Goal: Information Seeking & Learning: Find specific fact

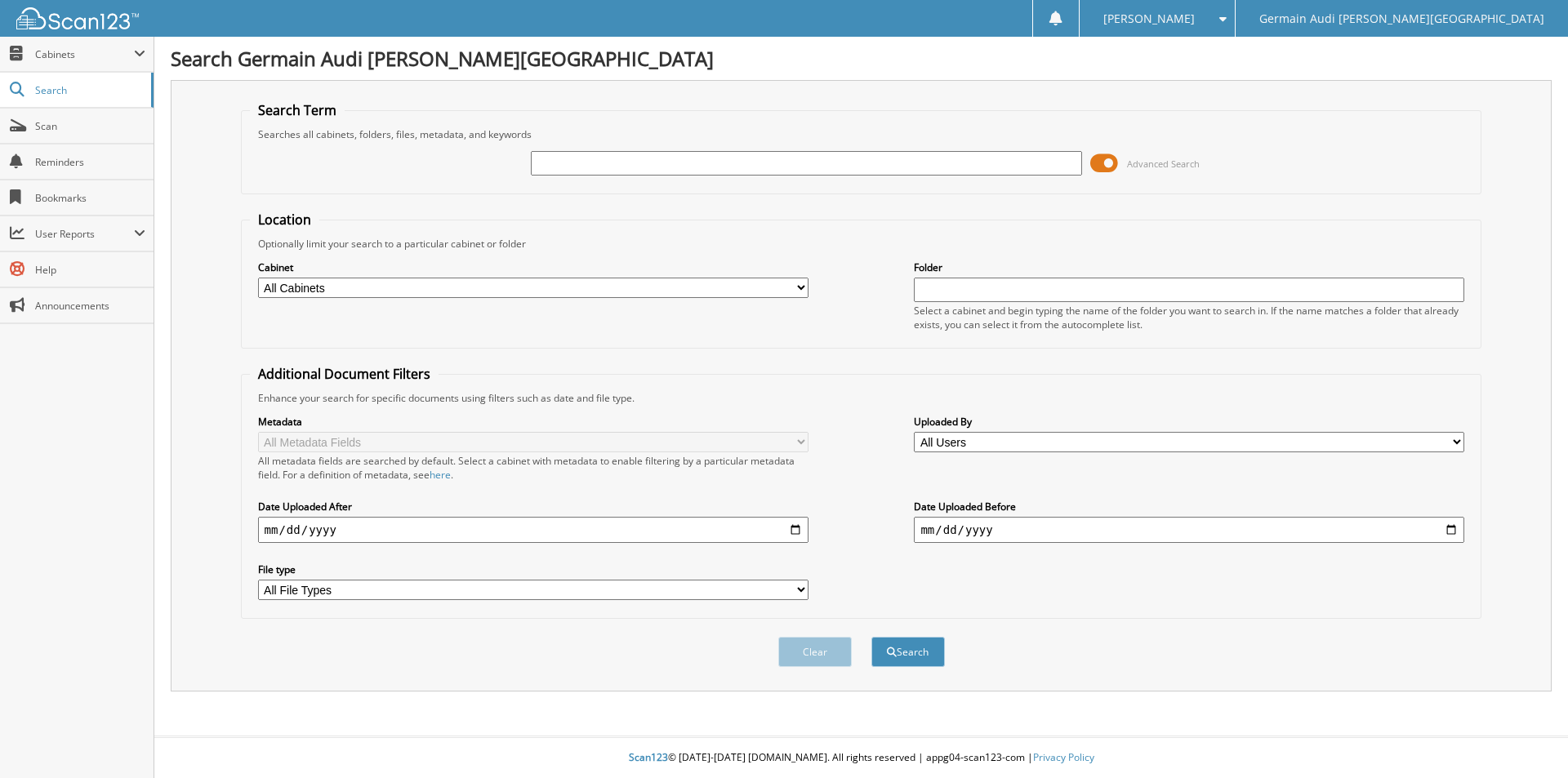
click at [497, 313] on div "Cabinet All Cabinets AUDI WARRANTY PARTS PORSCHE WARRANTY SERVICE AUDI SERVICE …" at bounding box center [861, 294] width 1223 height 89
click at [550, 166] on input "text" at bounding box center [805, 163] width 550 height 25
type input "42492"
click at [871, 637] on button "Search" at bounding box center [908, 652] width 73 height 30
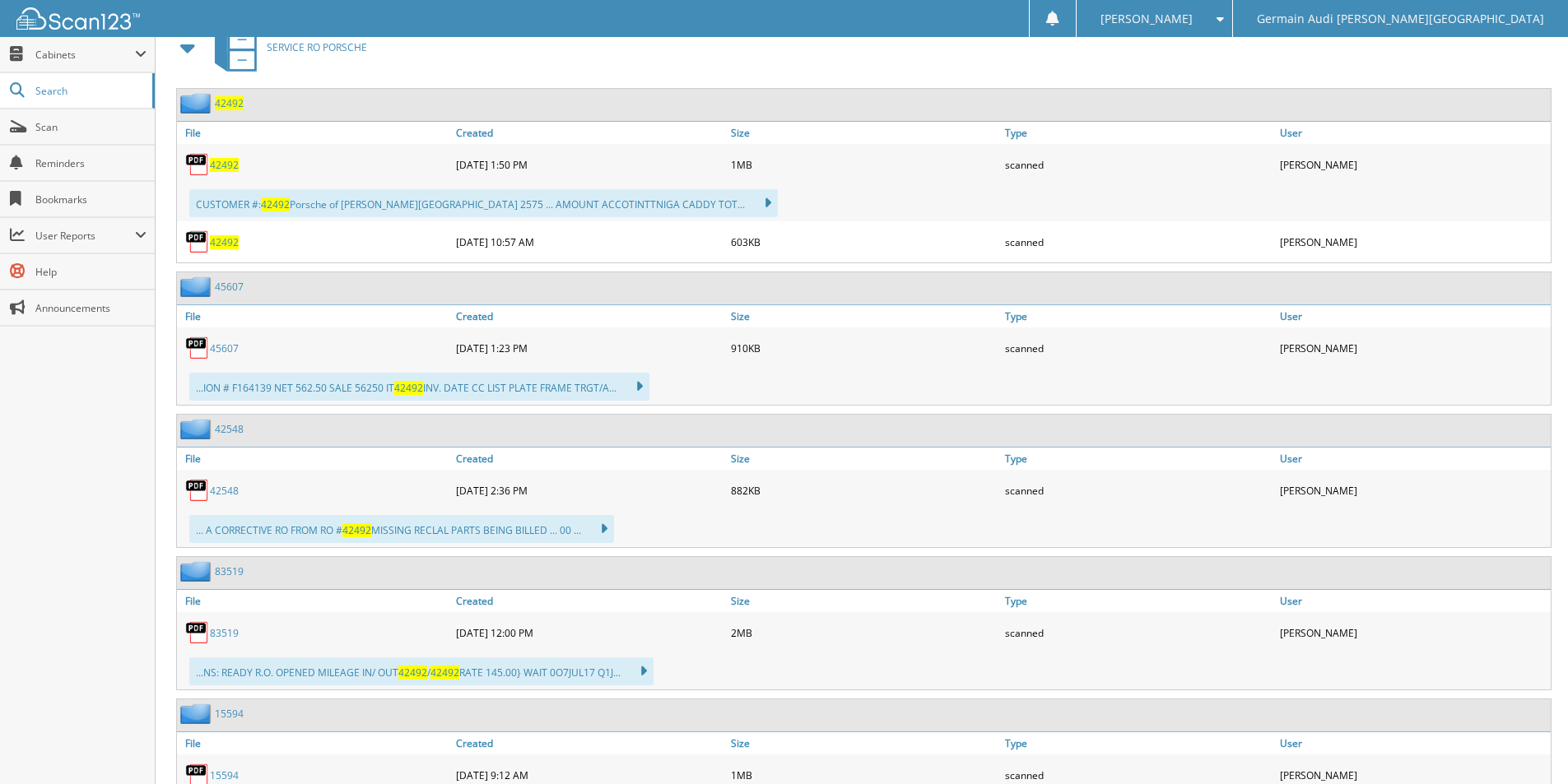
scroll to position [1017, 0]
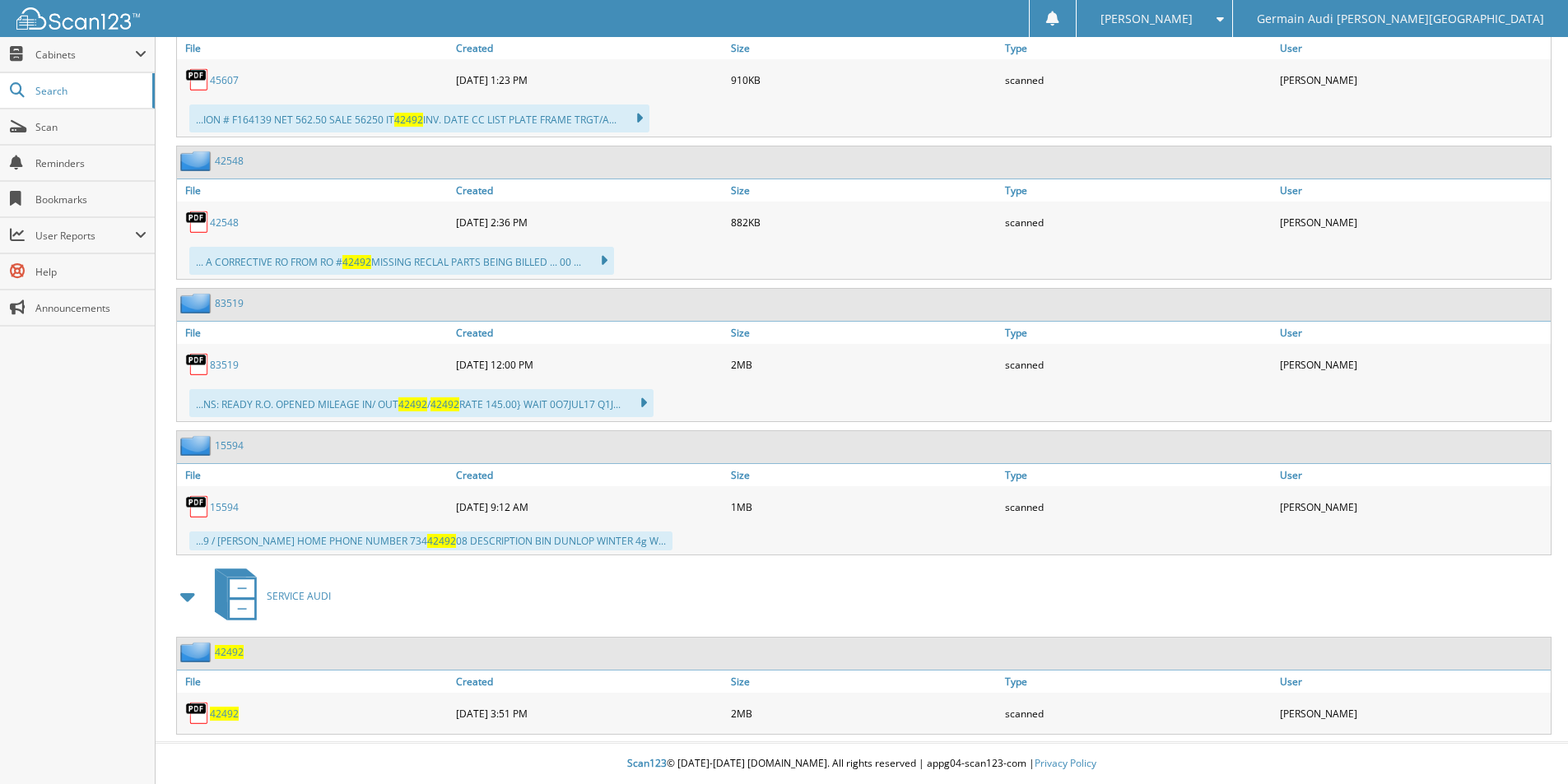
click at [219, 712] on span "42492" at bounding box center [224, 713] width 29 height 14
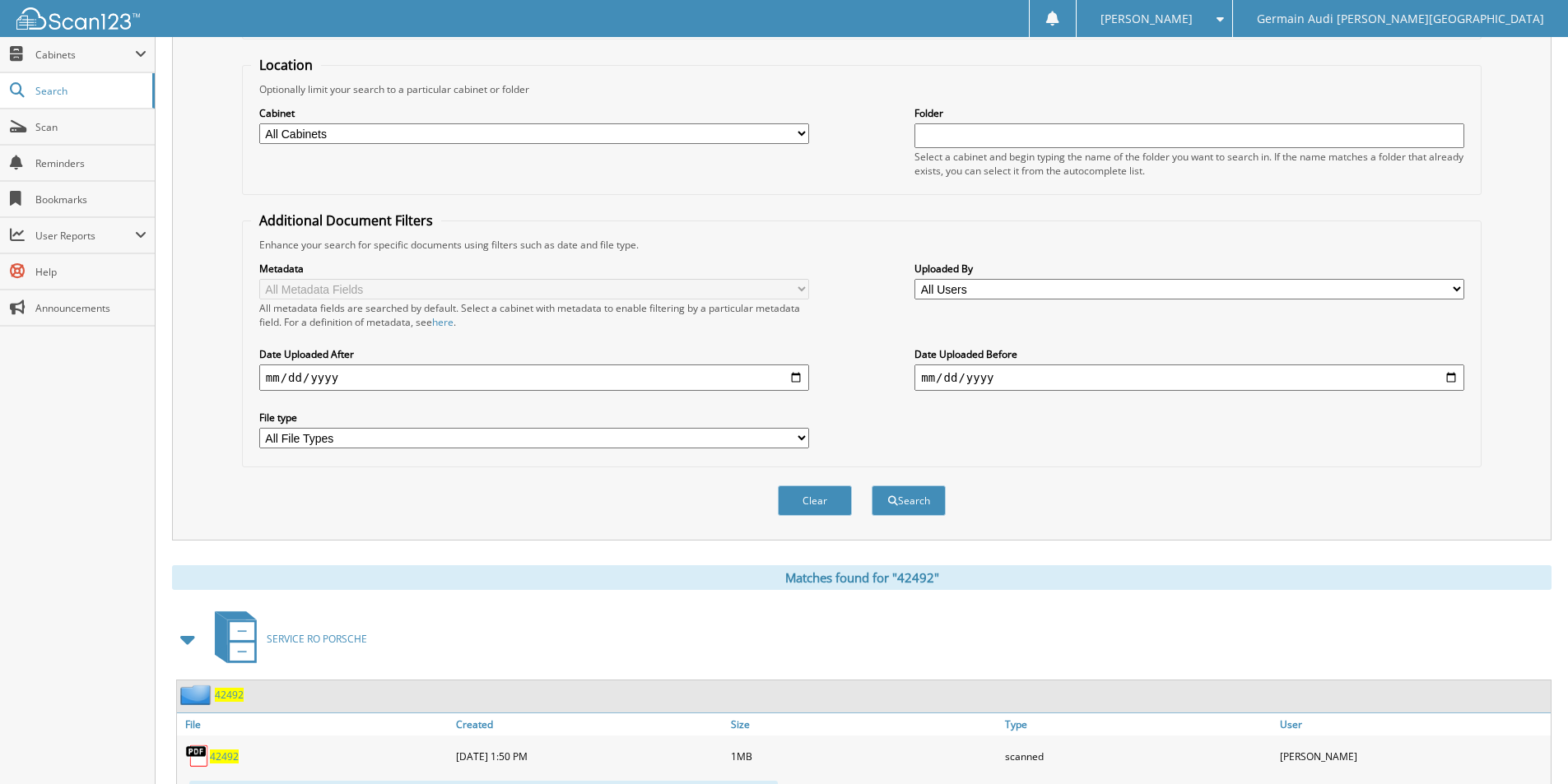
scroll to position [0, 0]
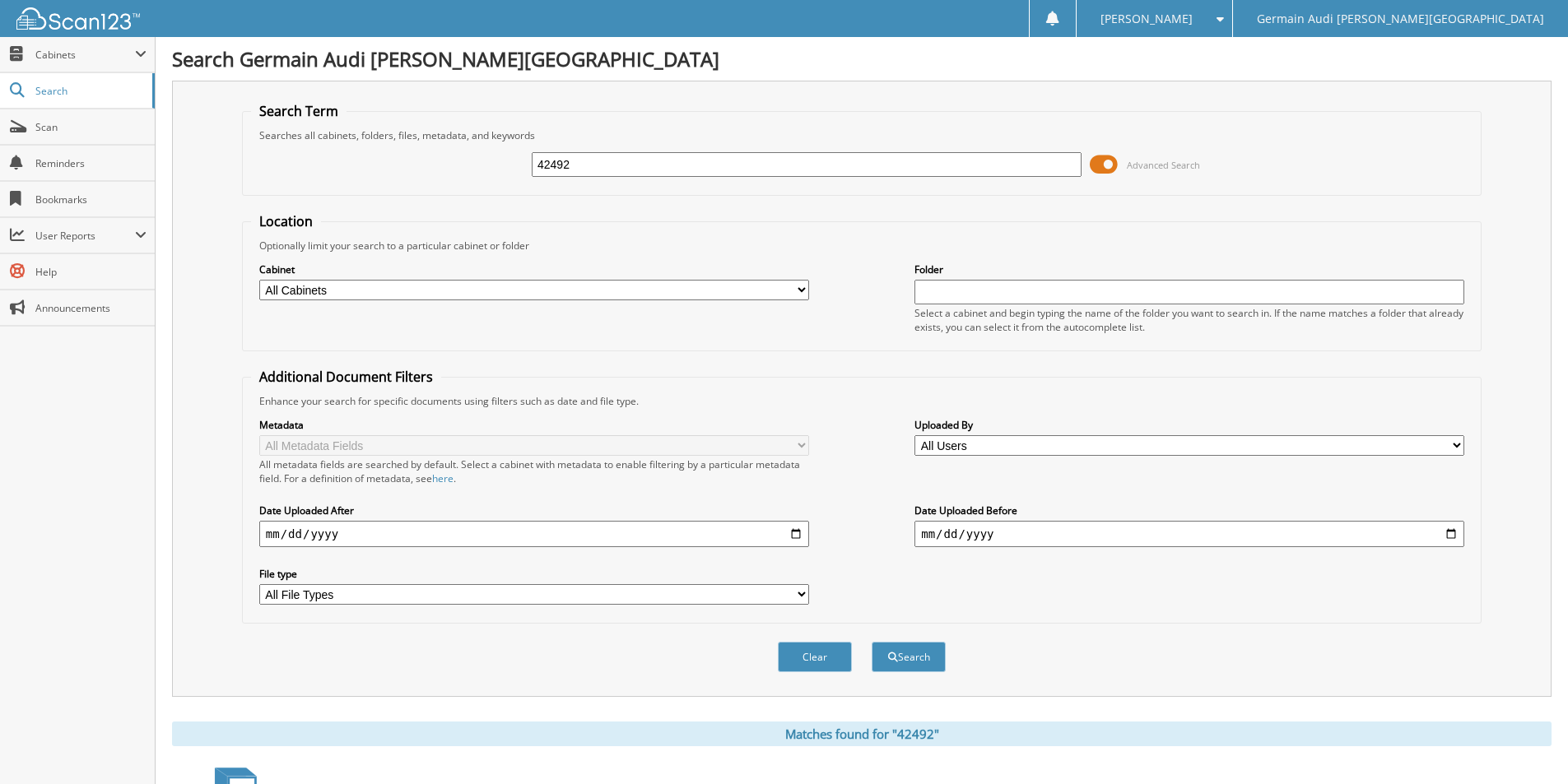
click at [588, 173] on input "42492" at bounding box center [807, 164] width 550 height 25
type input "42501"
click at [872, 642] on button "Search" at bounding box center [909, 657] width 74 height 30
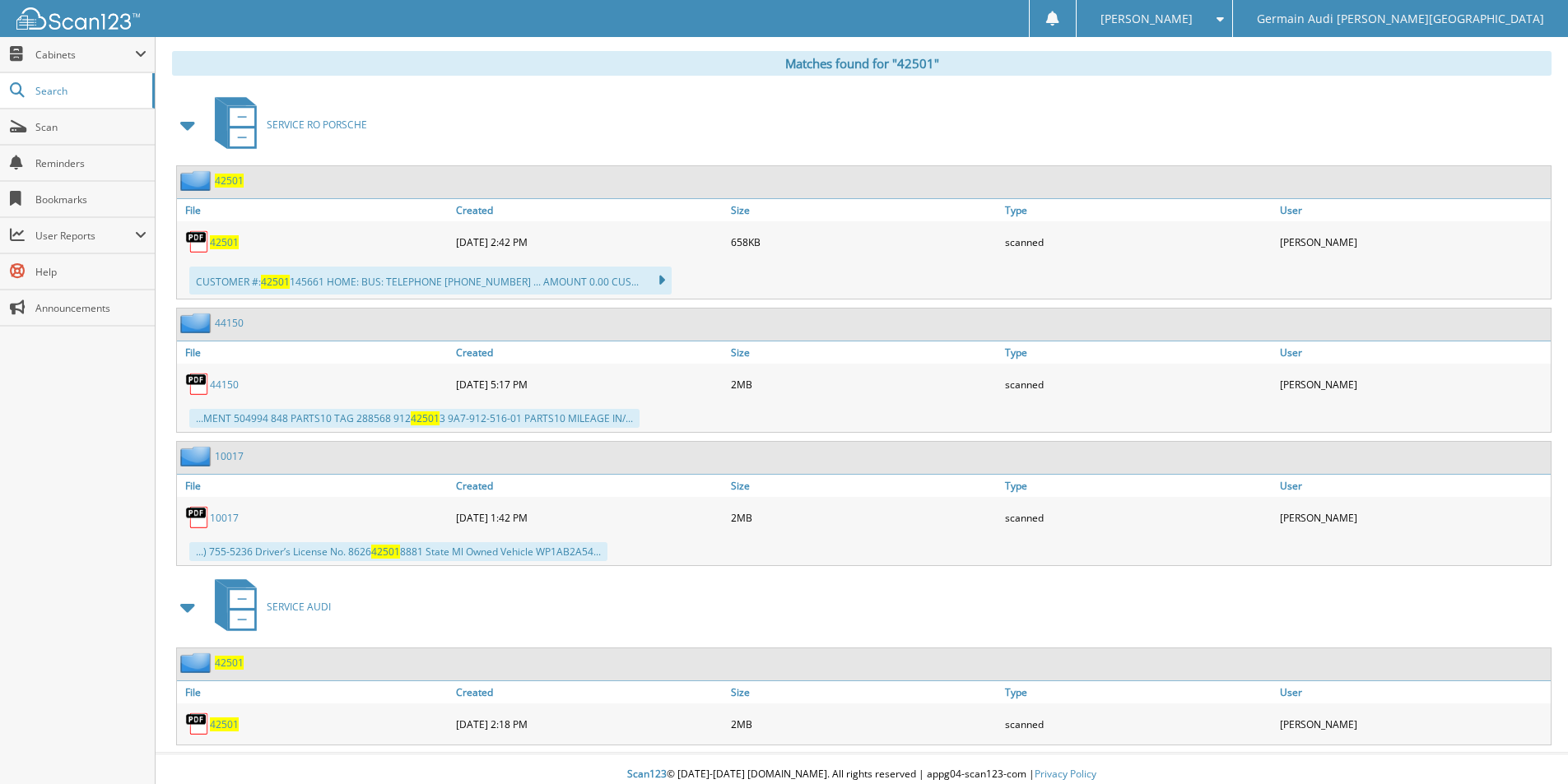
scroll to position [682, 0]
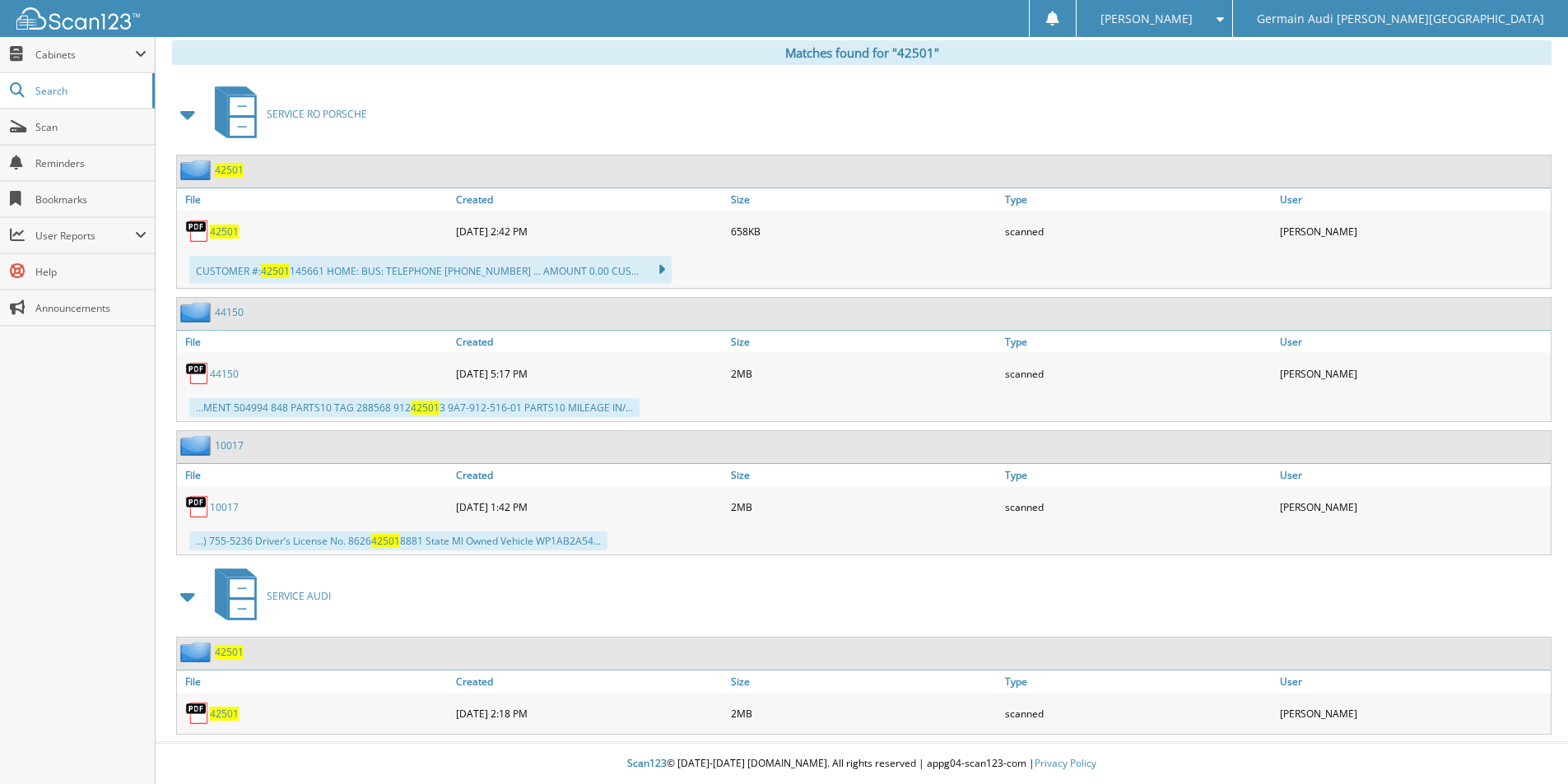
click at [227, 713] on span "42501" at bounding box center [224, 713] width 29 height 14
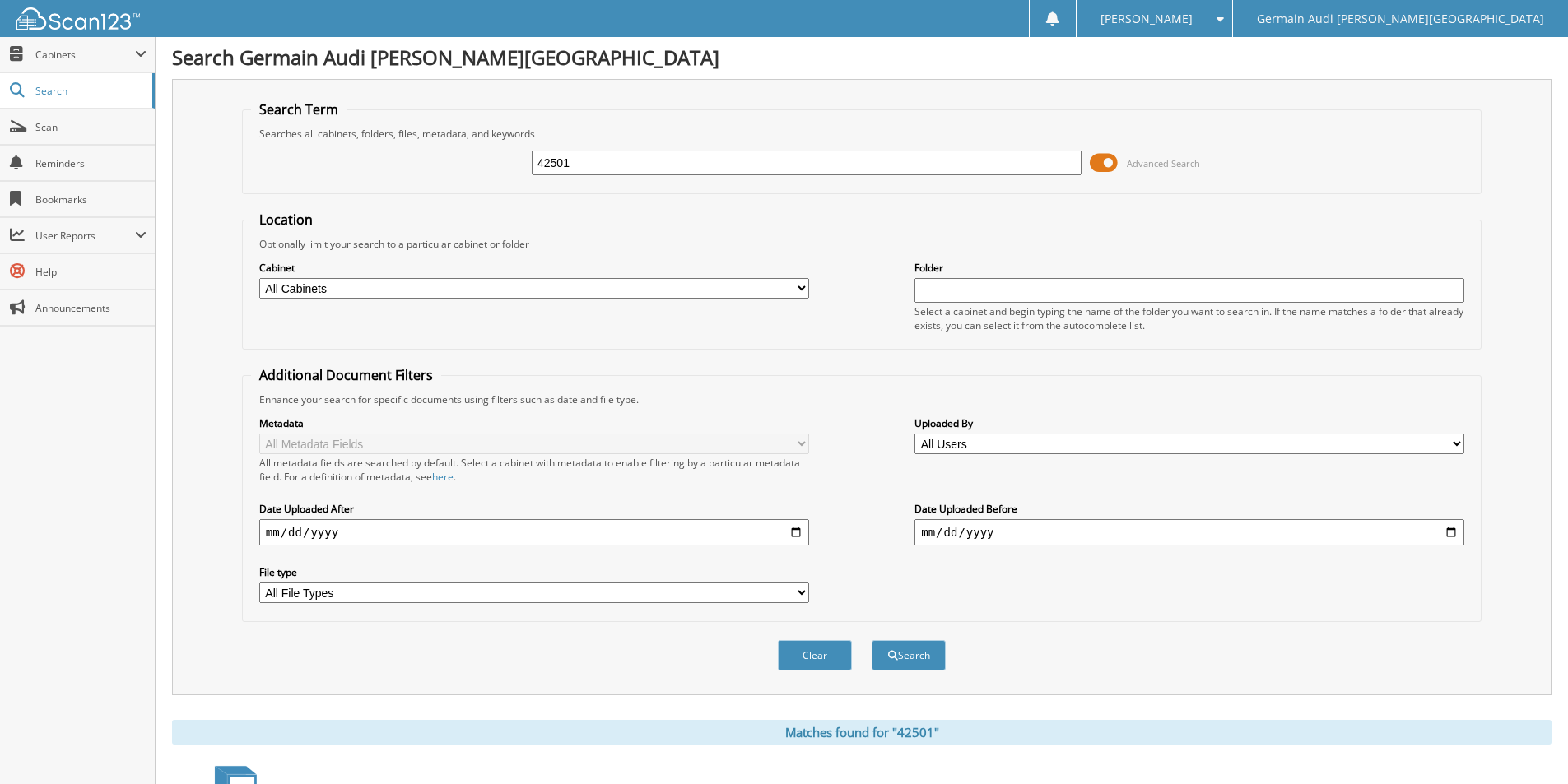
scroll to position [0, 0]
click at [582, 168] on input "42501" at bounding box center [807, 164] width 550 height 25
type input "1"
type input "42502"
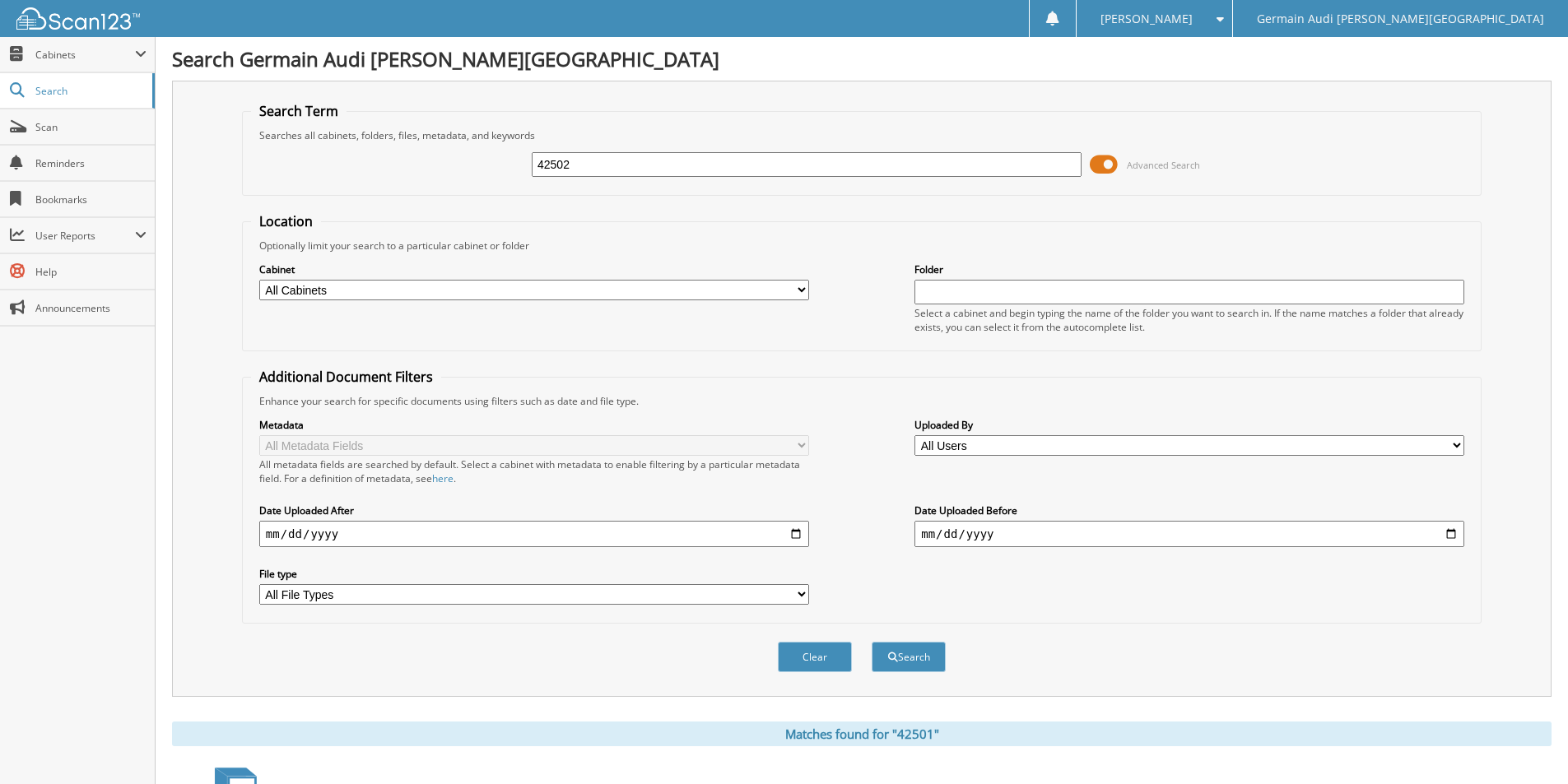
click at [872, 642] on button "Search" at bounding box center [909, 657] width 74 height 30
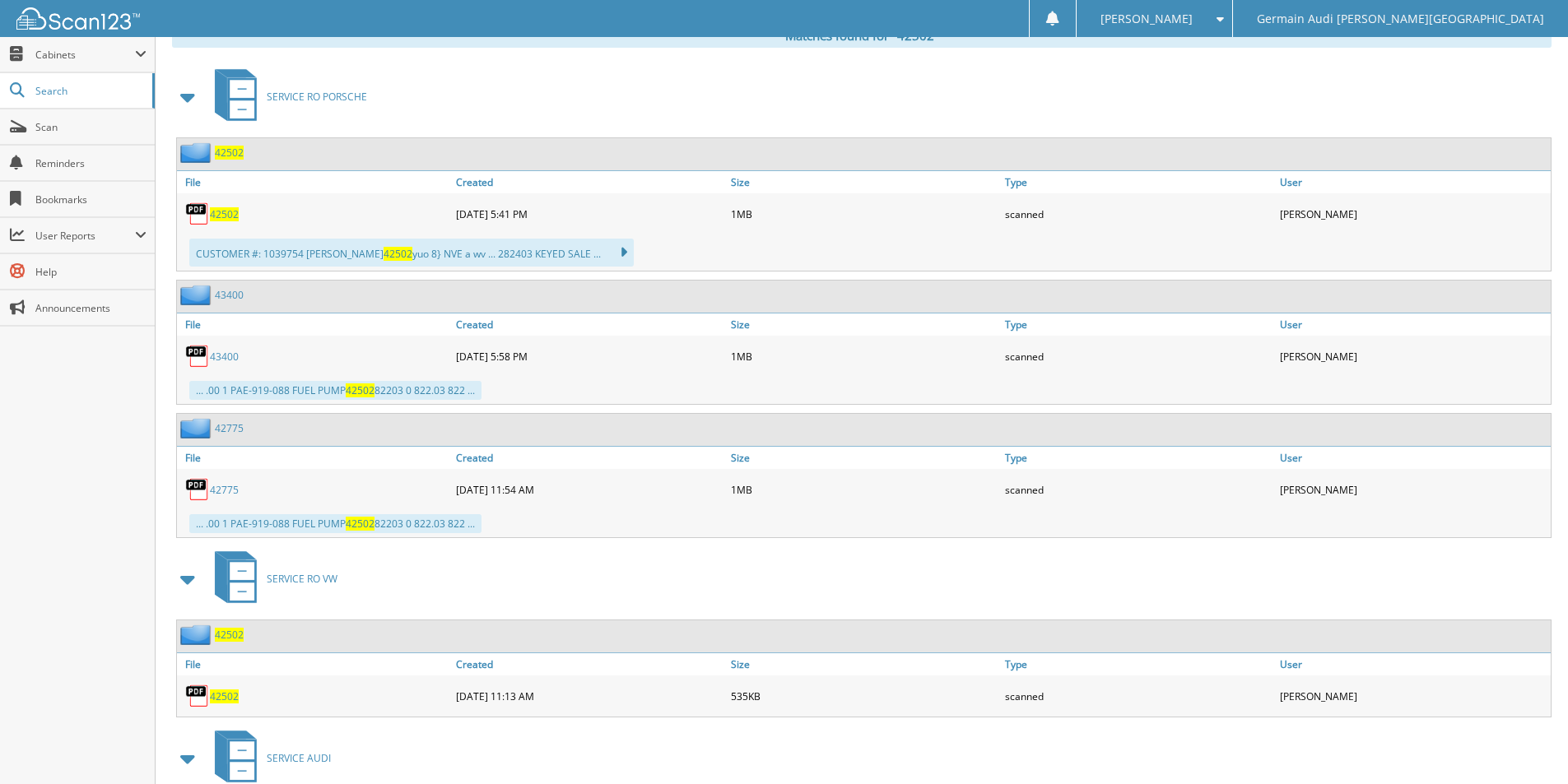
scroll to position [823, 0]
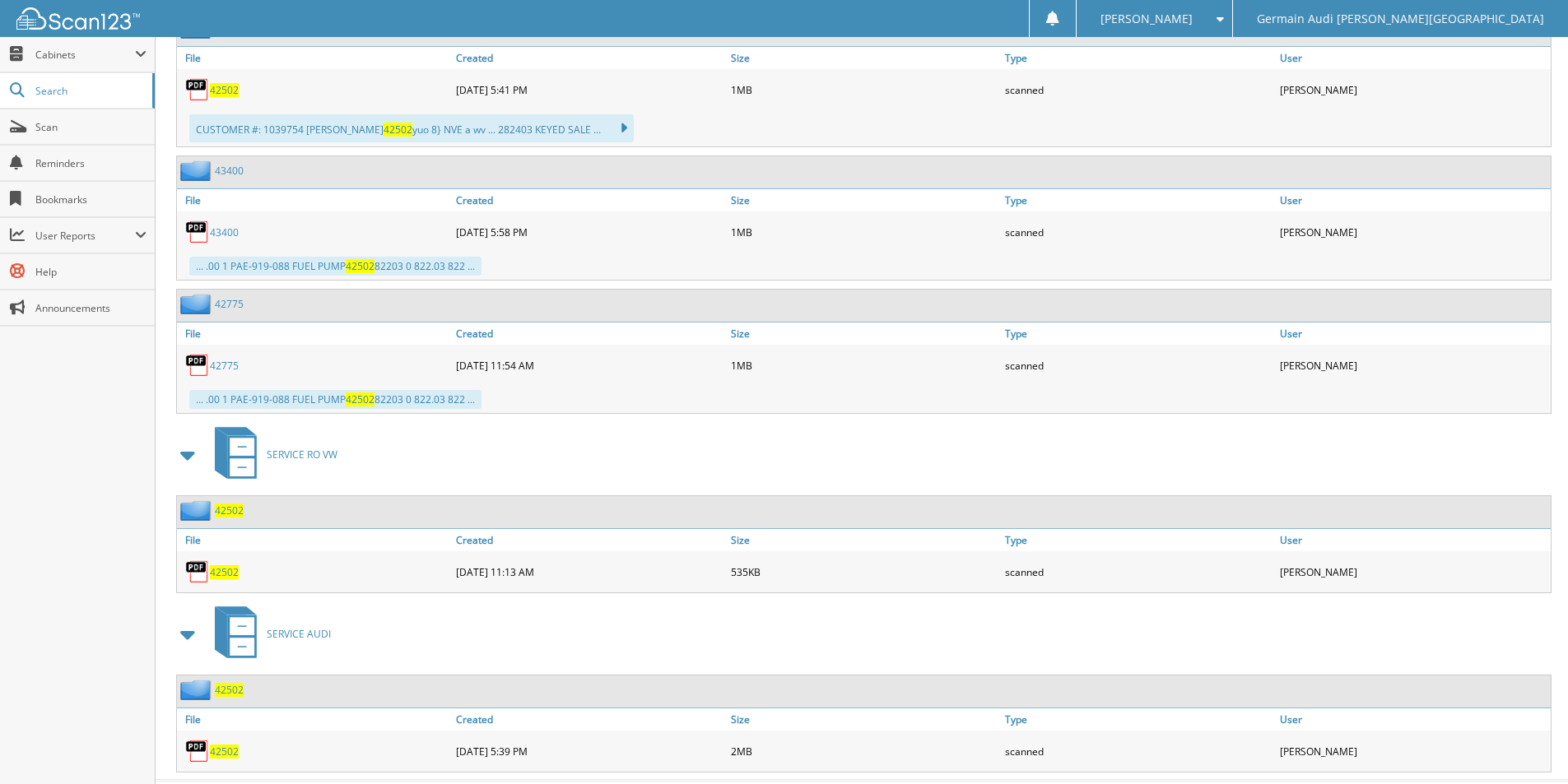
click at [222, 755] on span "42502" at bounding box center [224, 751] width 29 height 14
click at [222, 755] on span "42502" at bounding box center [224, 751] width 29 height 14
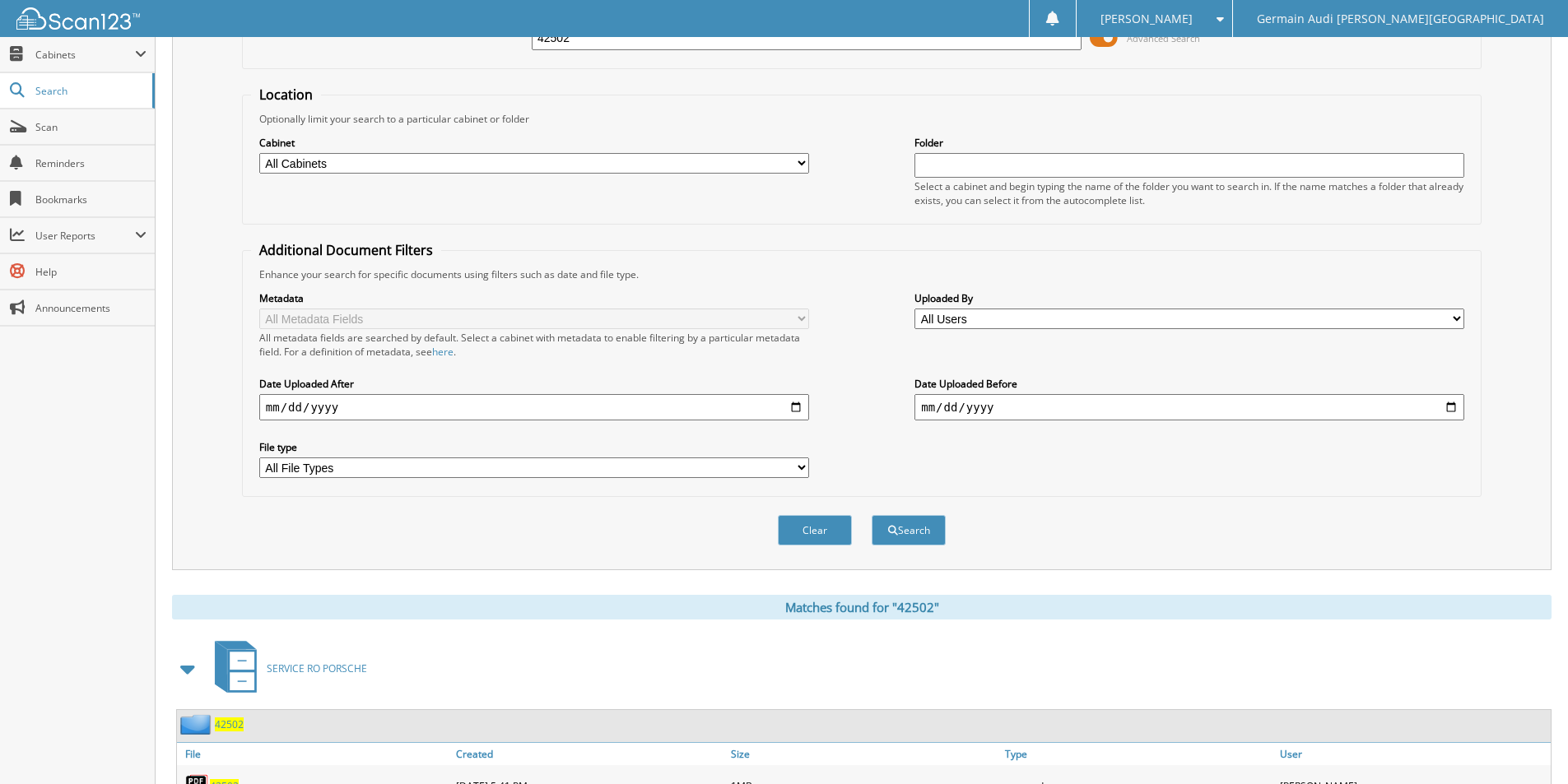
scroll to position [0, 0]
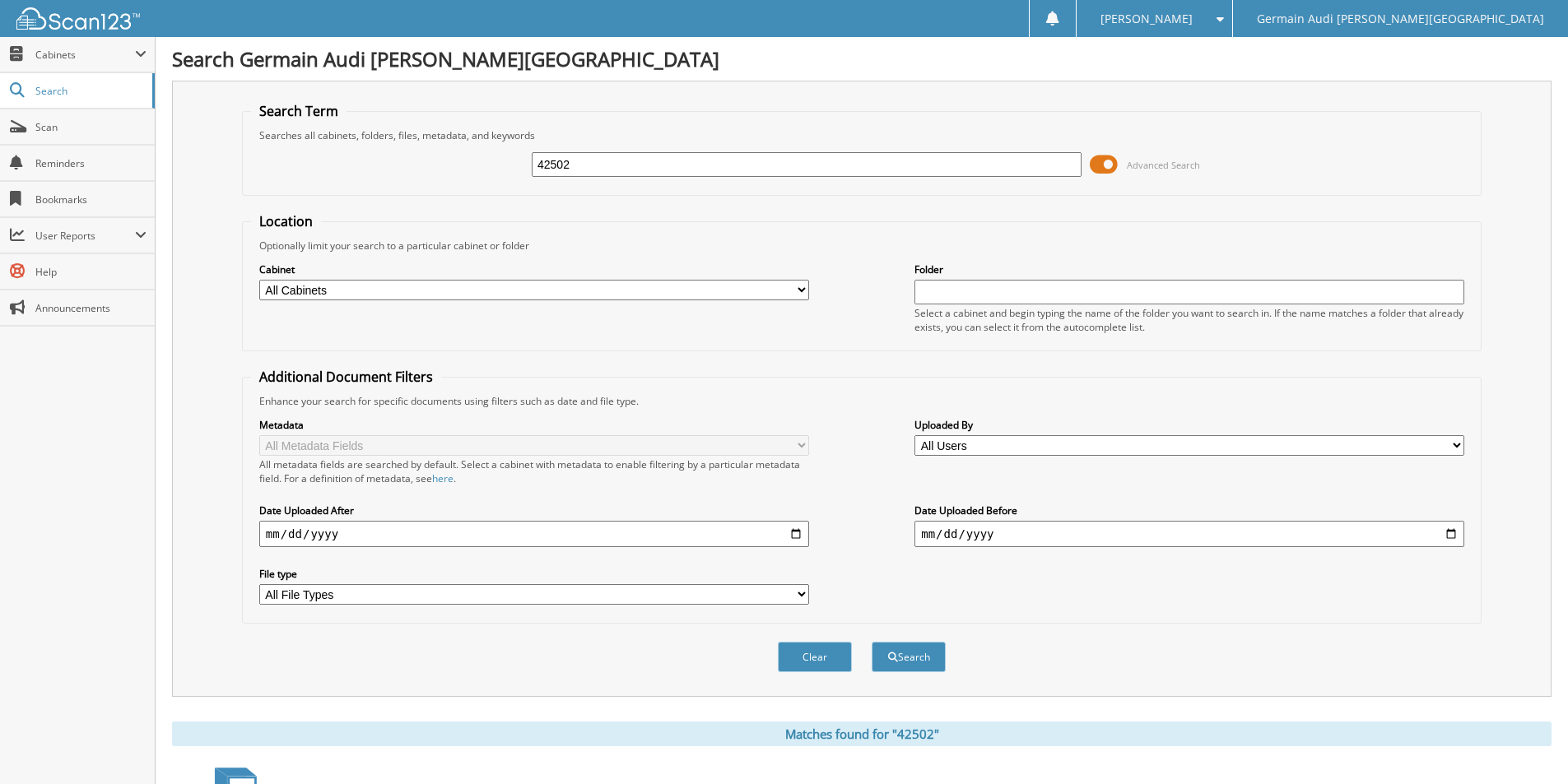
click at [580, 169] on input "42502" at bounding box center [807, 164] width 550 height 25
type input "42501"
click at [897, 663] on button "Search" at bounding box center [909, 657] width 74 height 30
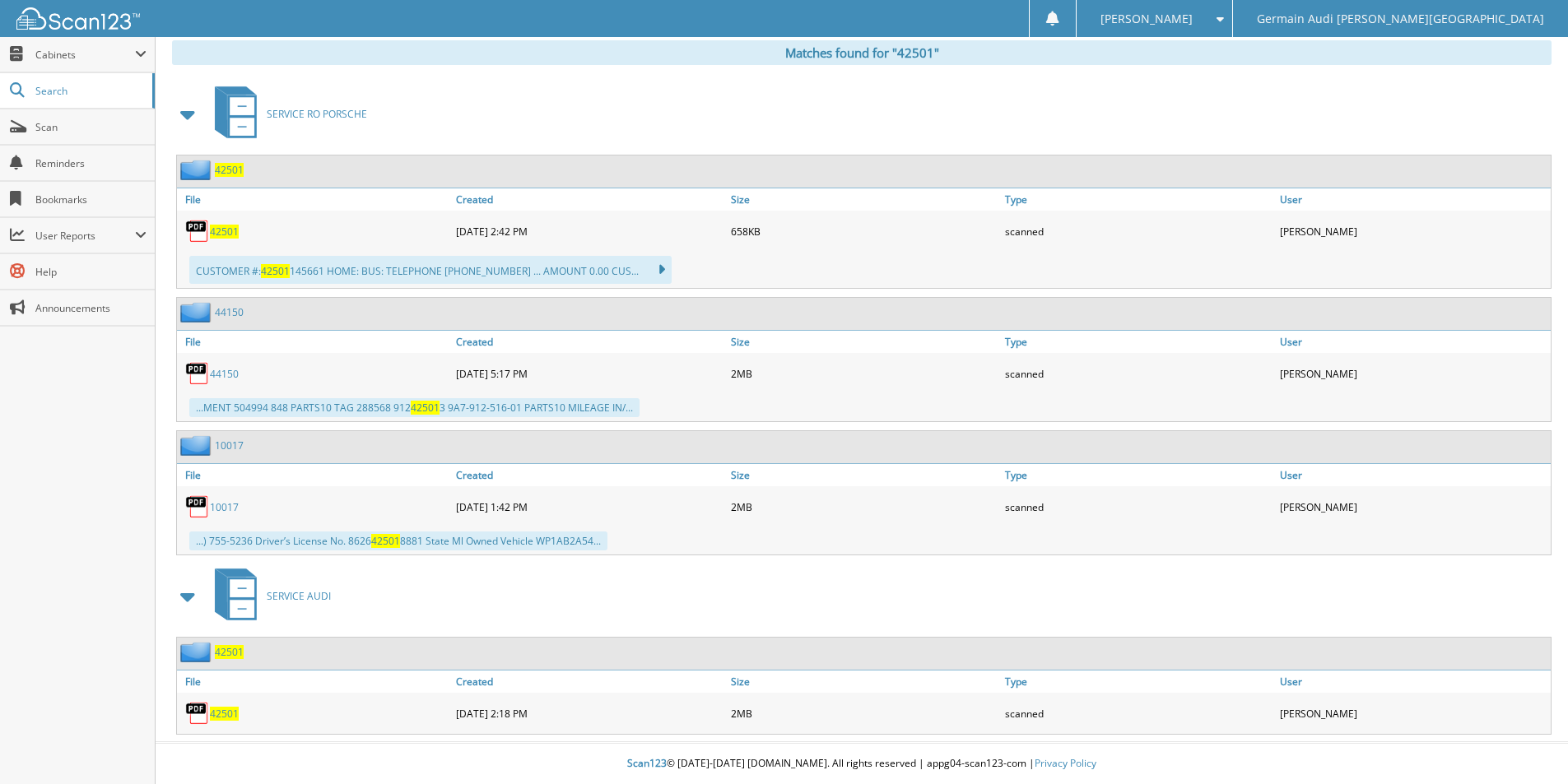
scroll to position [682, 0]
click at [220, 714] on span "42501" at bounding box center [224, 713] width 29 height 14
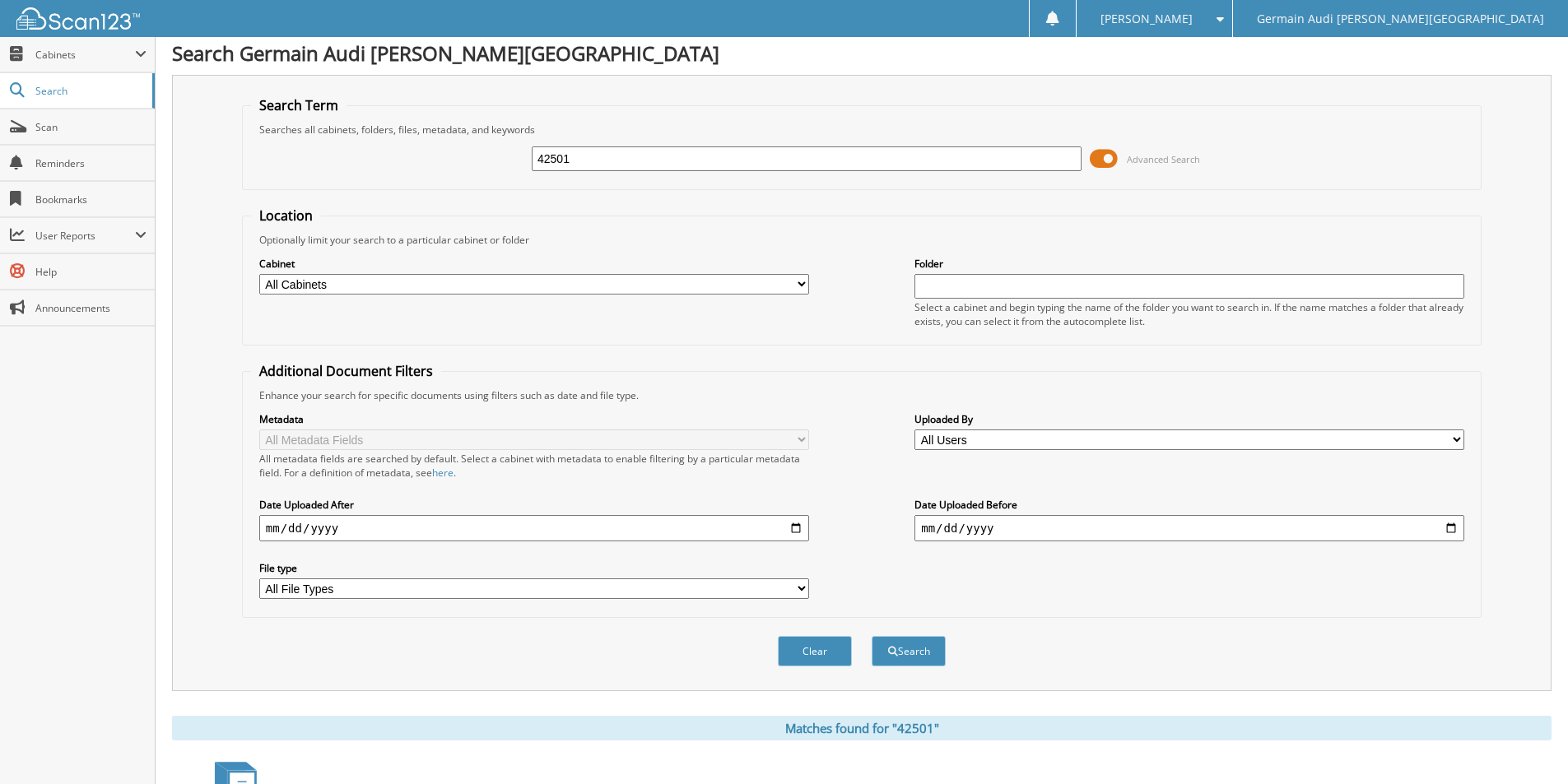
scroll to position [0, 0]
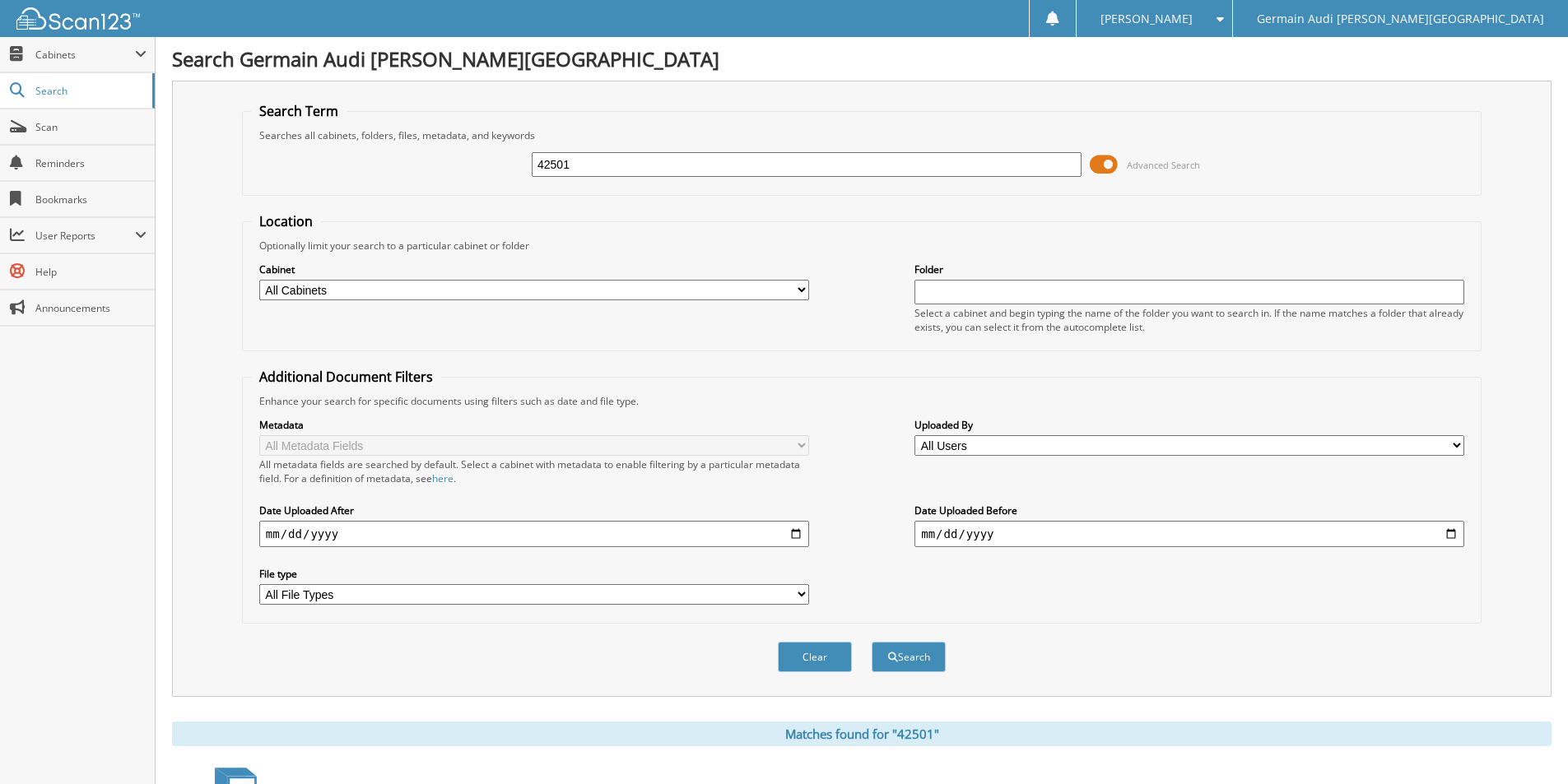
click at [583, 168] on input "42501" at bounding box center [807, 164] width 550 height 25
type input "41851"
click at [872, 642] on button "Search" at bounding box center [909, 657] width 74 height 30
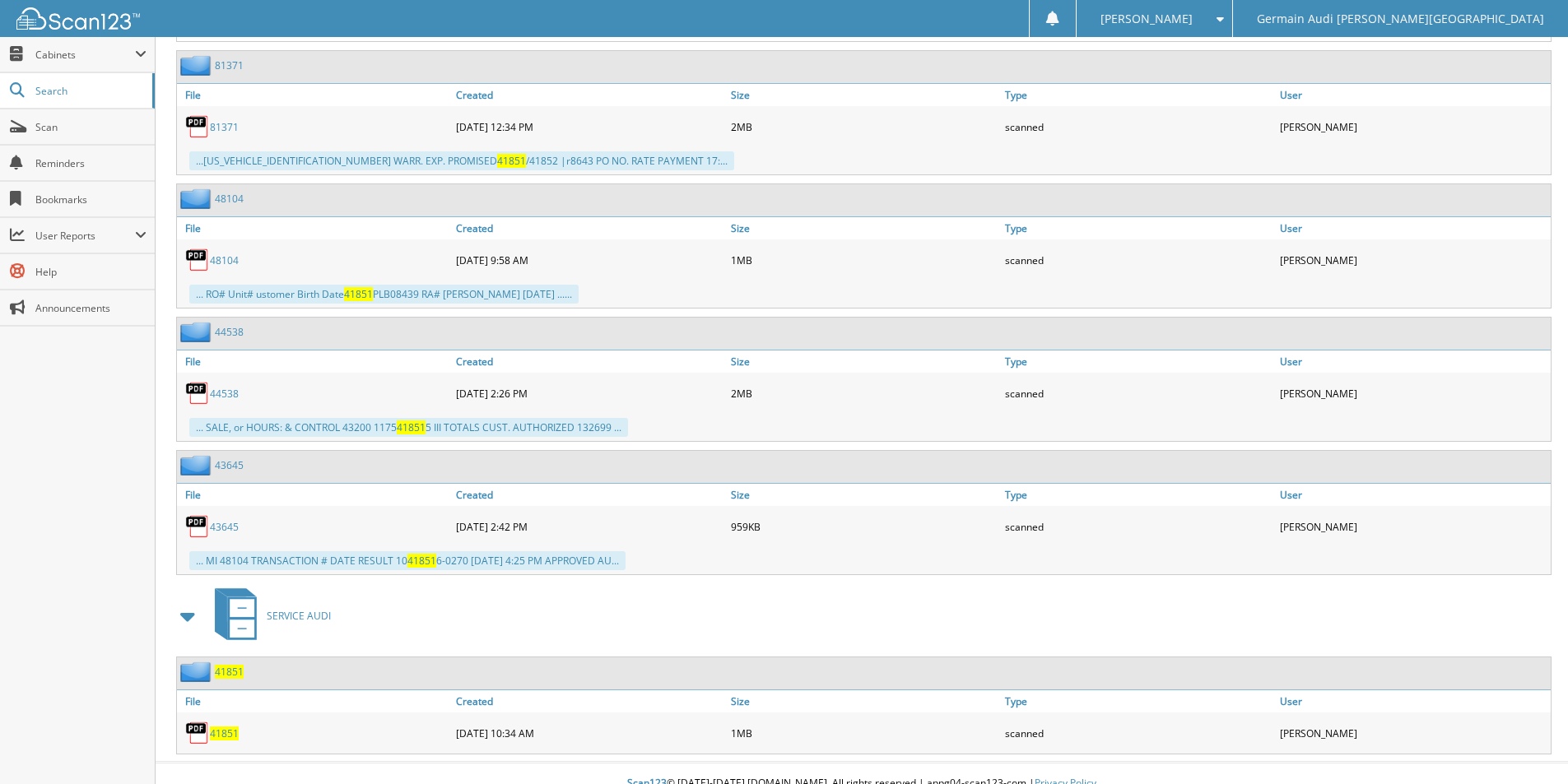
scroll to position [1017, 0]
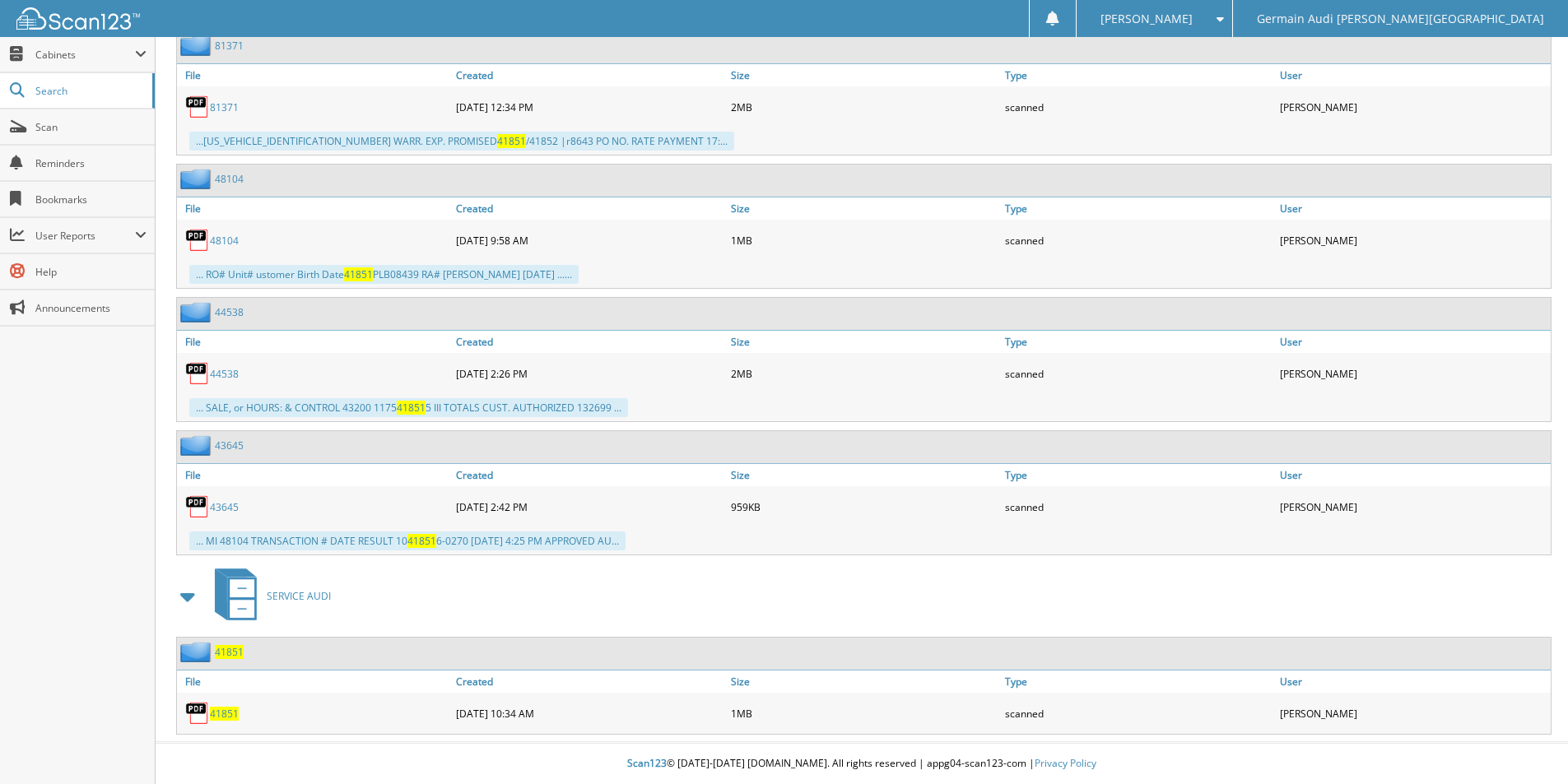
click at [221, 708] on span "41851" at bounding box center [224, 713] width 29 height 14
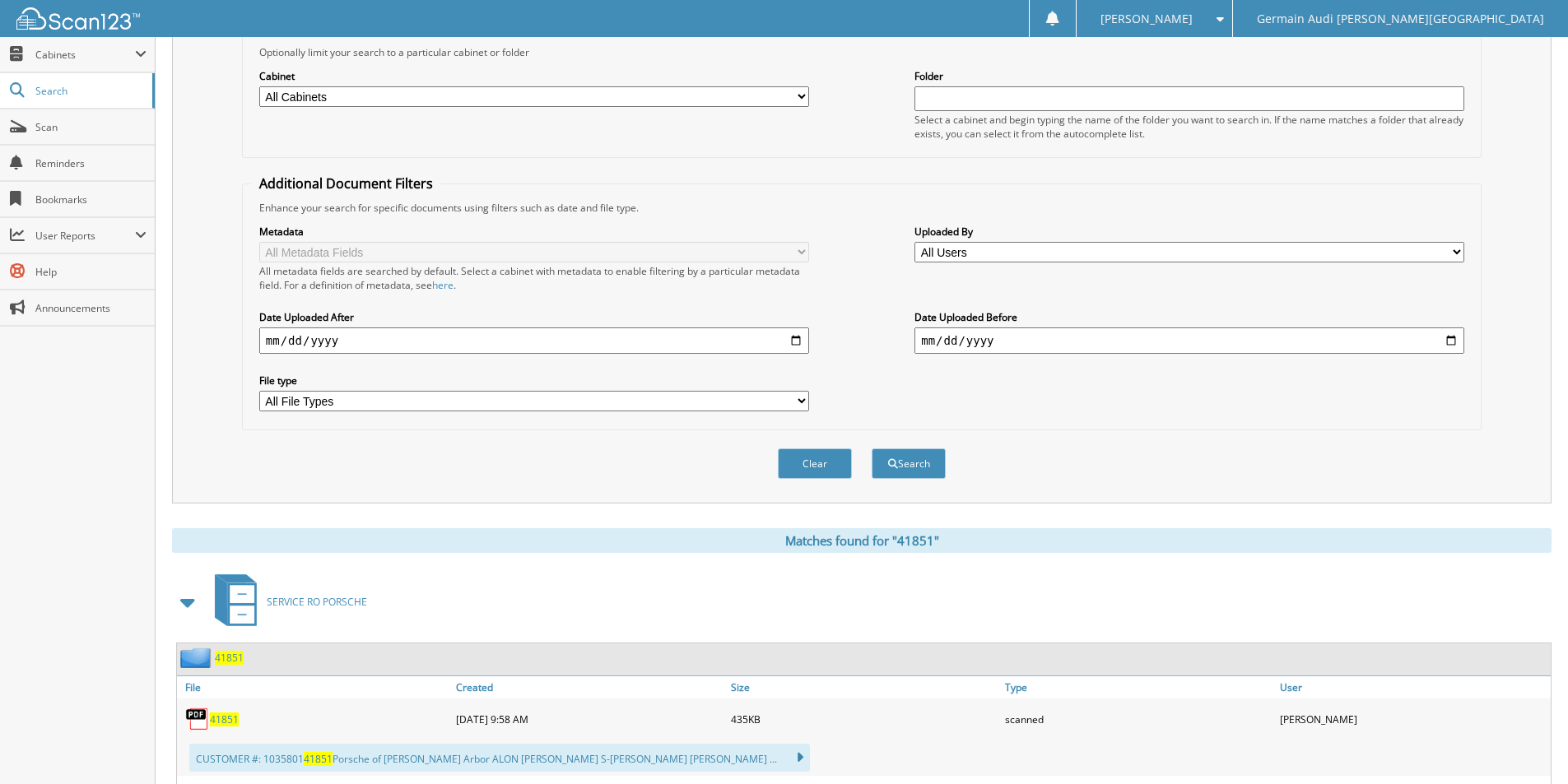
scroll to position [0, 0]
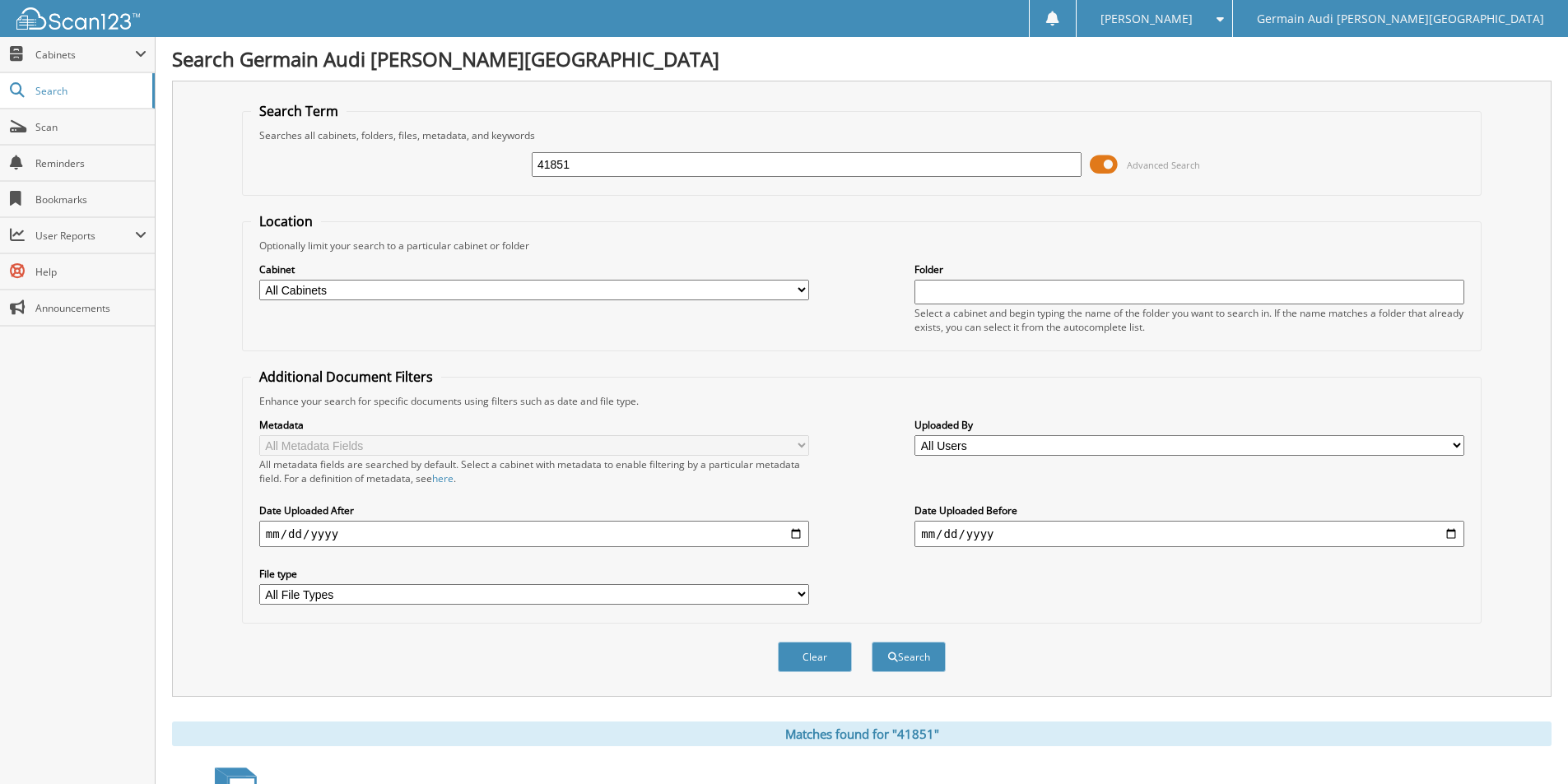
click at [592, 165] on input "41851" at bounding box center [807, 164] width 550 height 25
type input "42193"
click at [872, 642] on button "Search" at bounding box center [909, 657] width 74 height 30
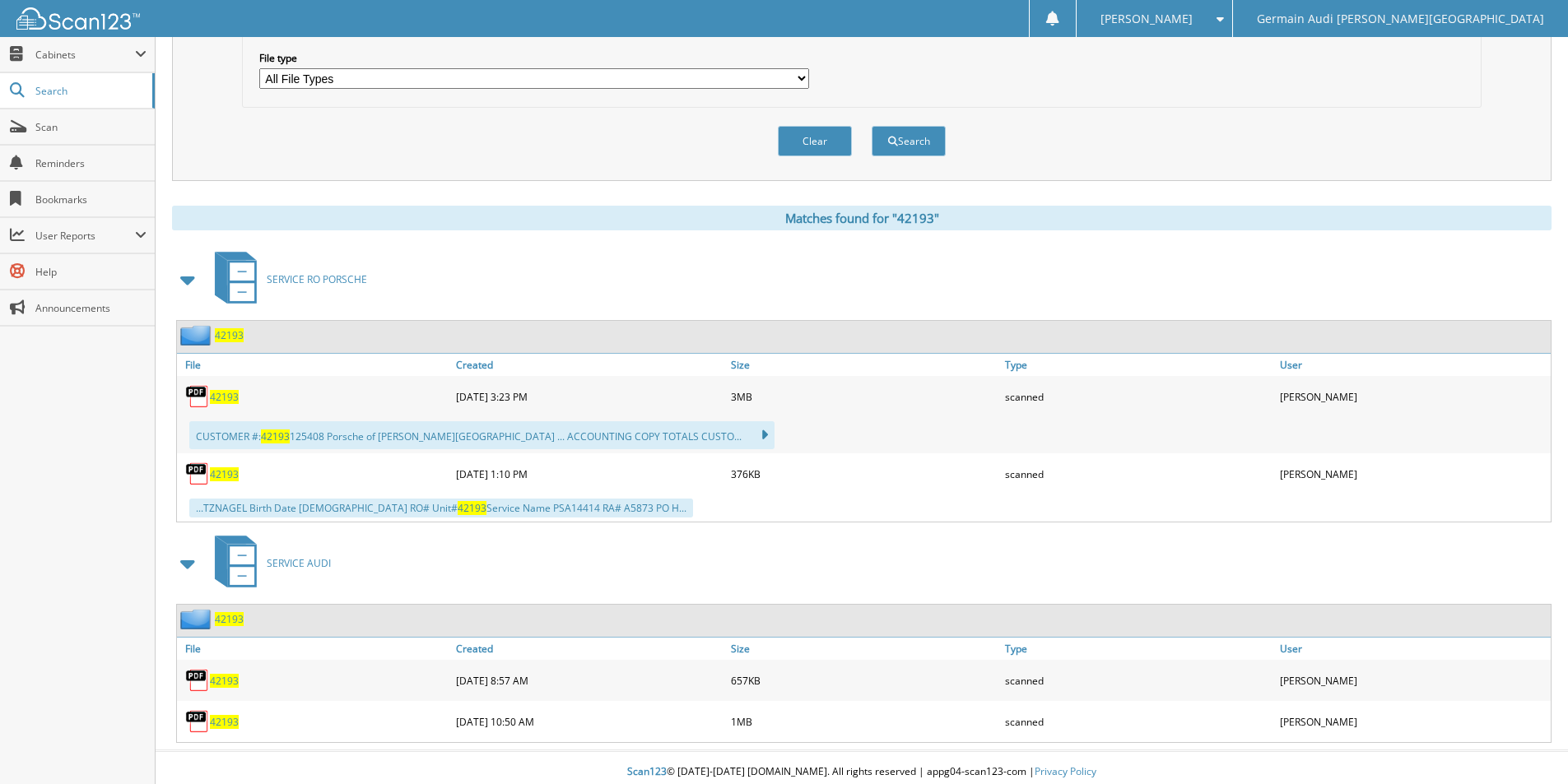
scroll to position [525, 0]
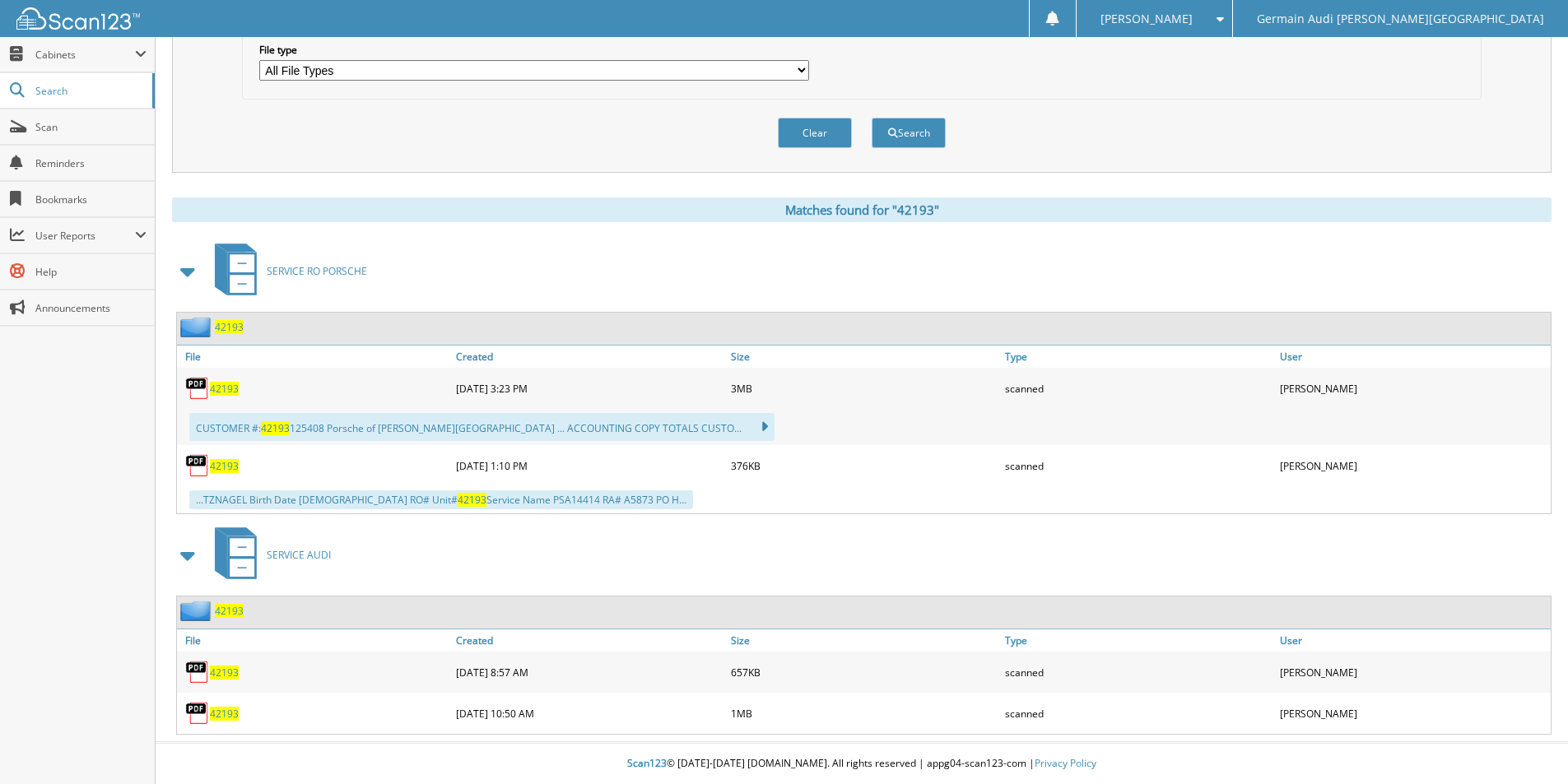
click at [221, 716] on span "42193" at bounding box center [224, 713] width 29 height 14
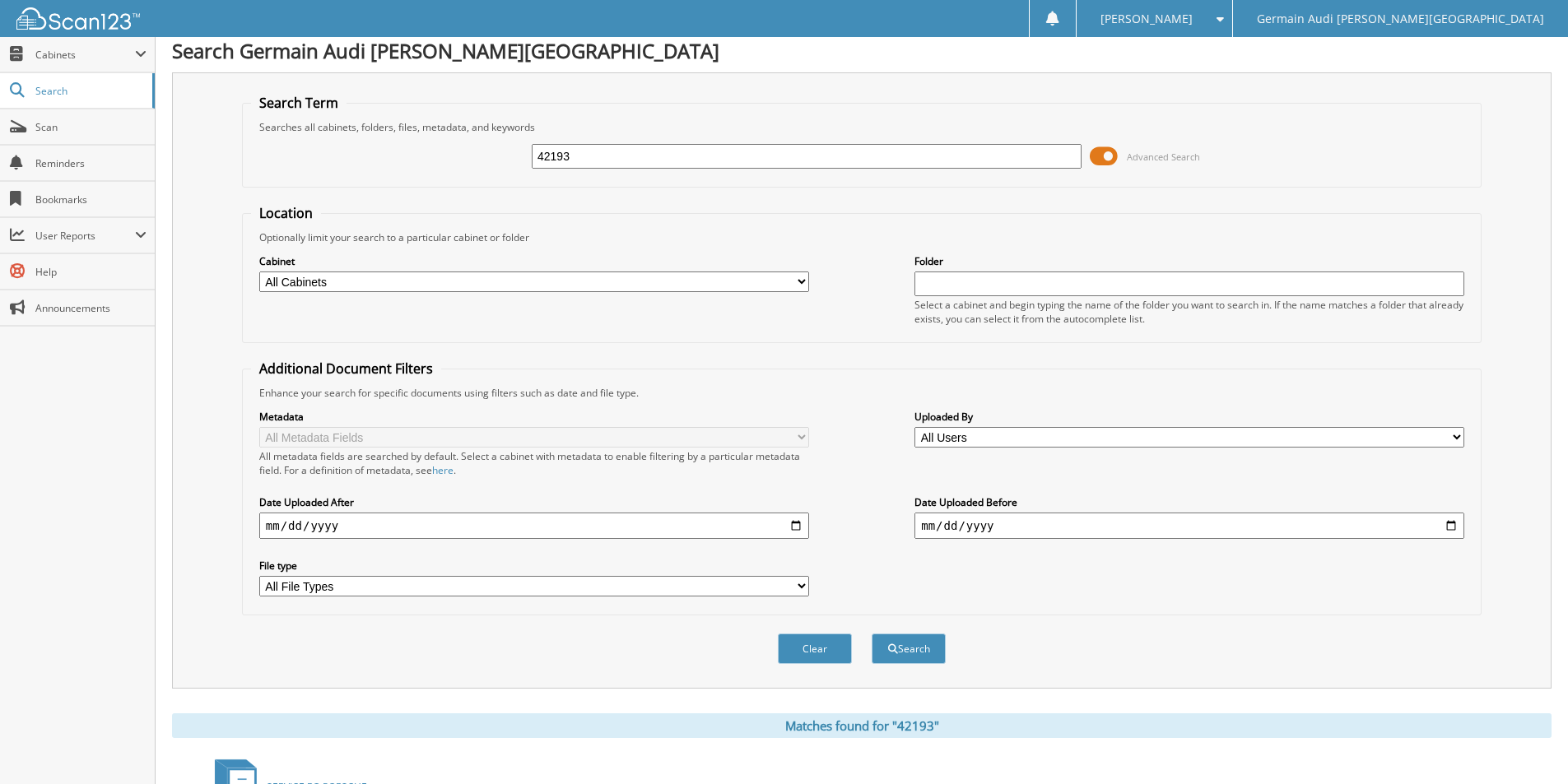
scroll to position [0, 0]
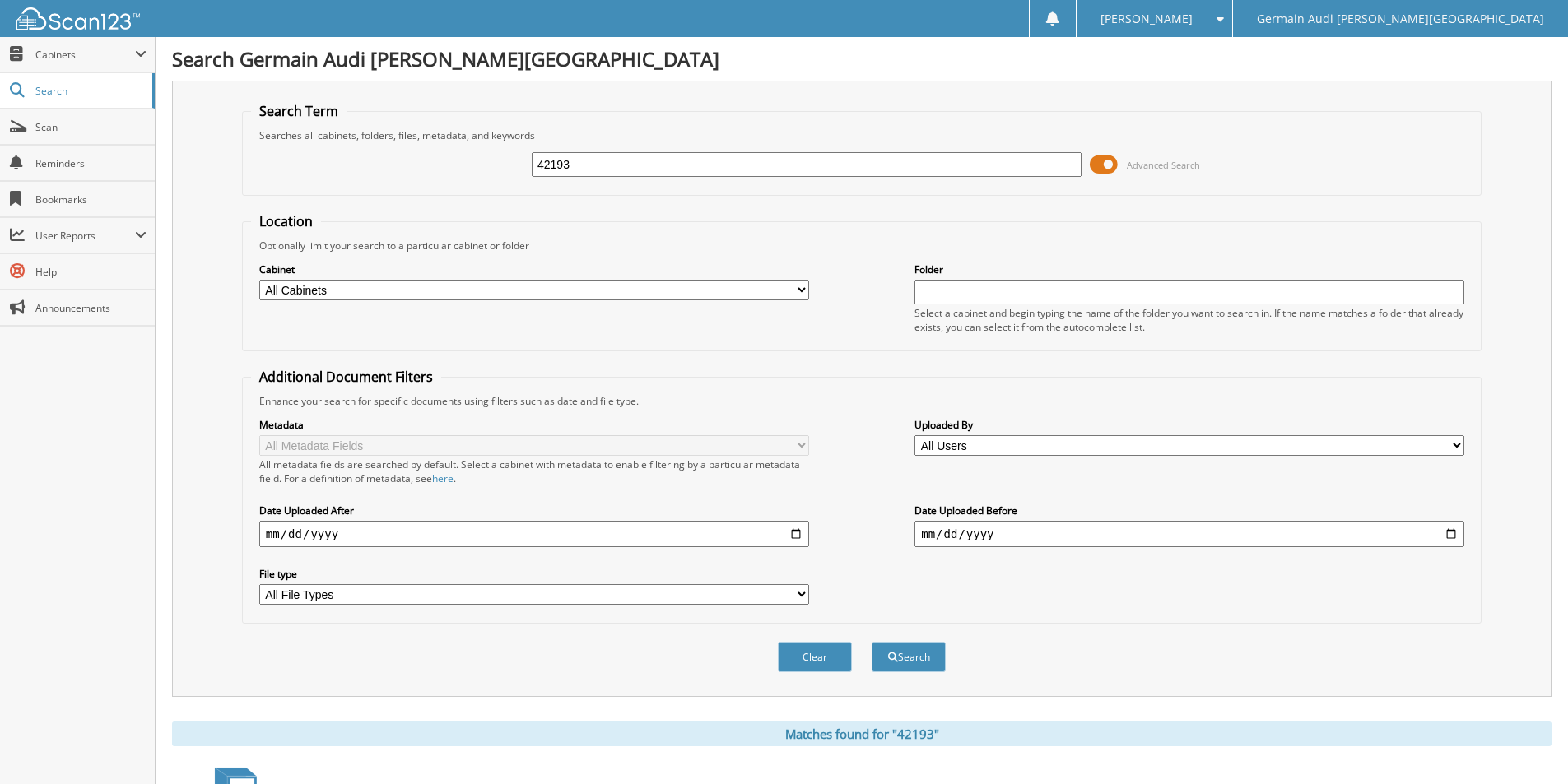
click at [604, 169] on input "42193" at bounding box center [807, 164] width 550 height 25
type input "42364"
click at [872, 642] on button "Search" at bounding box center [909, 657] width 74 height 30
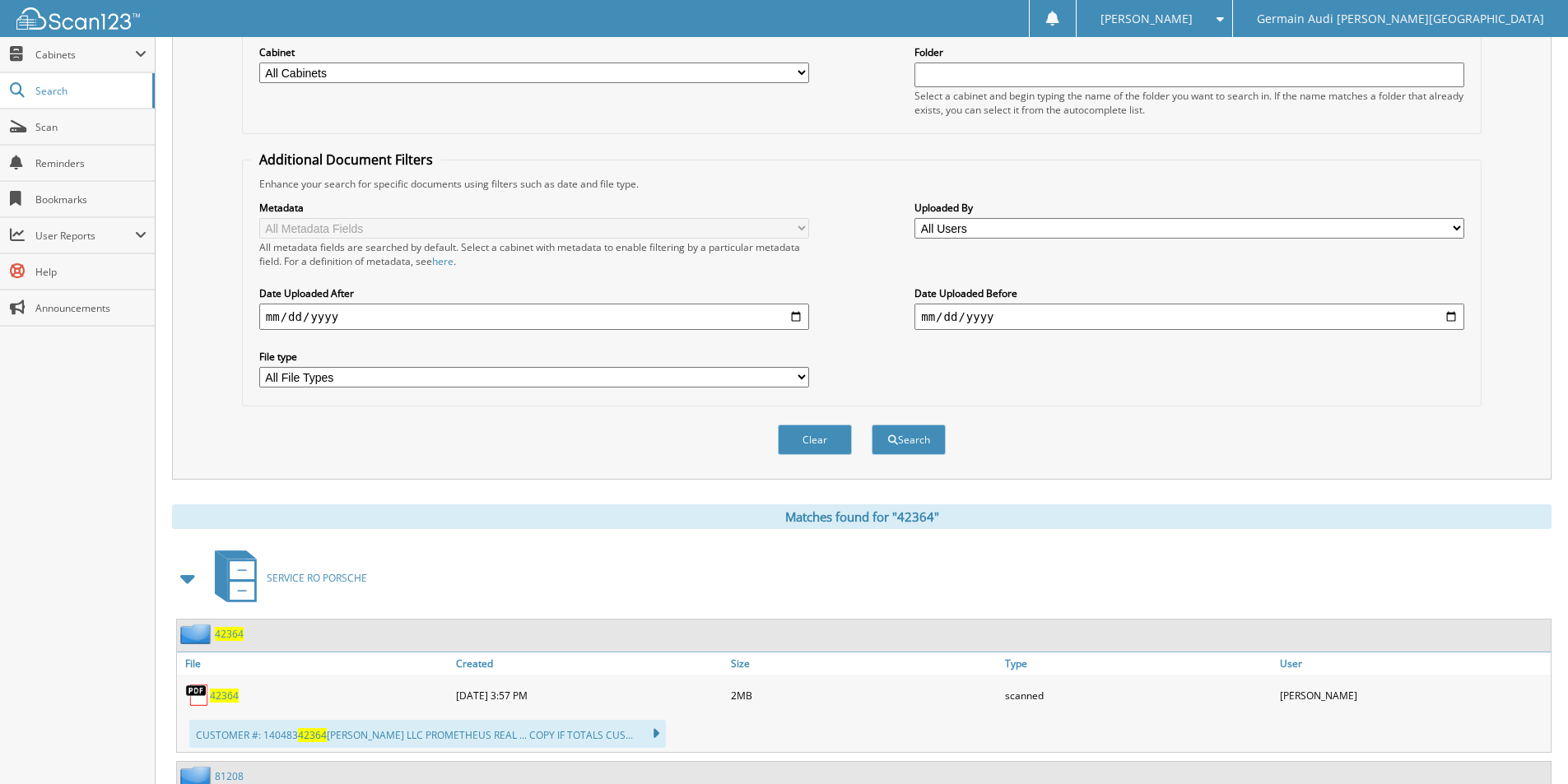
scroll to position [549, 0]
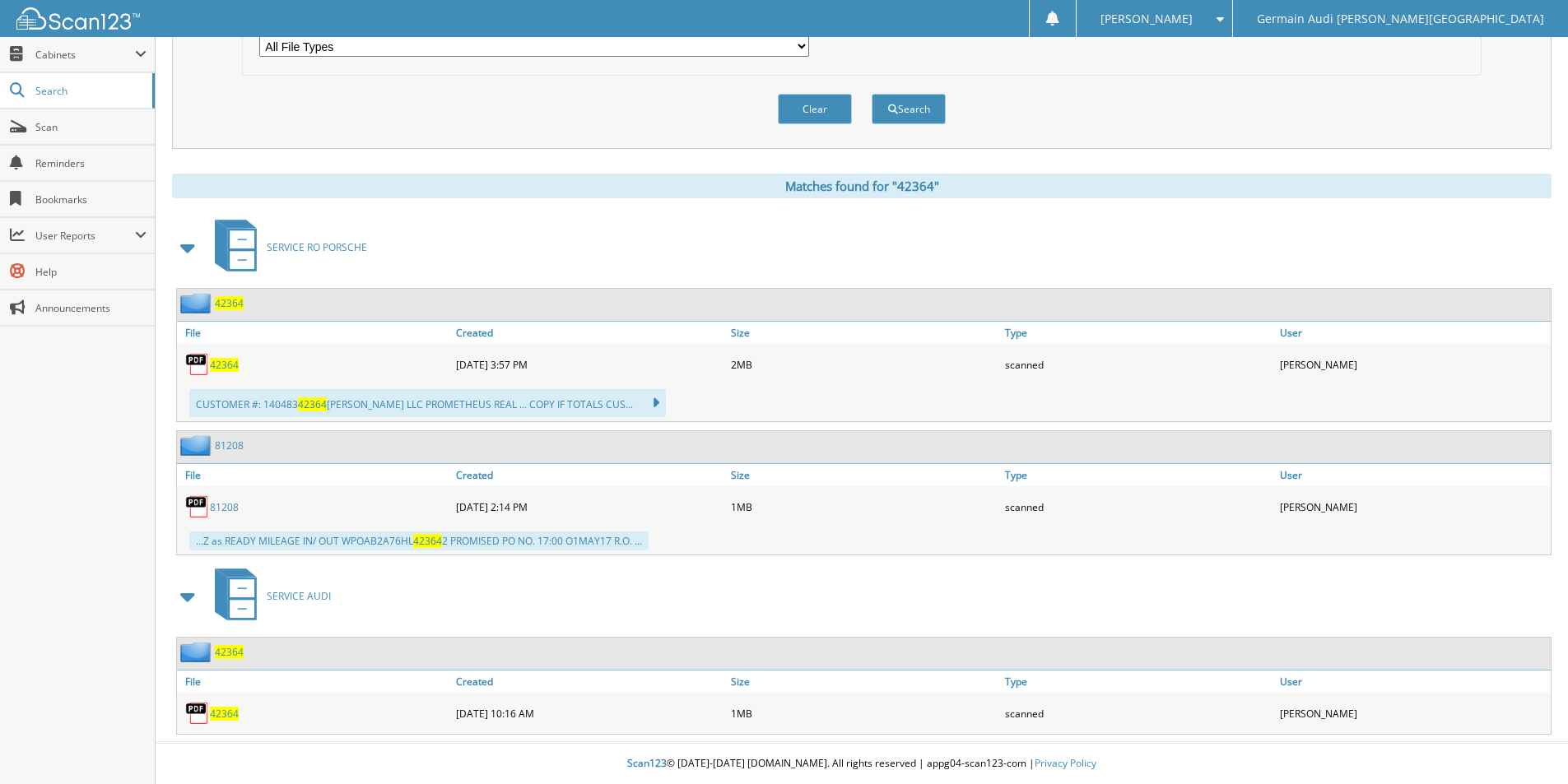
click at [234, 720] on span "42364" at bounding box center [224, 713] width 29 height 14
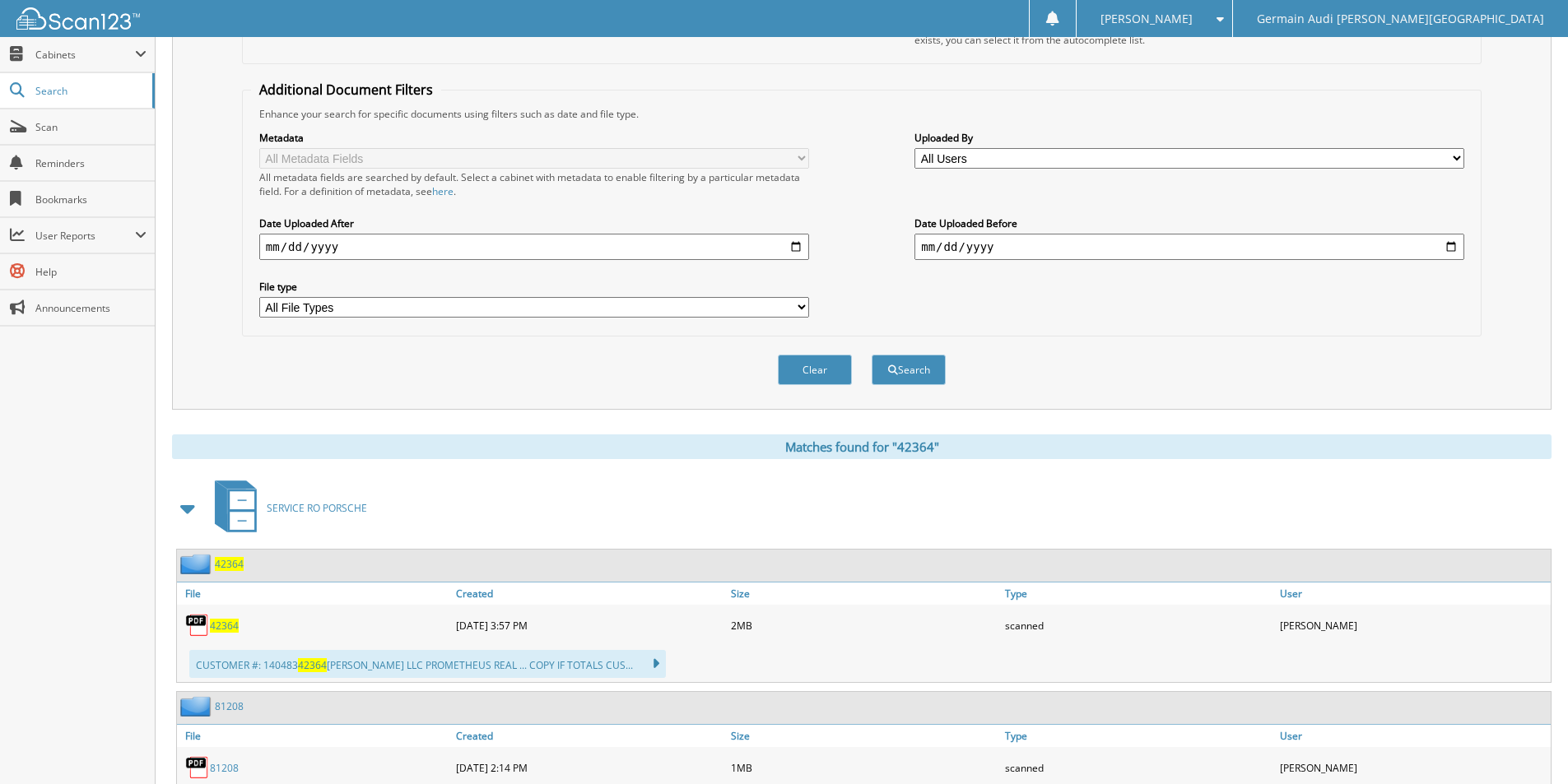
scroll to position [55, 0]
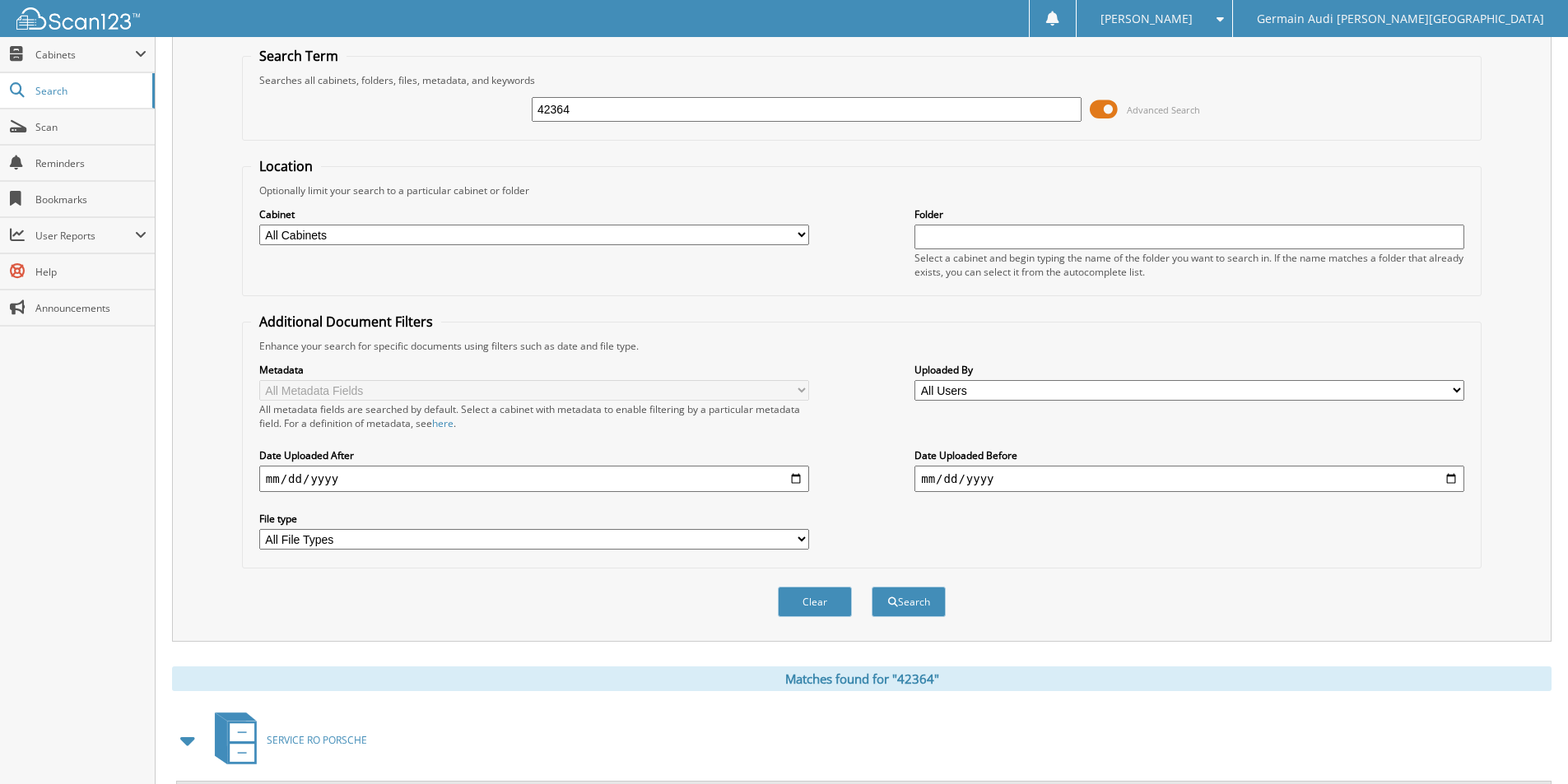
click at [584, 112] on input "42364" at bounding box center [807, 109] width 550 height 25
type input "42366"
click at [872, 587] on button "Search" at bounding box center [909, 602] width 74 height 30
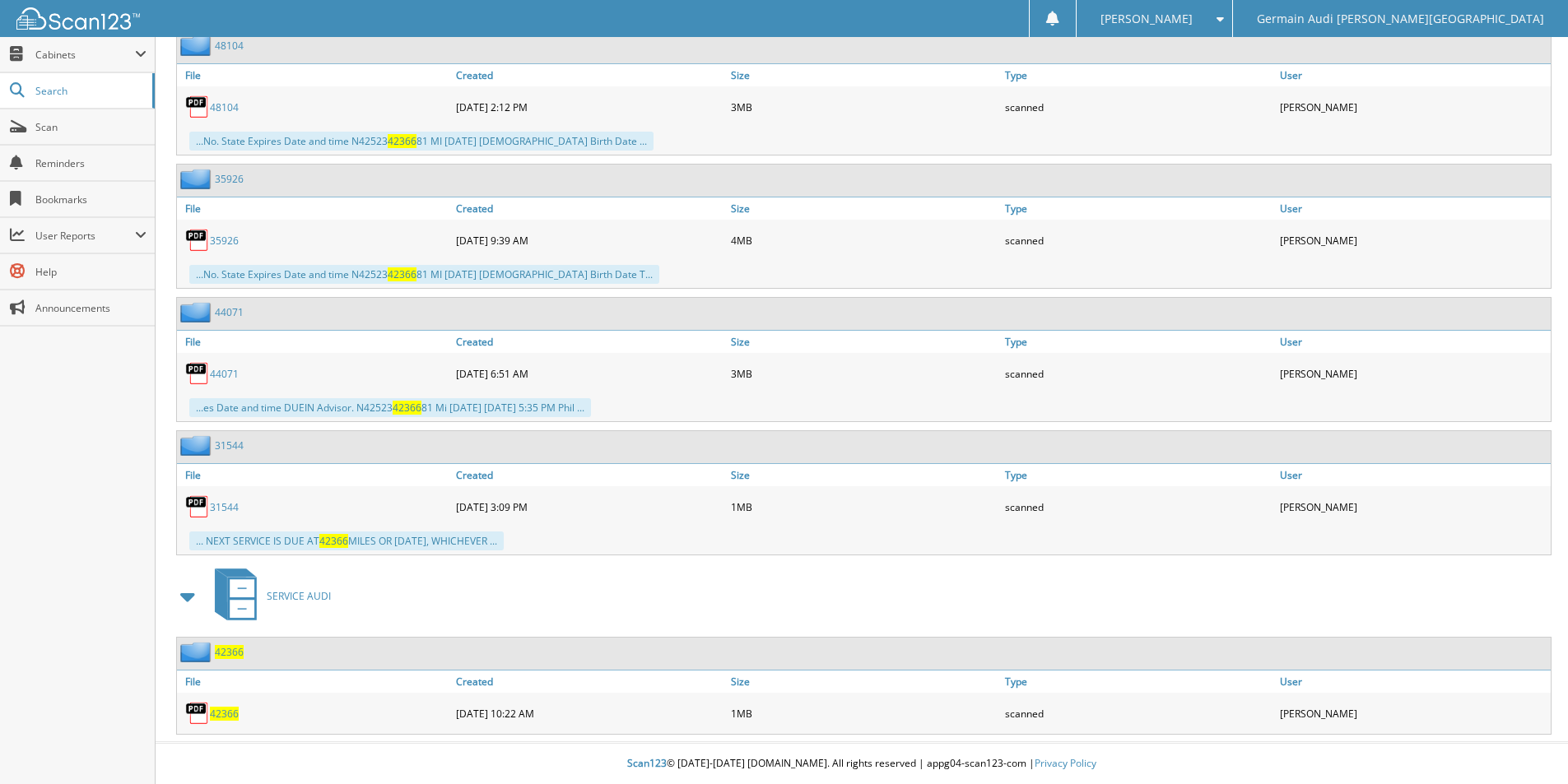
scroll to position [1082, 0]
click at [226, 719] on span "42366" at bounding box center [224, 713] width 29 height 14
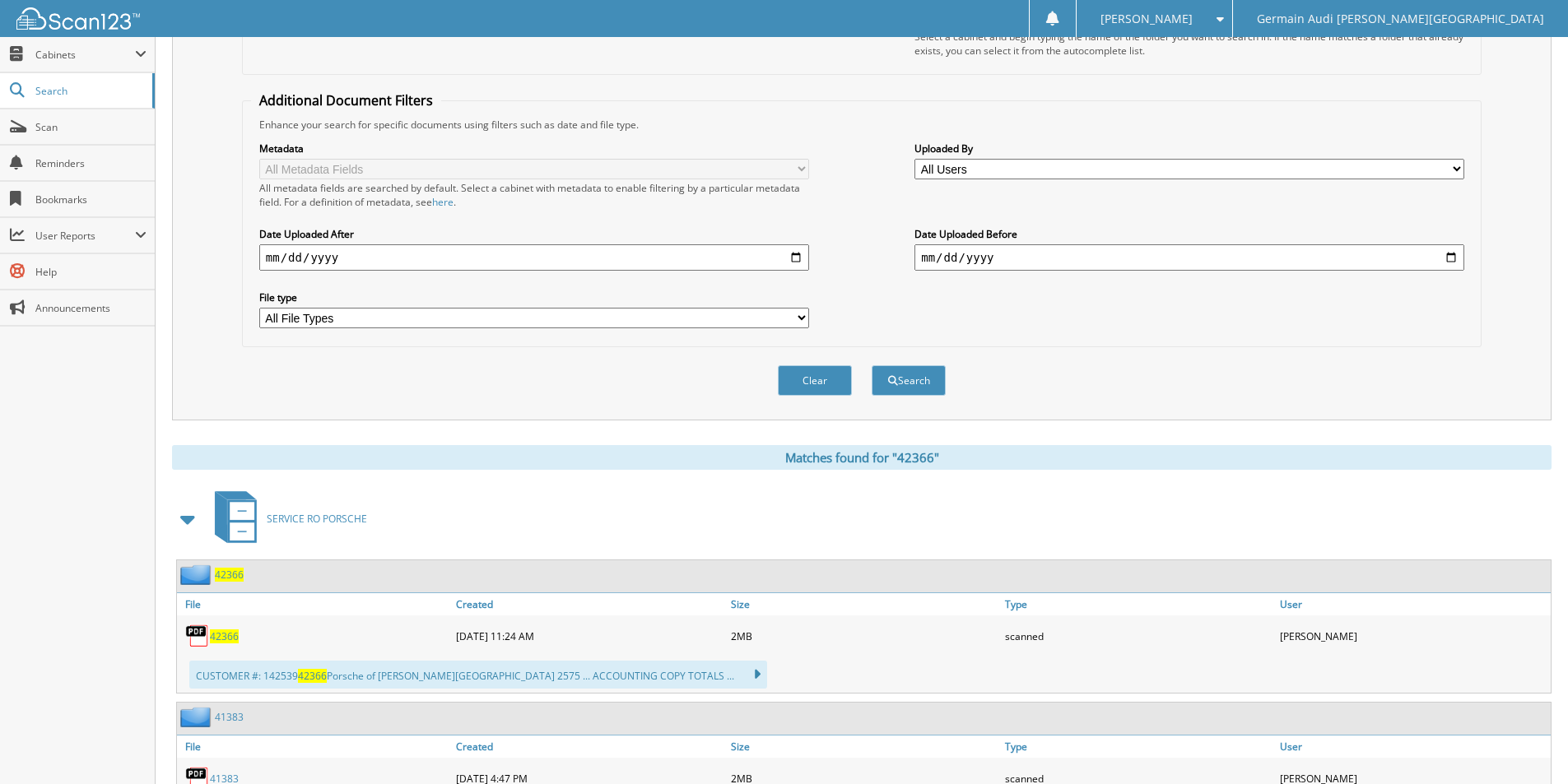
scroll to position [12, 0]
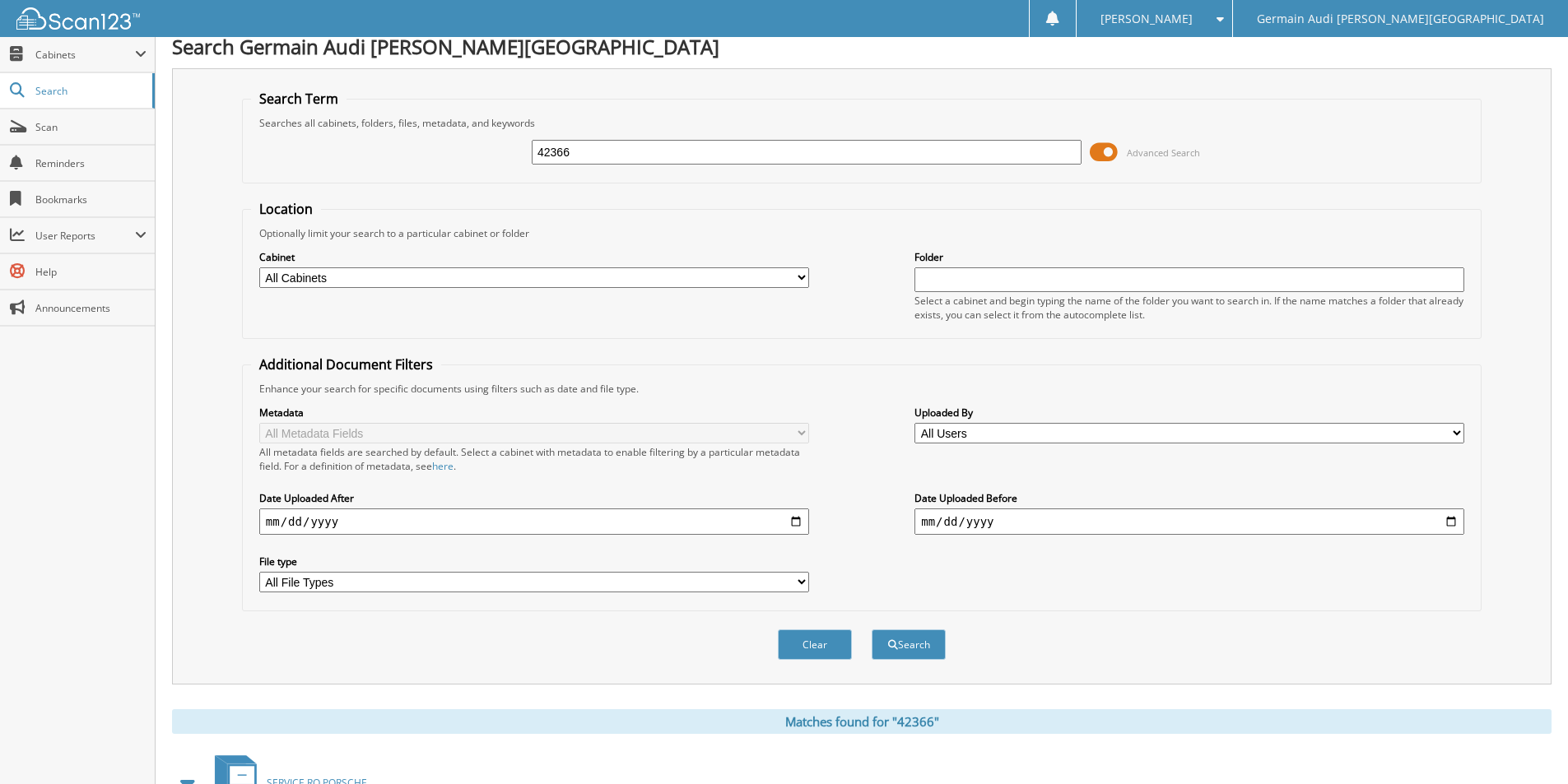
click at [596, 161] on input "42366" at bounding box center [807, 152] width 550 height 25
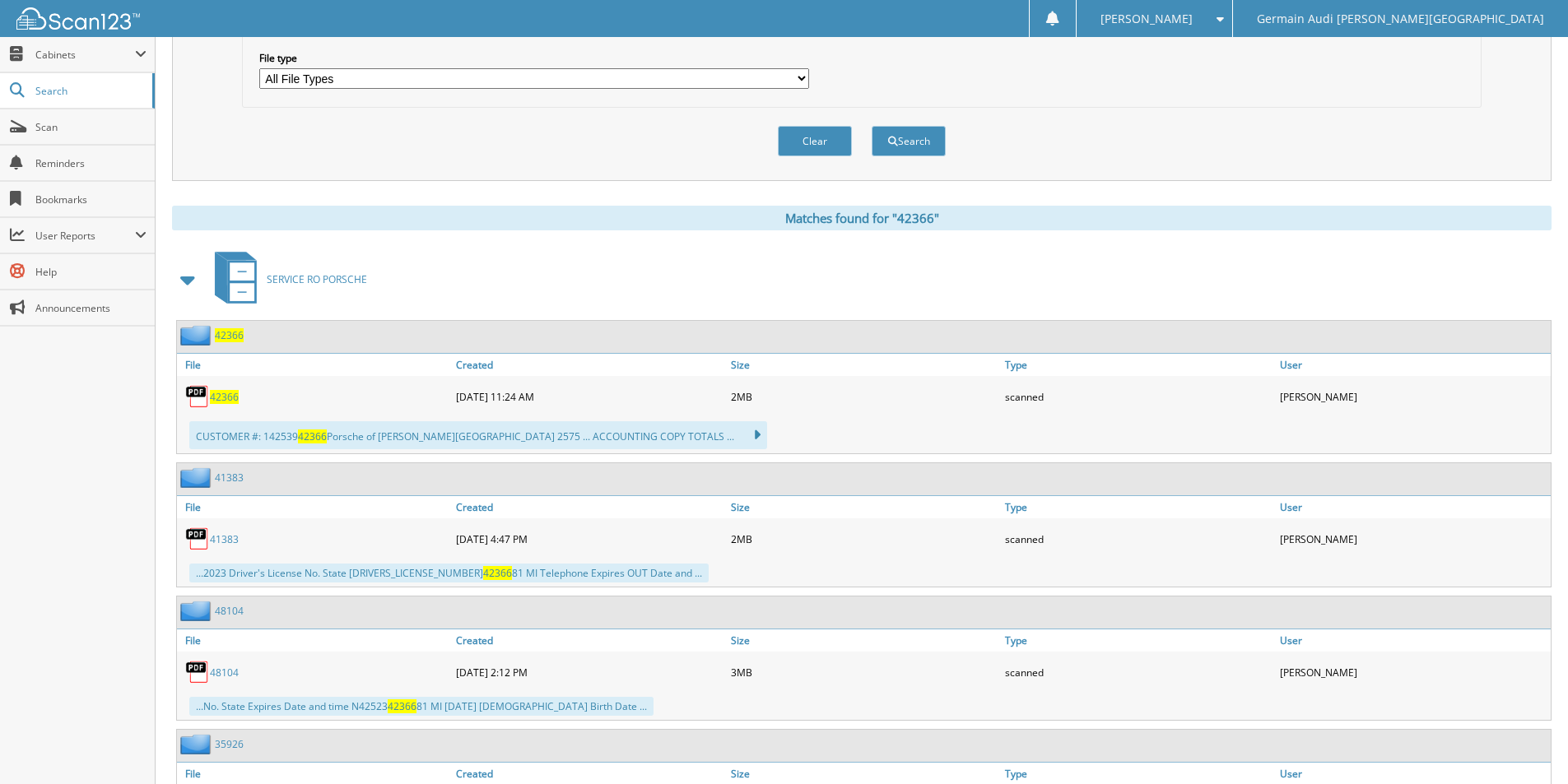
scroll to position [506, 0]
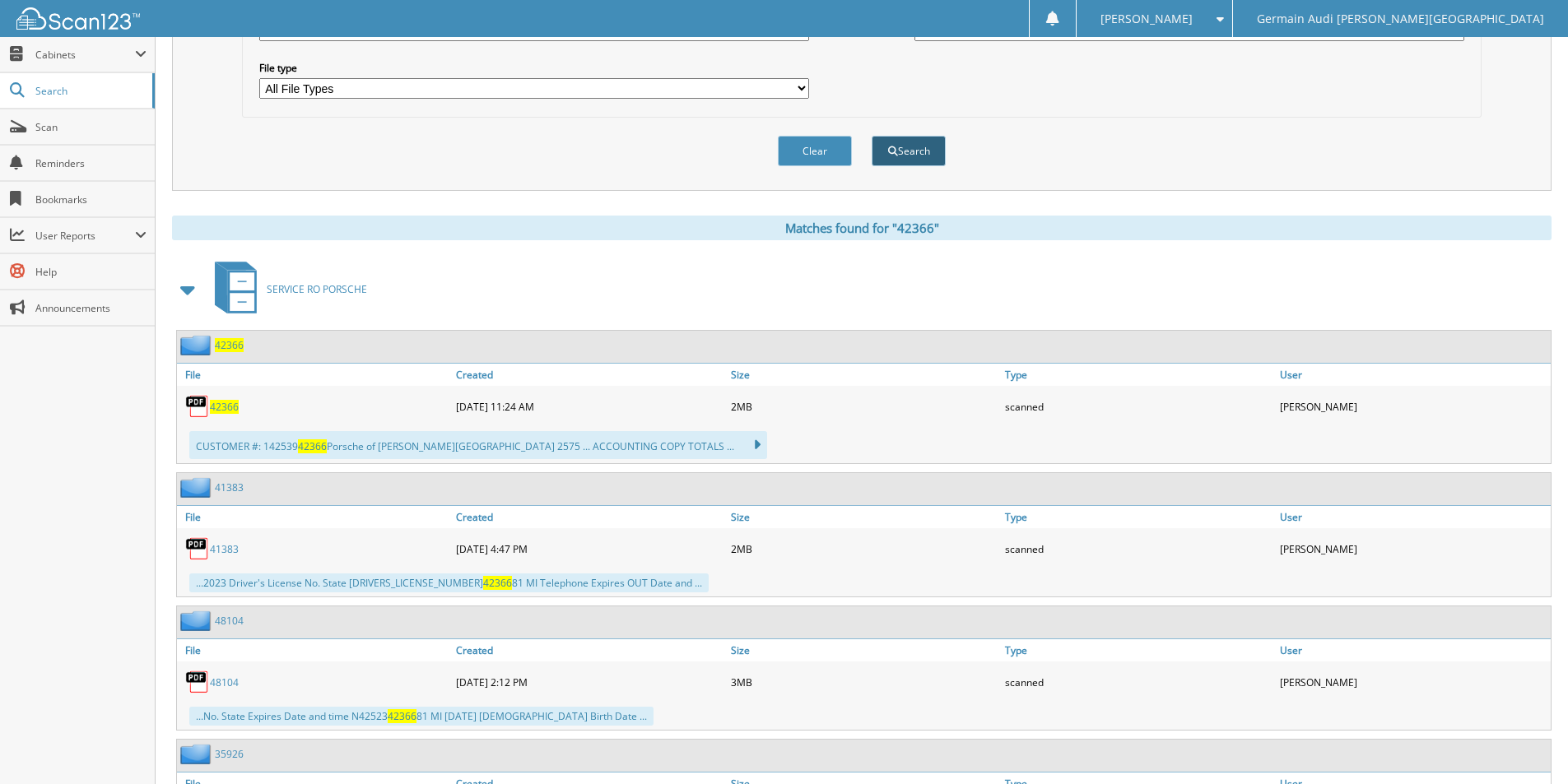
type input "42402"
click at [903, 152] on button "Search" at bounding box center [909, 150] width 74 height 30
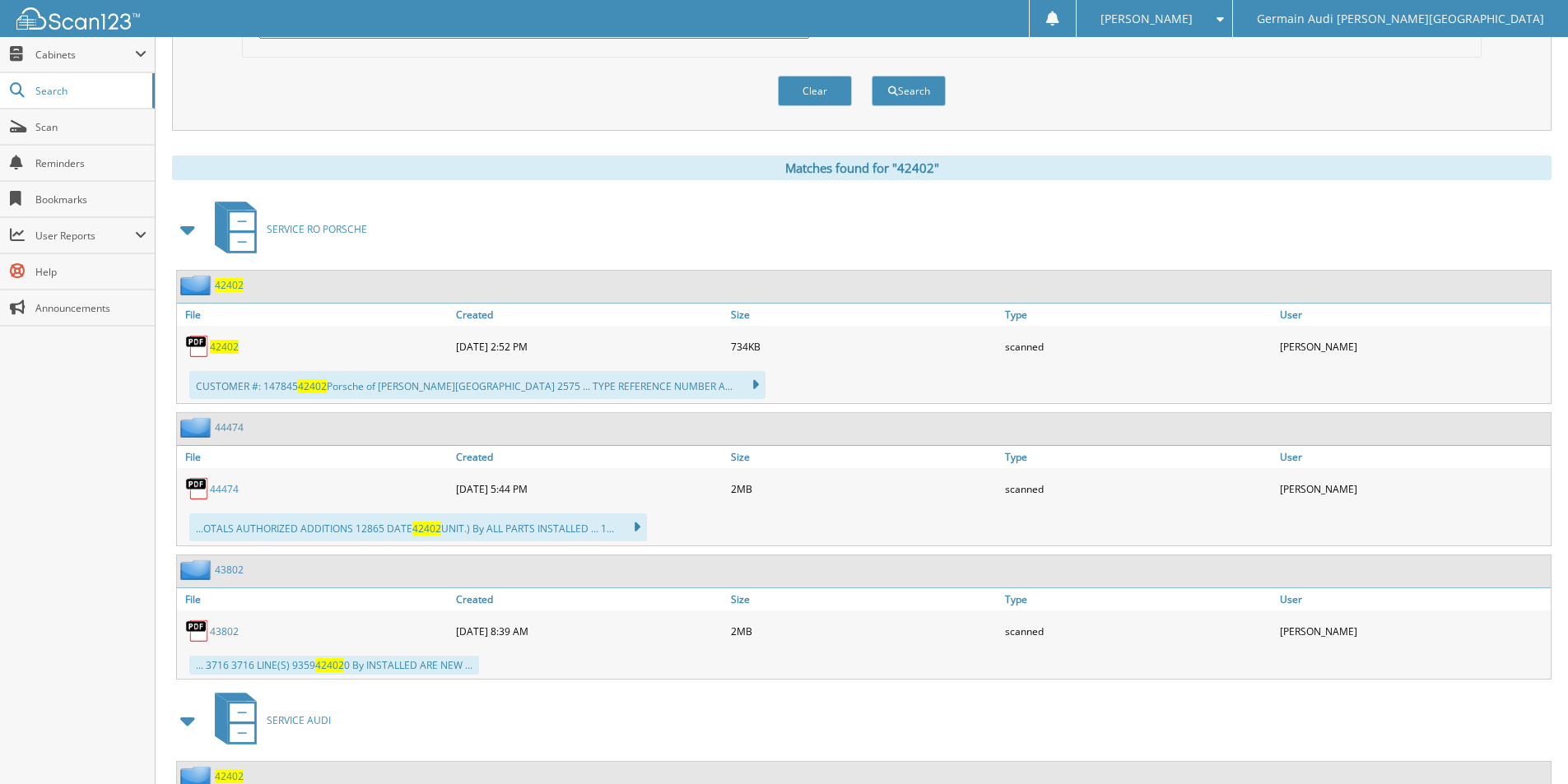
scroll to position [691, 0]
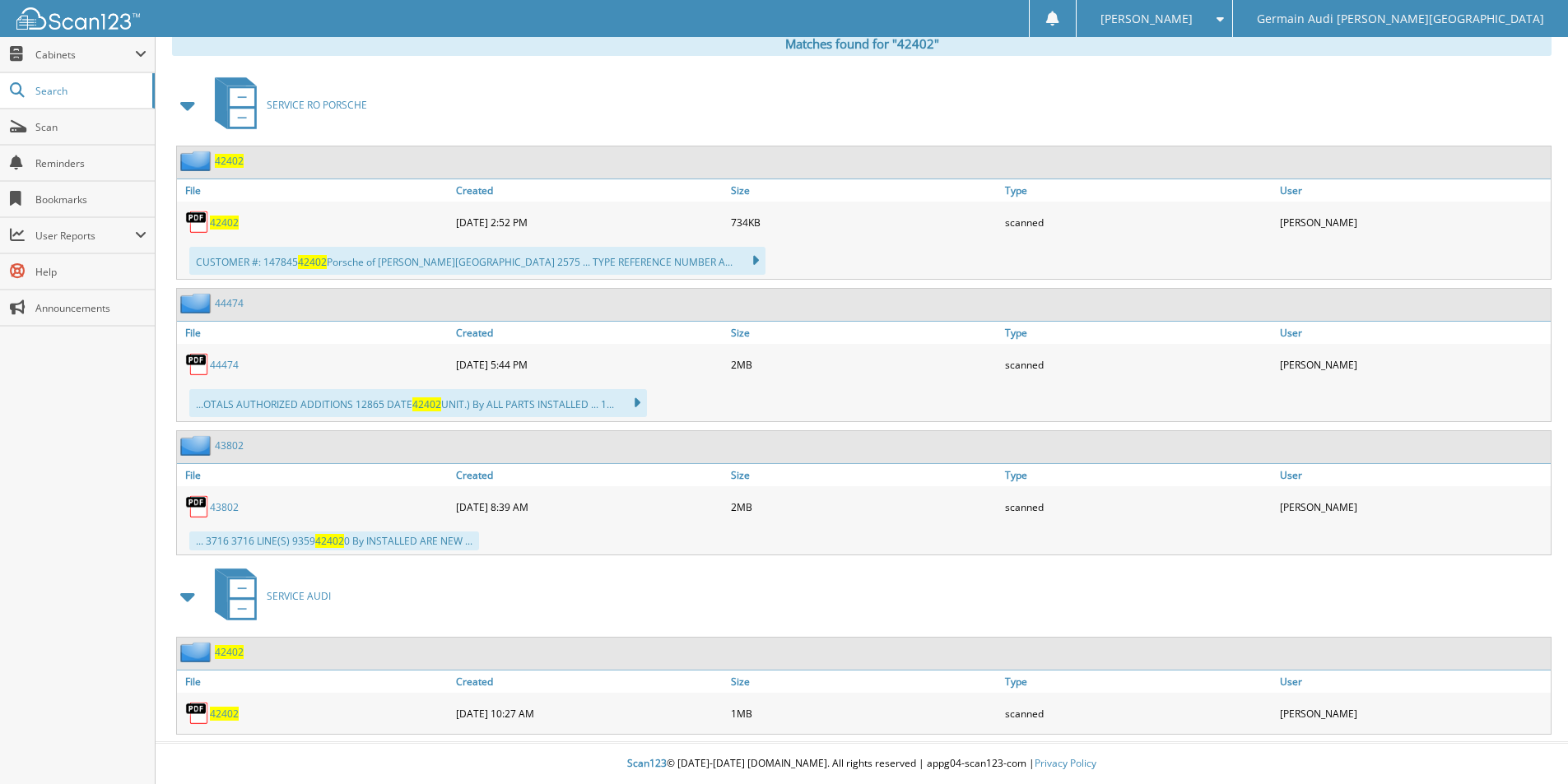
click at [219, 712] on span "42402" at bounding box center [224, 713] width 29 height 14
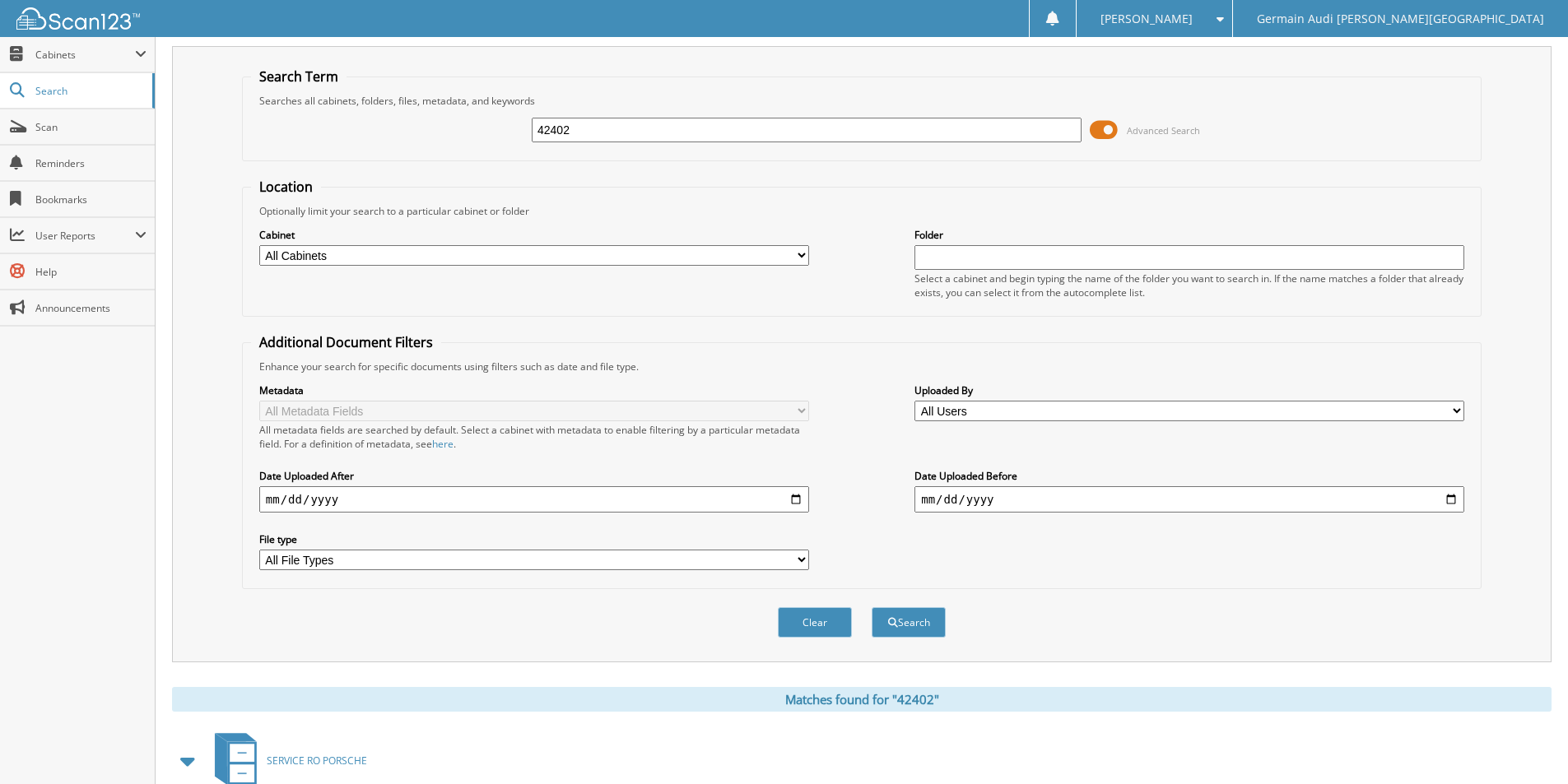
scroll to position [33, 0]
click at [588, 136] on input "42402" at bounding box center [807, 131] width 550 height 25
type input "42404"
click at [872, 609] on button "Search" at bounding box center [909, 624] width 74 height 30
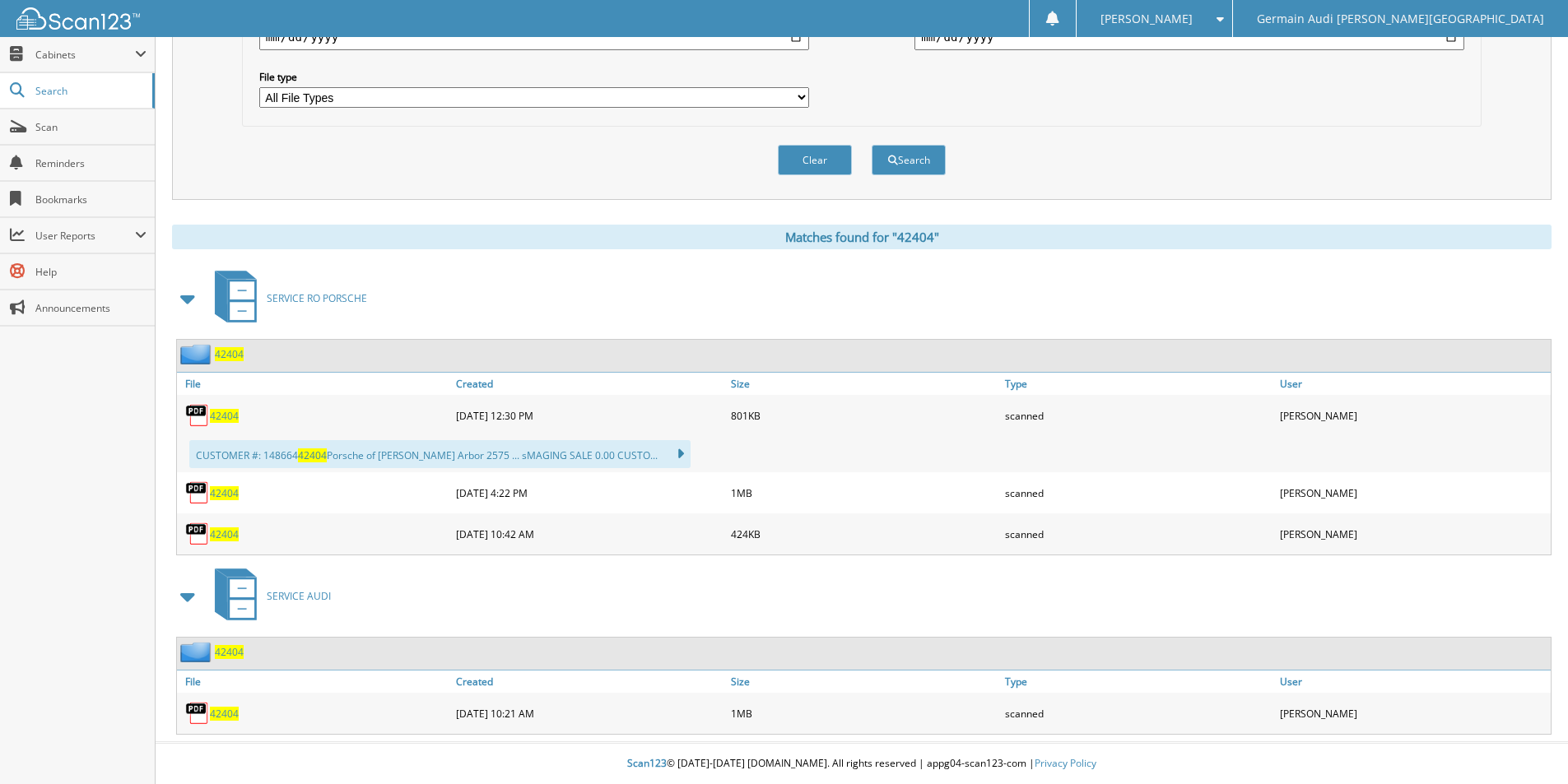
scroll to position [497, 0]
click at [228, 717] on span "42404" at bounding box center [224, 713] width 29 height 14
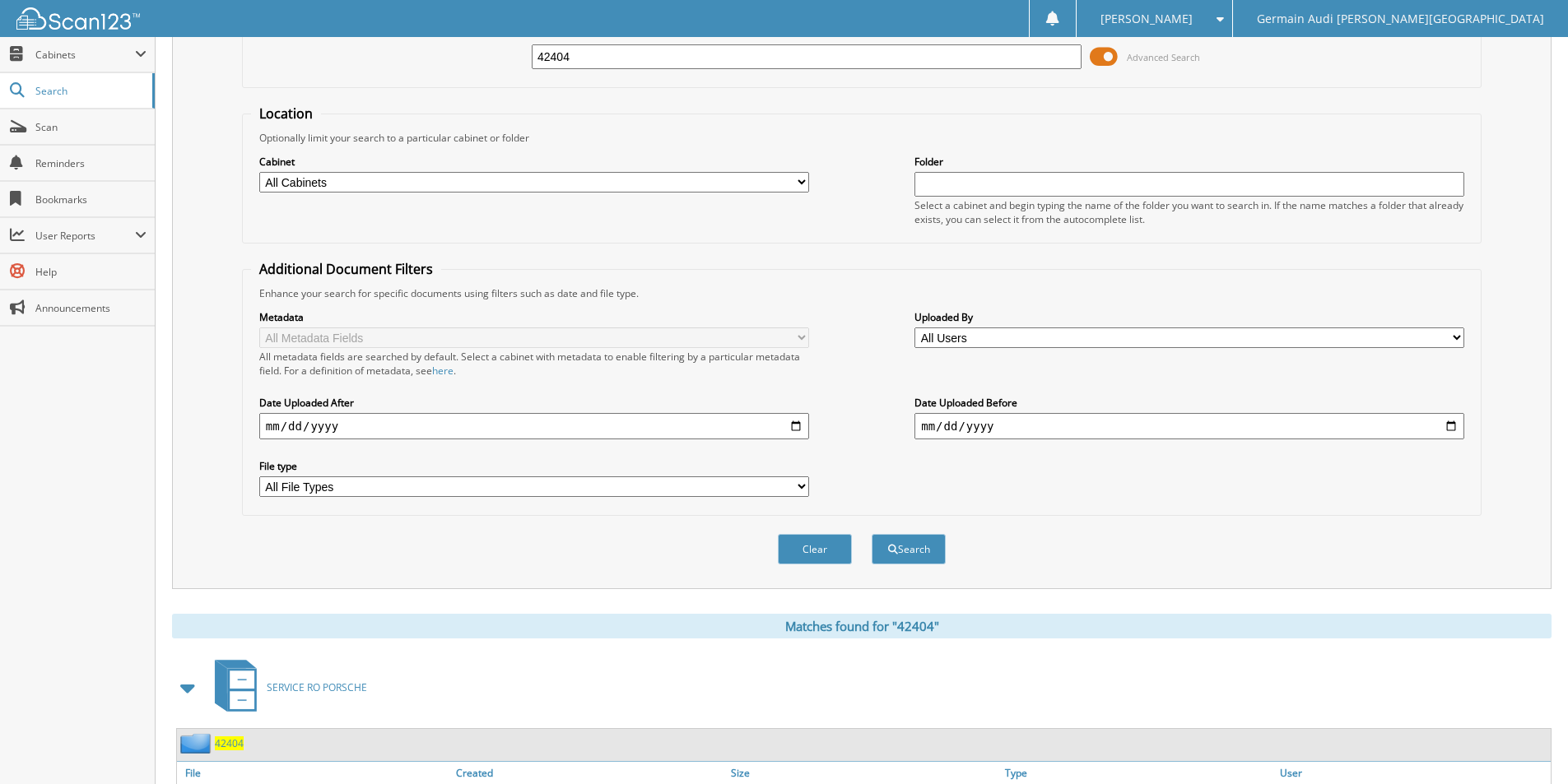
scroll to position [87, 0]
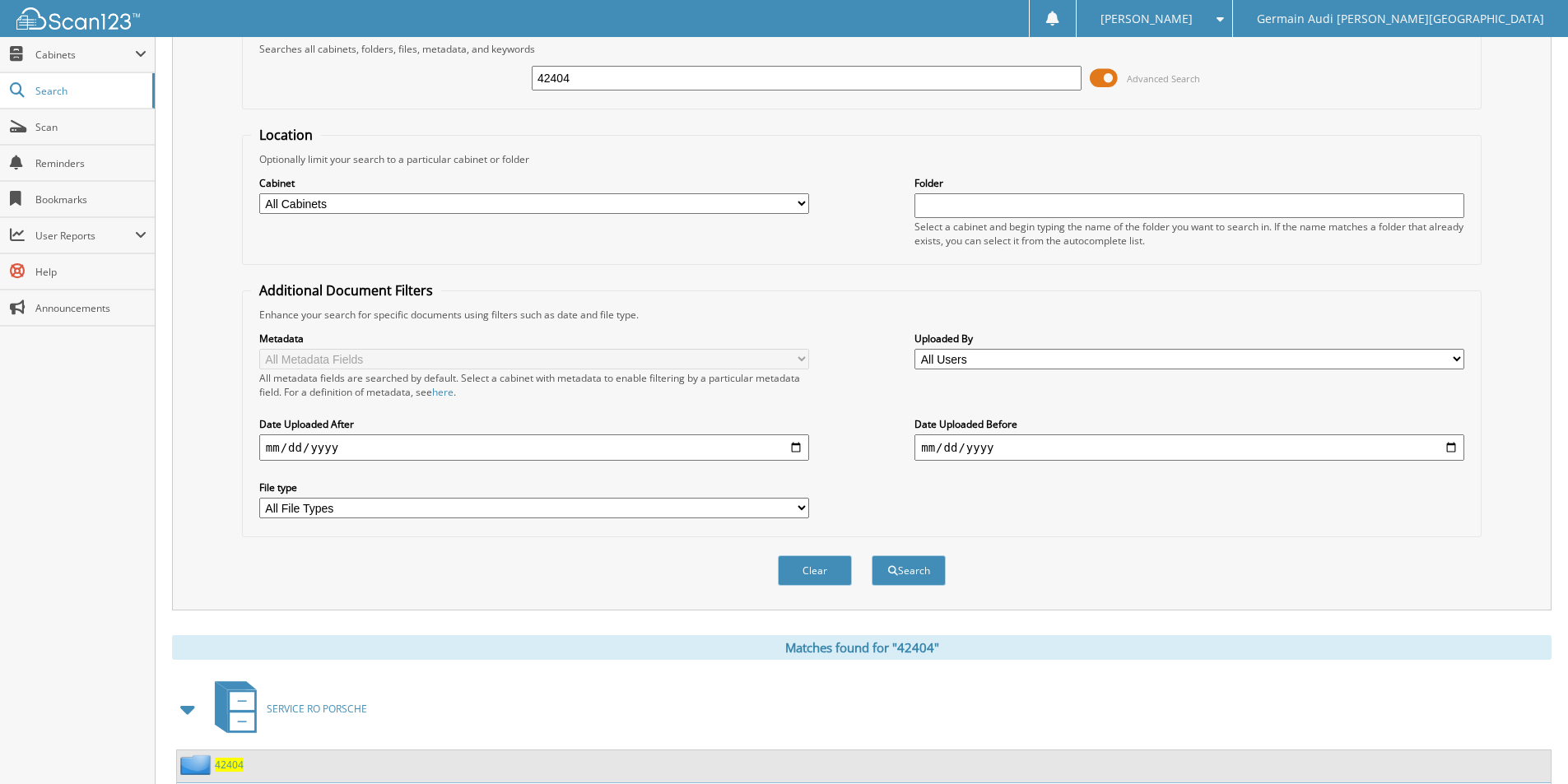
click at [568, 81] on input "42404" at bounding box center [807, 77] width 550 height 25
type input "42402"
click at [872, 556] on button "Search" at bounding box center [909, 570] width 74 height 30
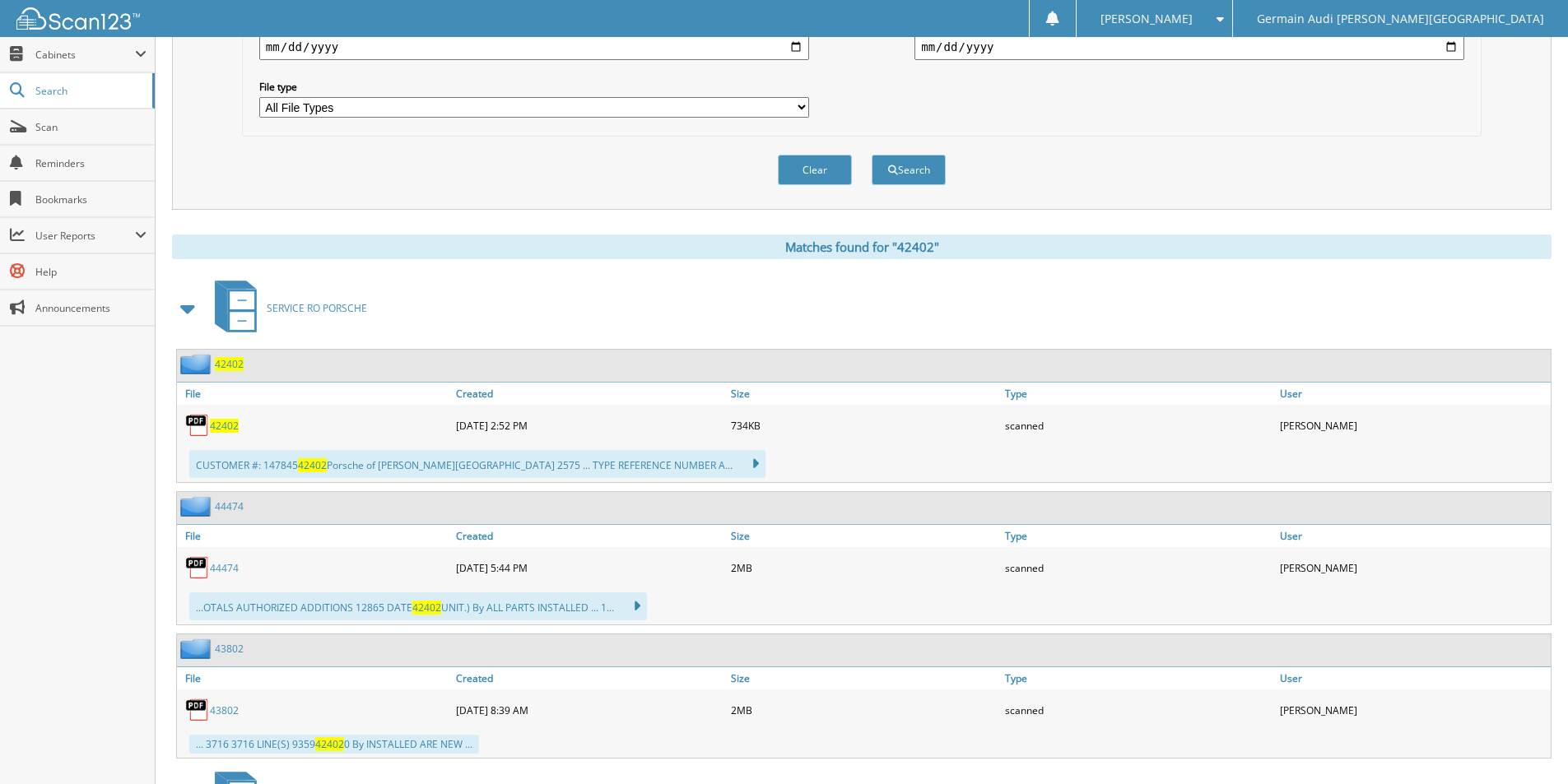
scroll to position [691, 0]
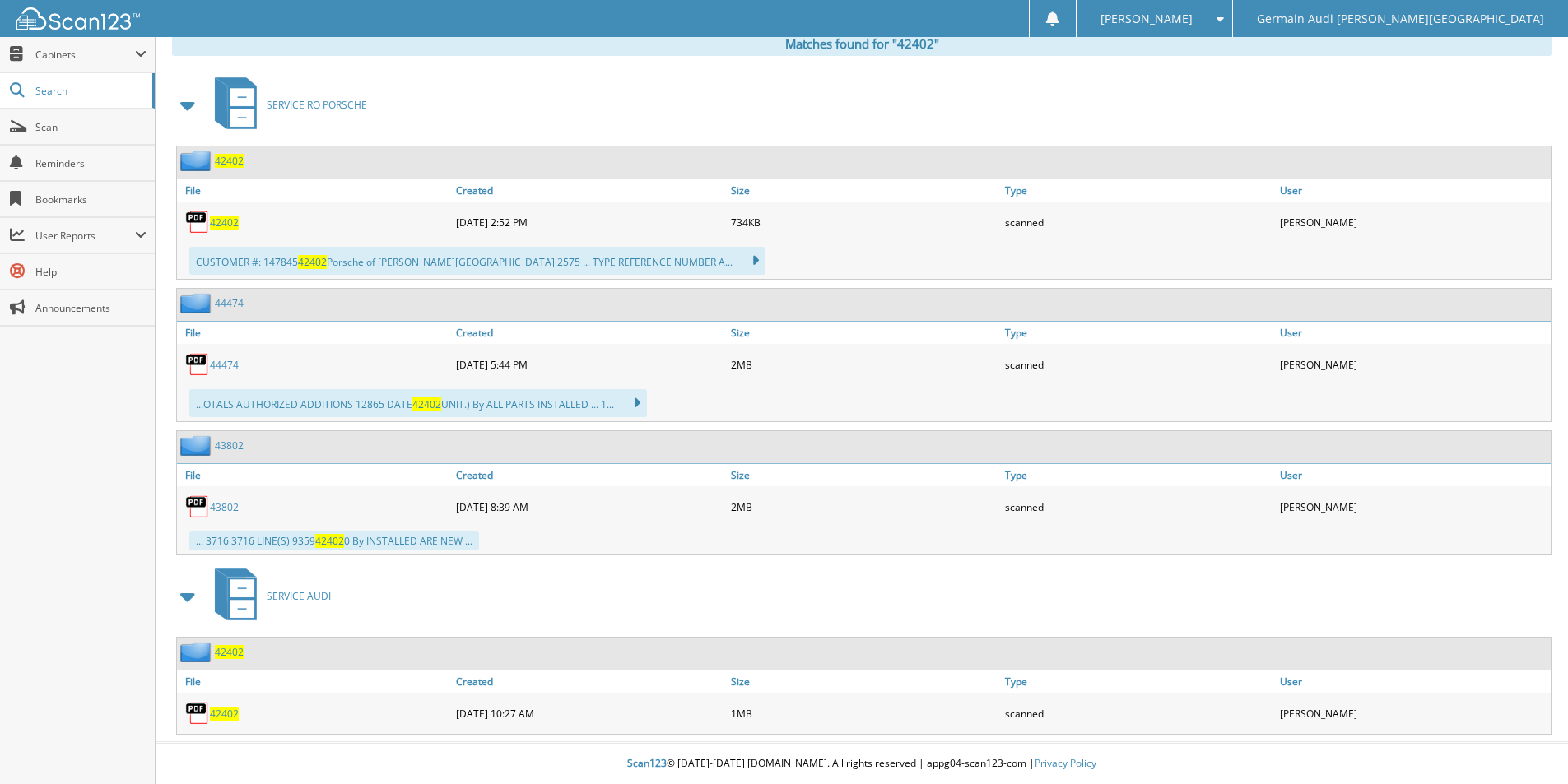
click at [225, 715] on span "42402" at bounding box center [224, 713] width 29 height 14
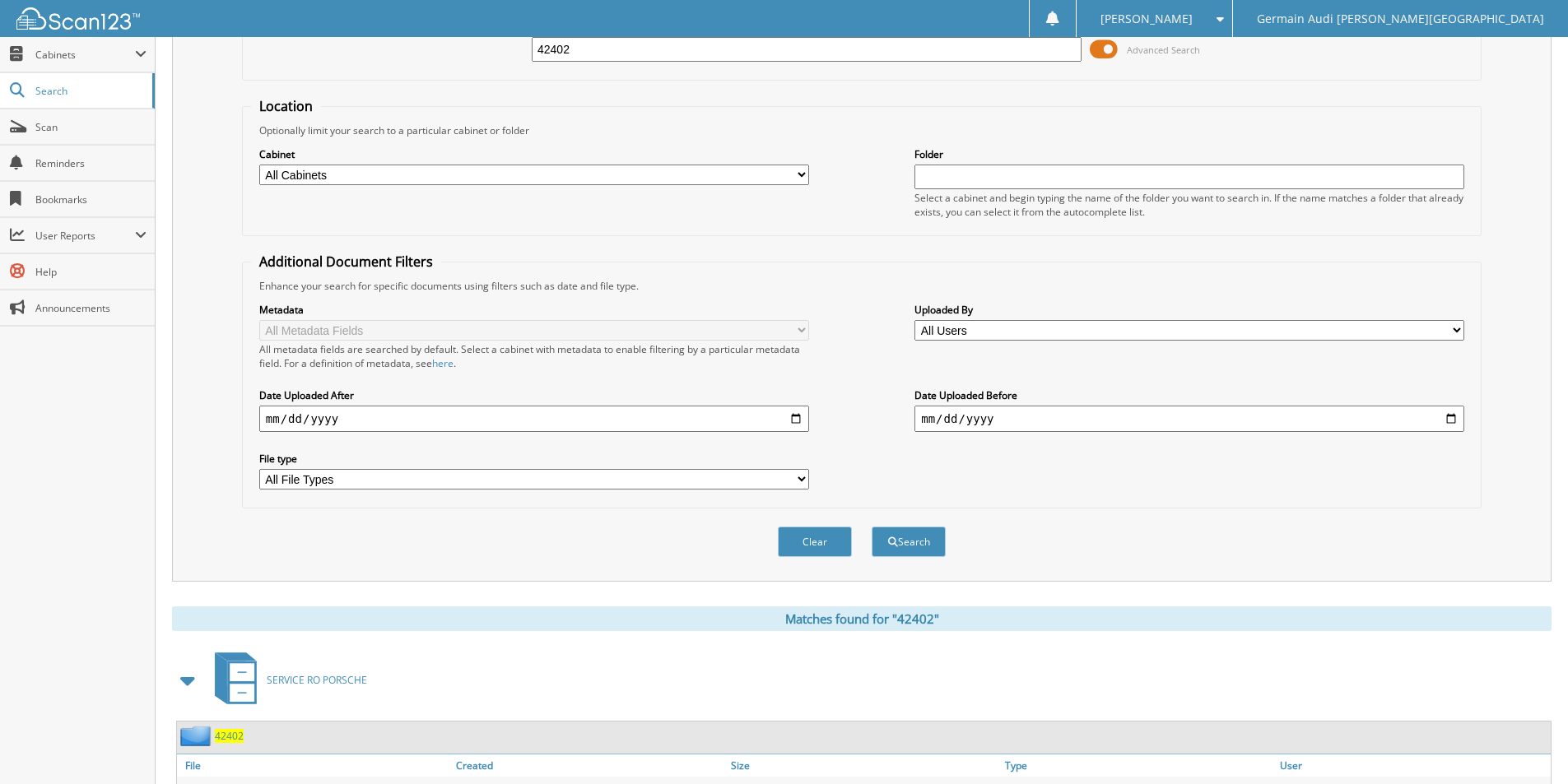
scroll to position [0, 0]
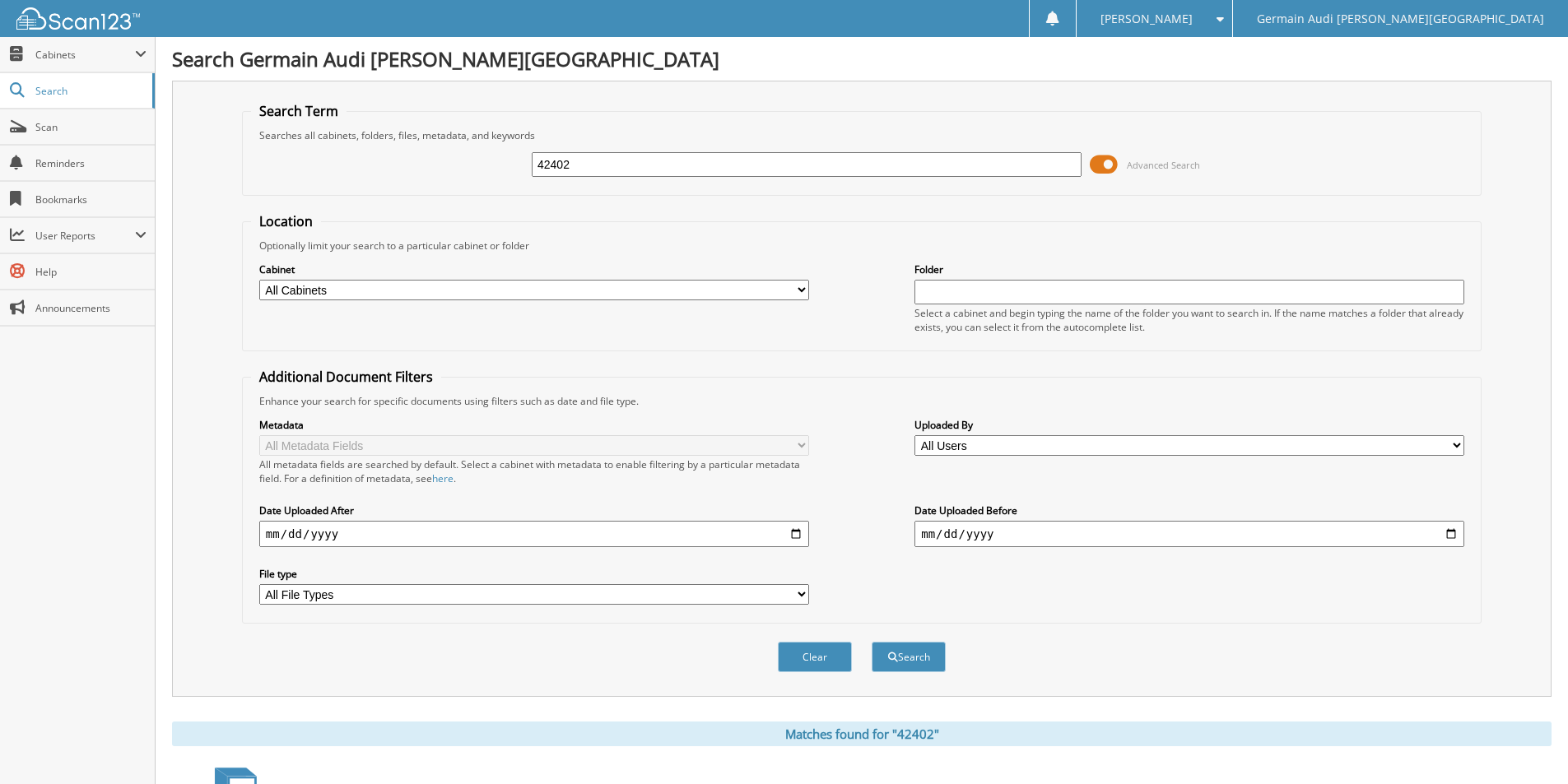
click at [575, 161] on input "42402" at bounding box center [807, 164] width 550 height 25
type input "42510"
click at [872, 642] on button "Search" at bounding box center [909, 657] width 74 height 30
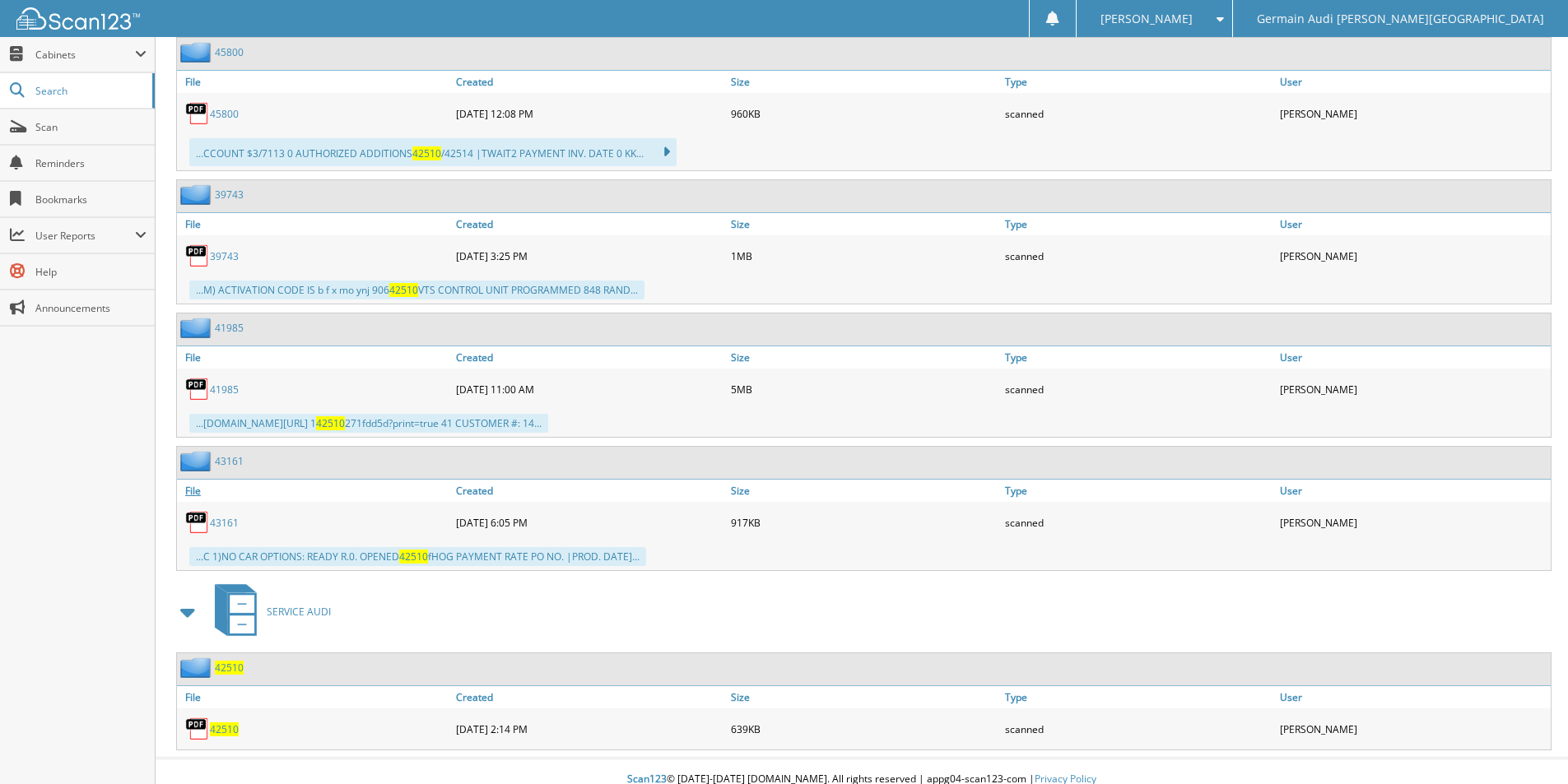
scroll to position [957, 0]
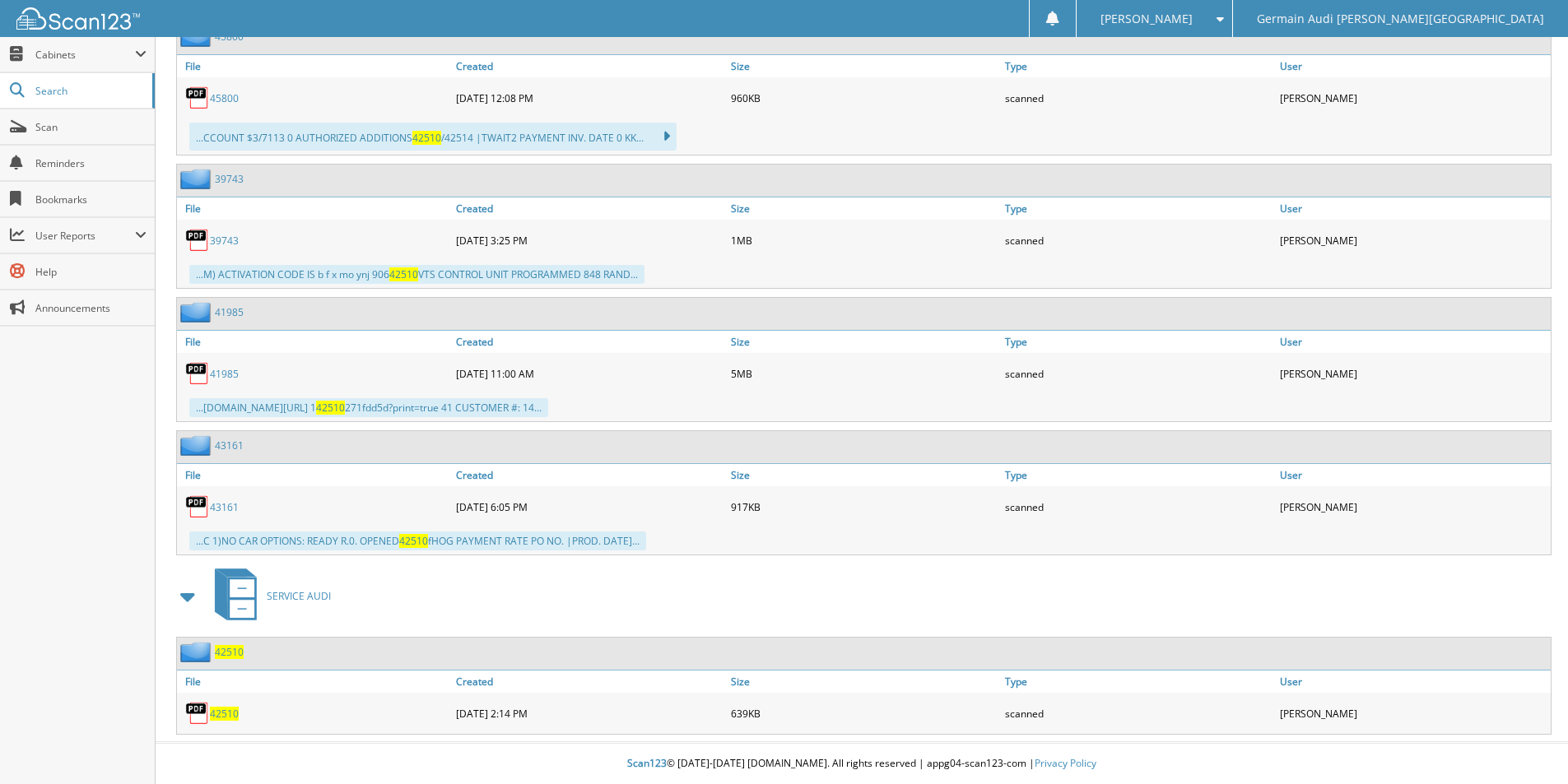
click at [227, 711] on span "42510" at bounding box center [224, 713] width 29 height 14
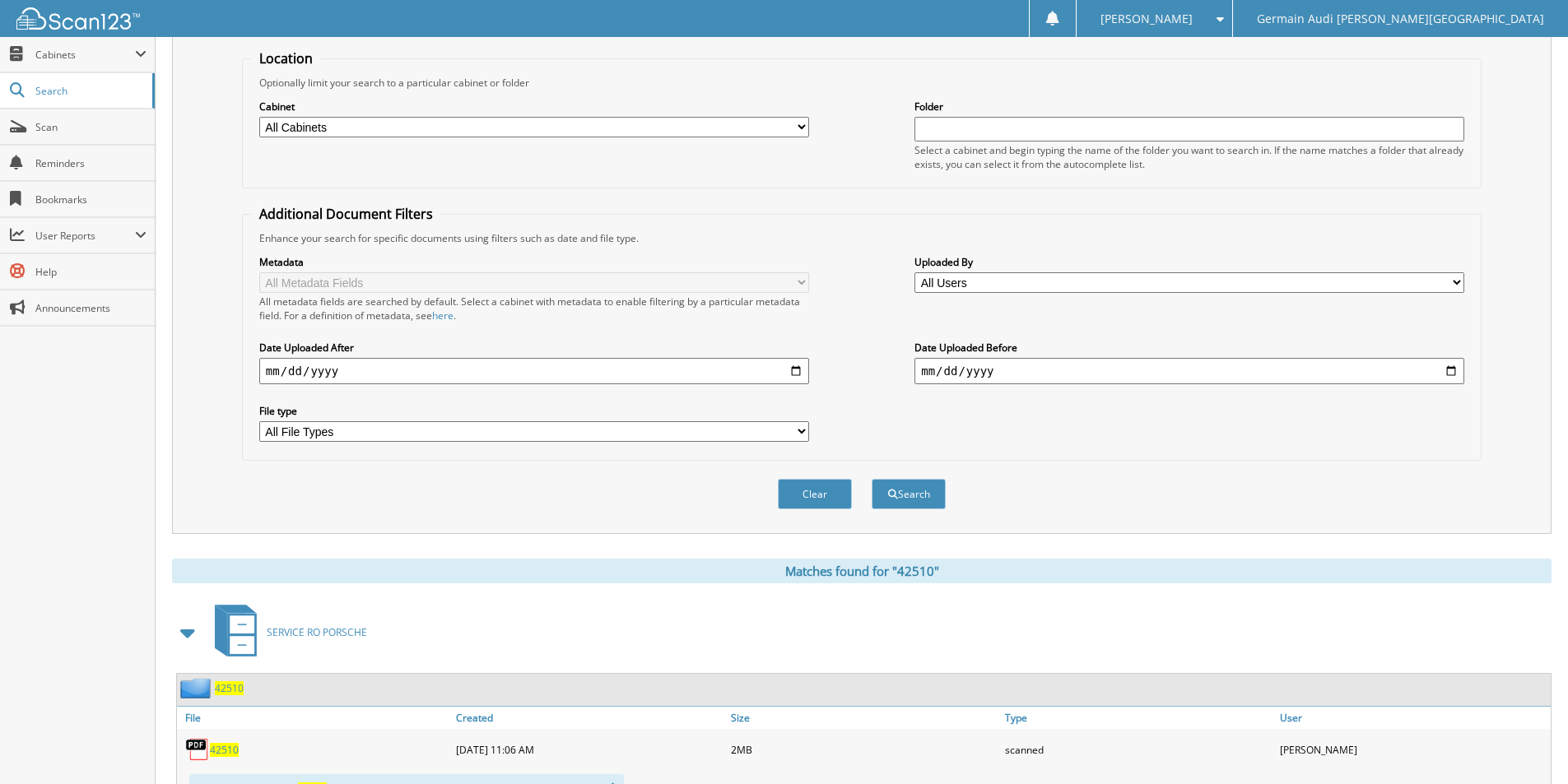
scroll to position [0, 0]
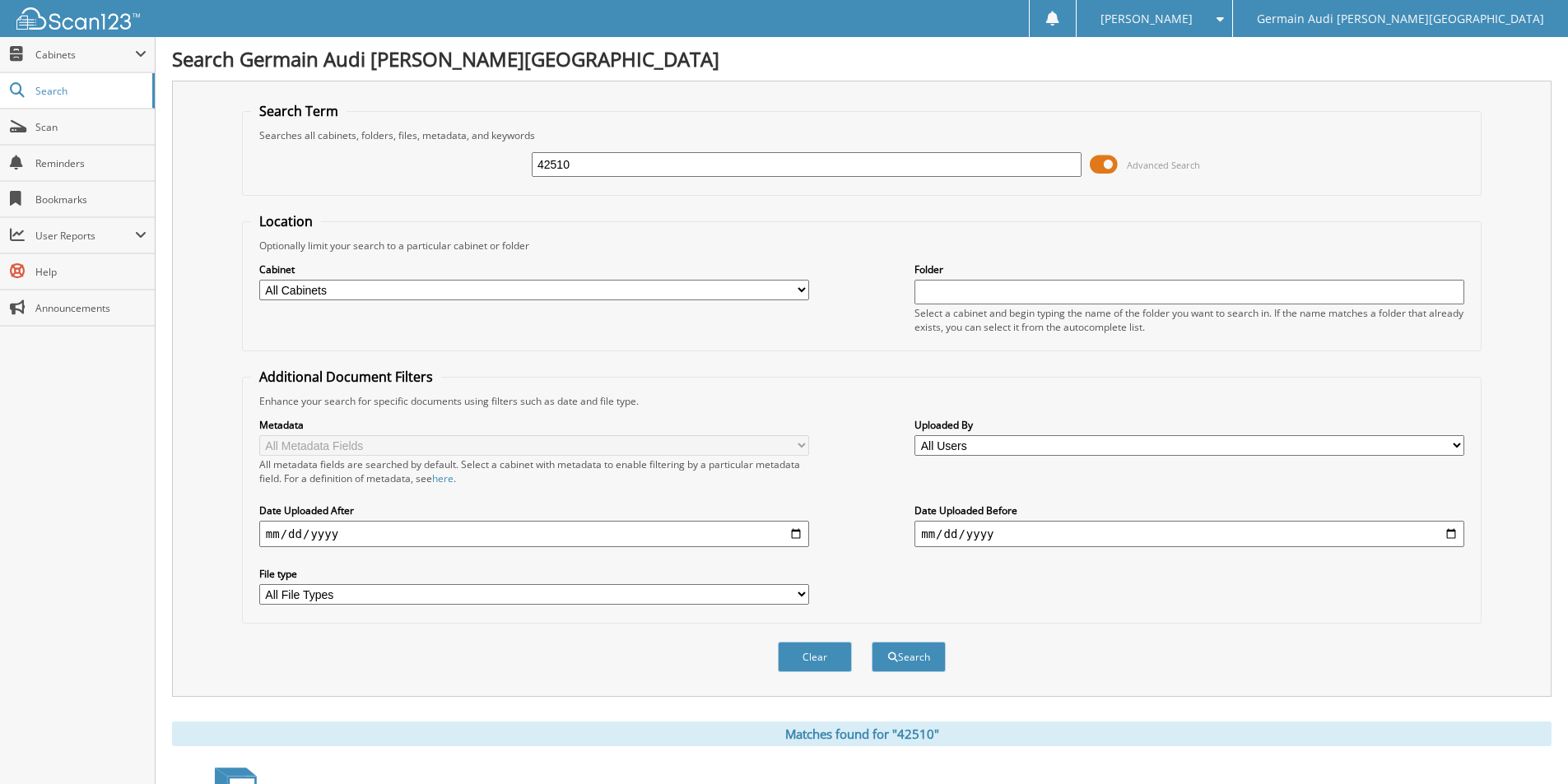
click at [611, 161] on input "42510" at bounding box center [807, 164] width 550 height 25
type input "42516"
click at [893, 648] on button "Search" at bounding box center [909, 657] width 74 height 30
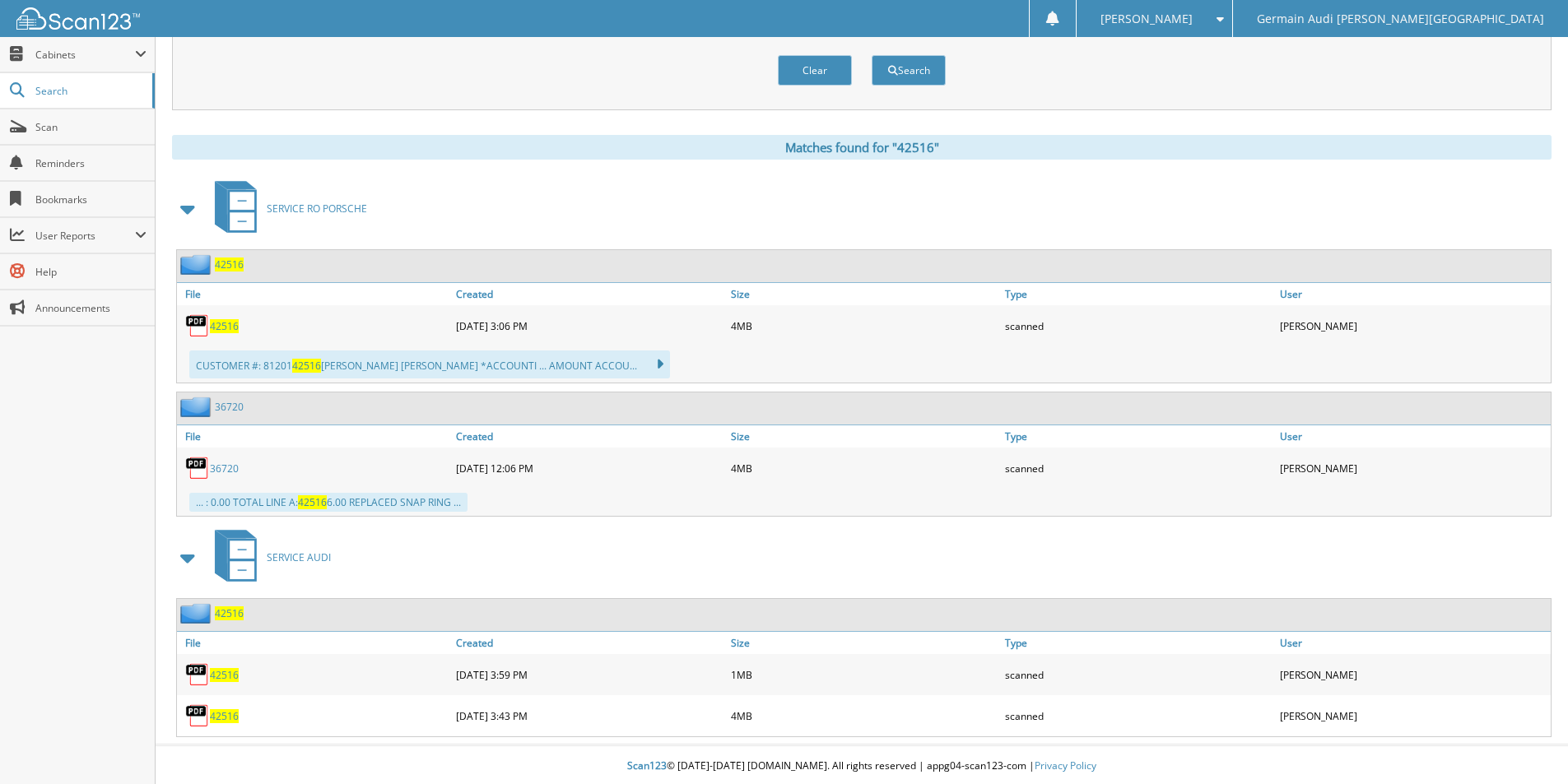
scroll to position [590, 0]
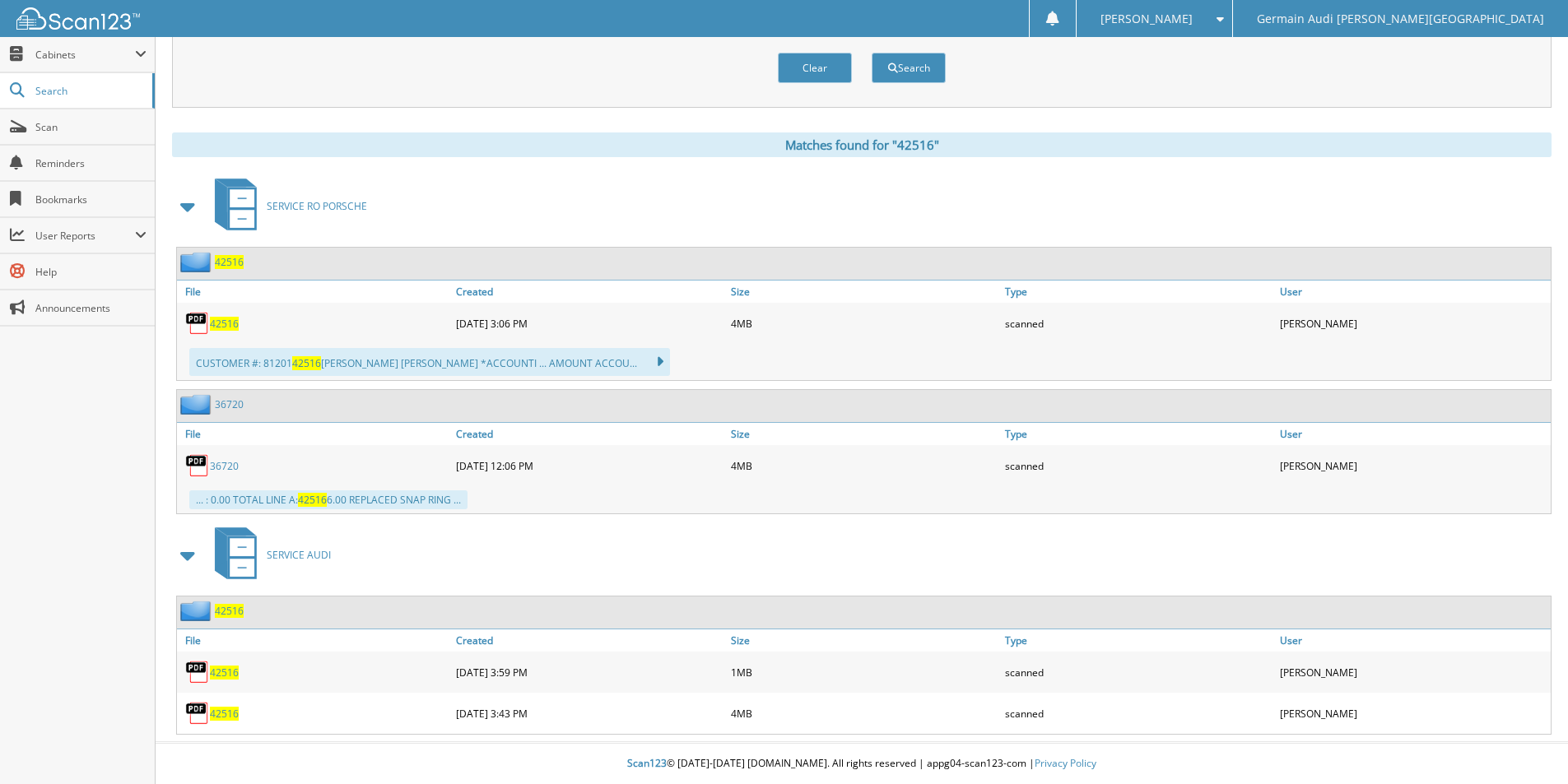
click at [202, 711] on img at bounding box center [197, 713] width 25 height 25
click at [227, 714] on span "42516" at bounding box center [224, 713] width 29 height 14
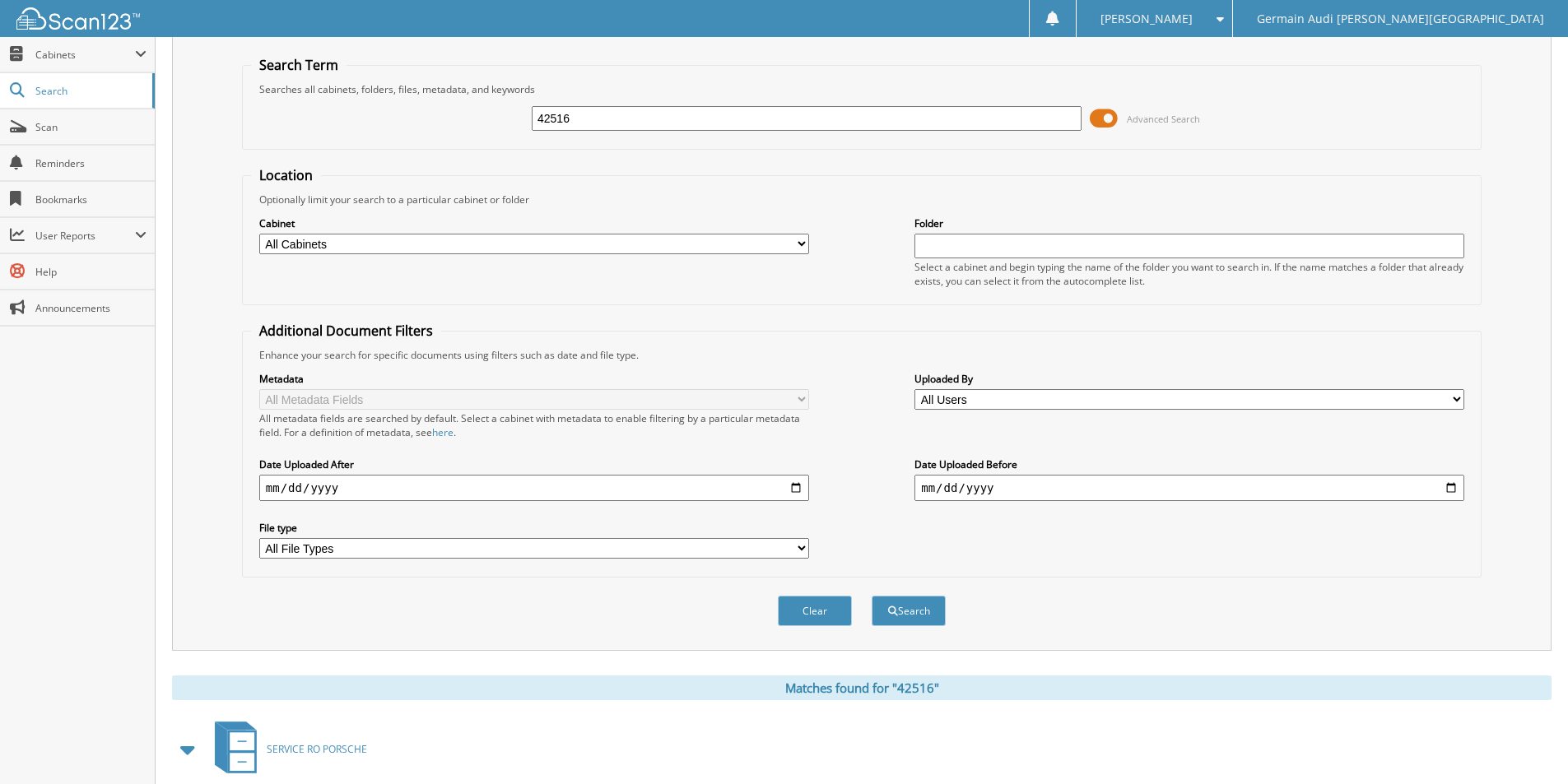
scroll to position [0, 0]
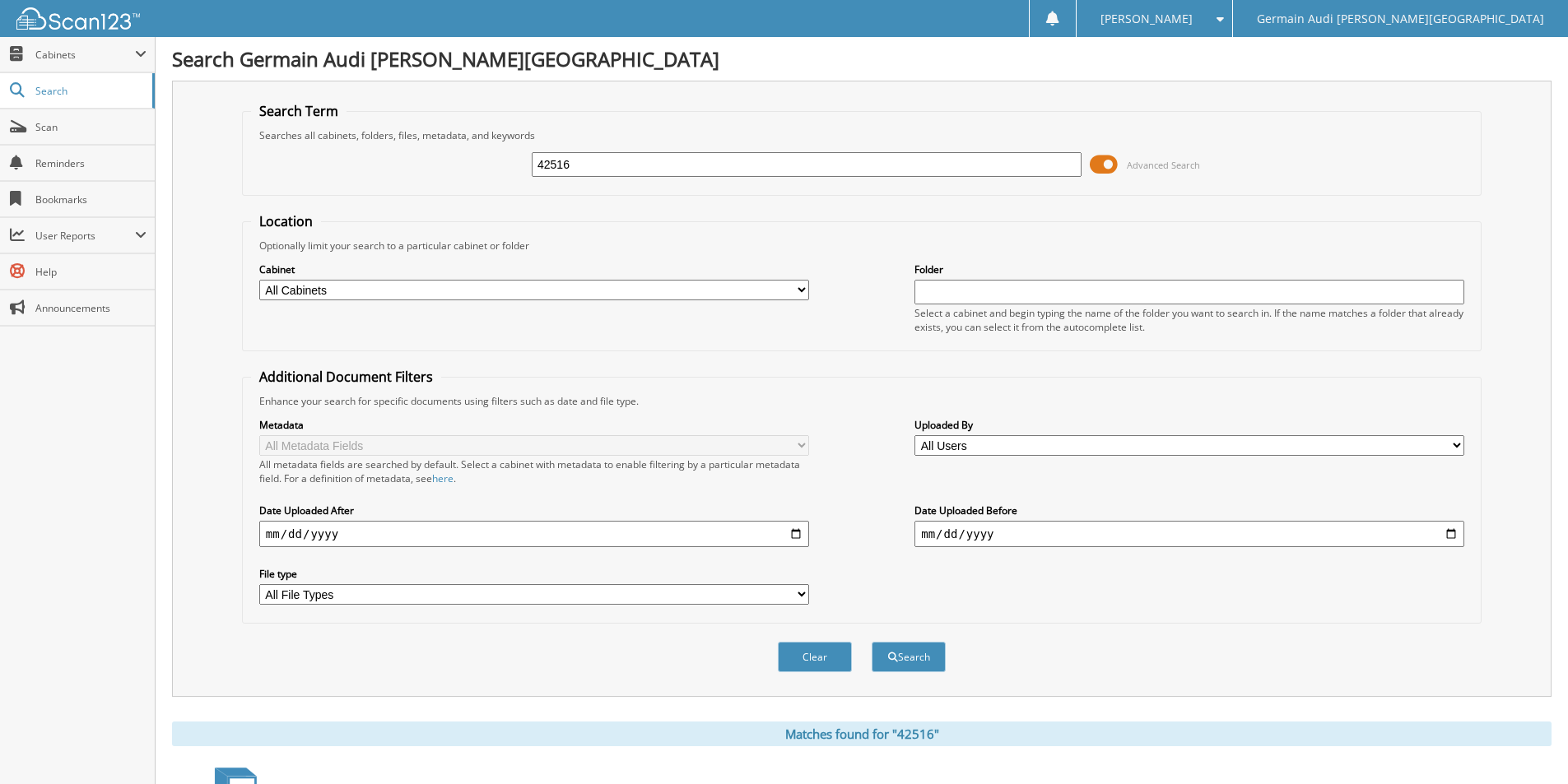
click at [591, 165] on input "42516" at bounding box center [807, 164] width 550 height 25
click at [569, 165] on input "42516" at bounding box center [807, 164] width 550 height 25
type input "4"
type input "89077"
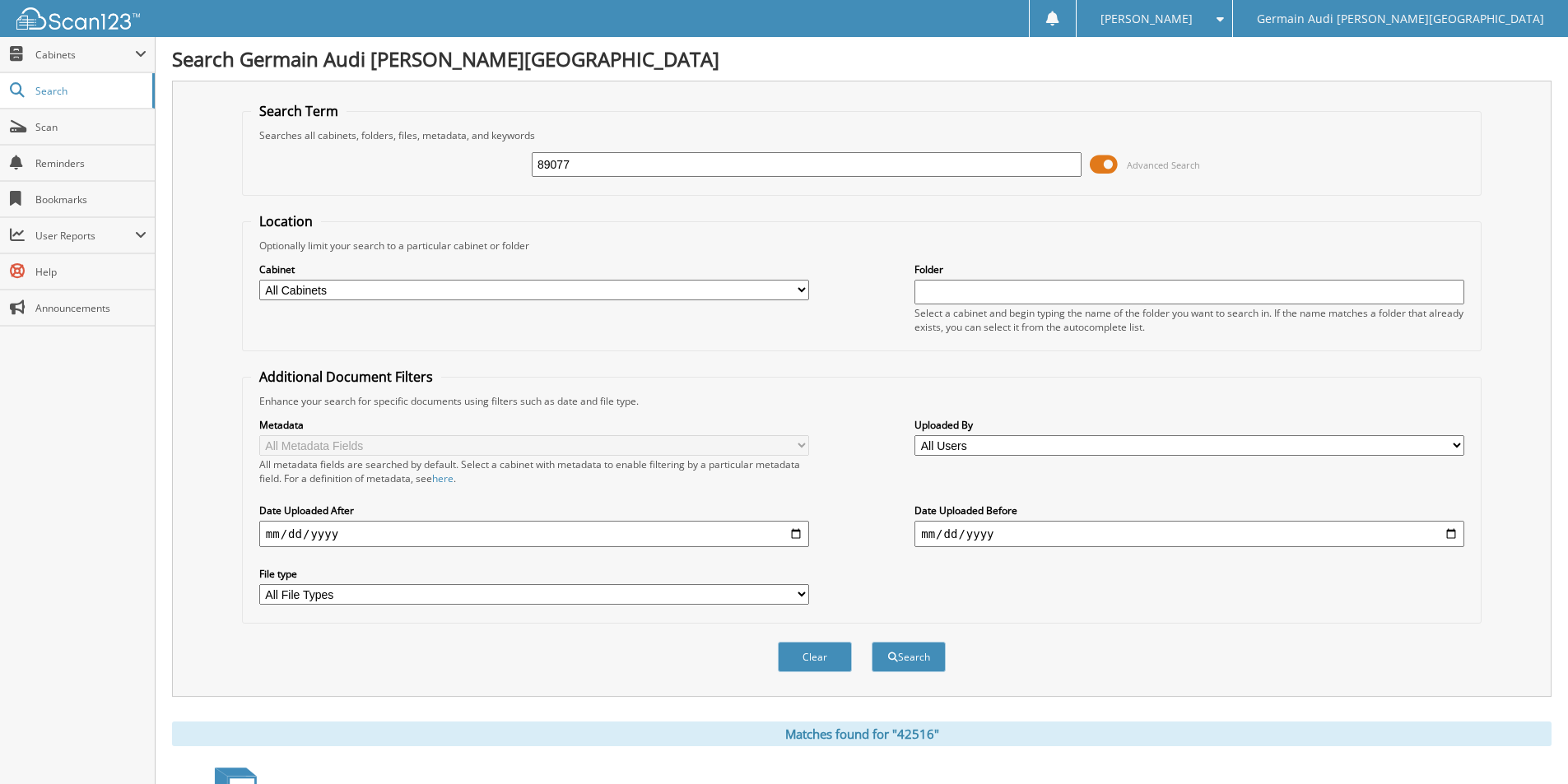
click at [872, 642] on button "Search" at bounding box center [909, 657] width 74 height 30
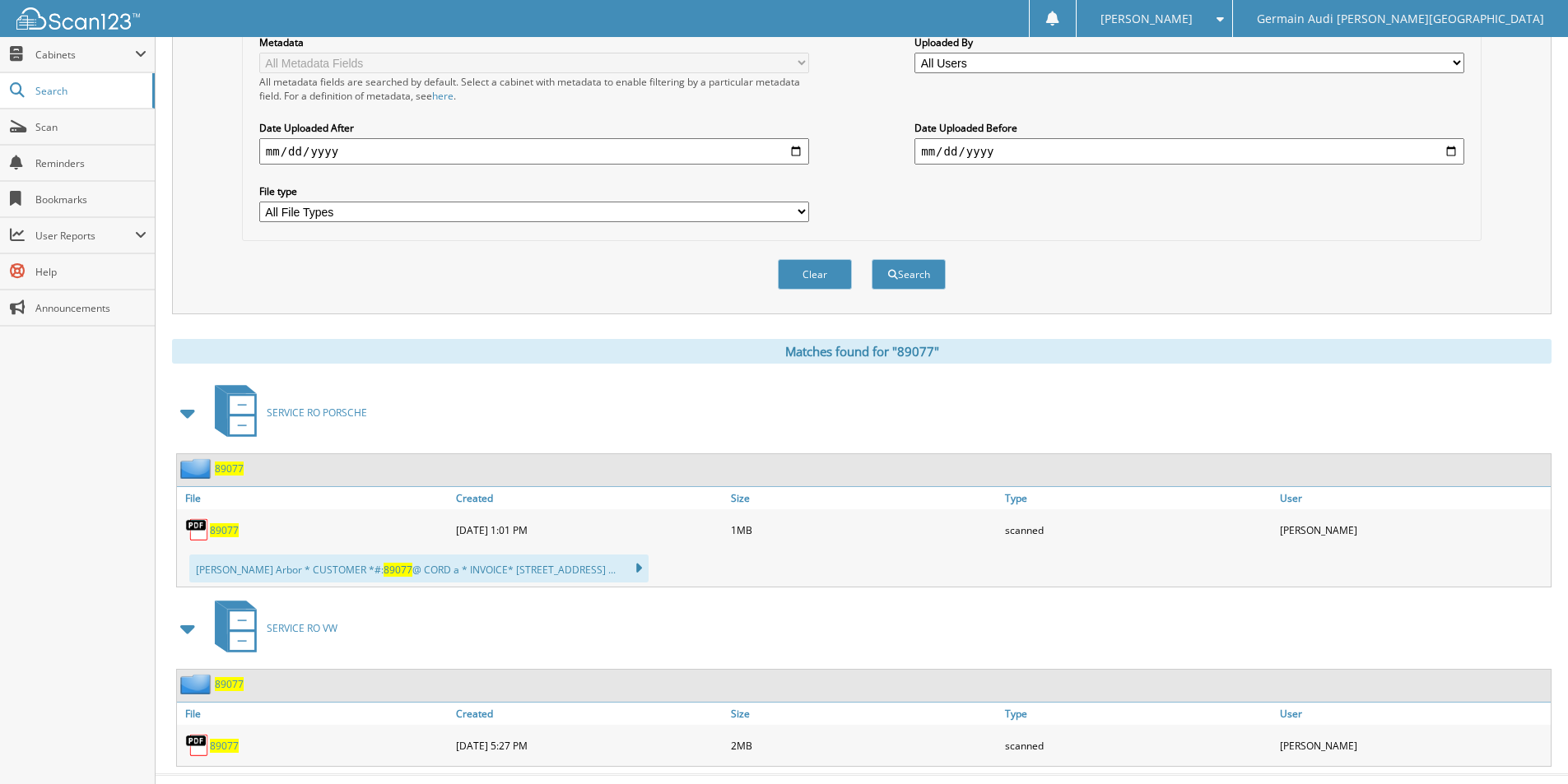
scroll to position [415, 0]
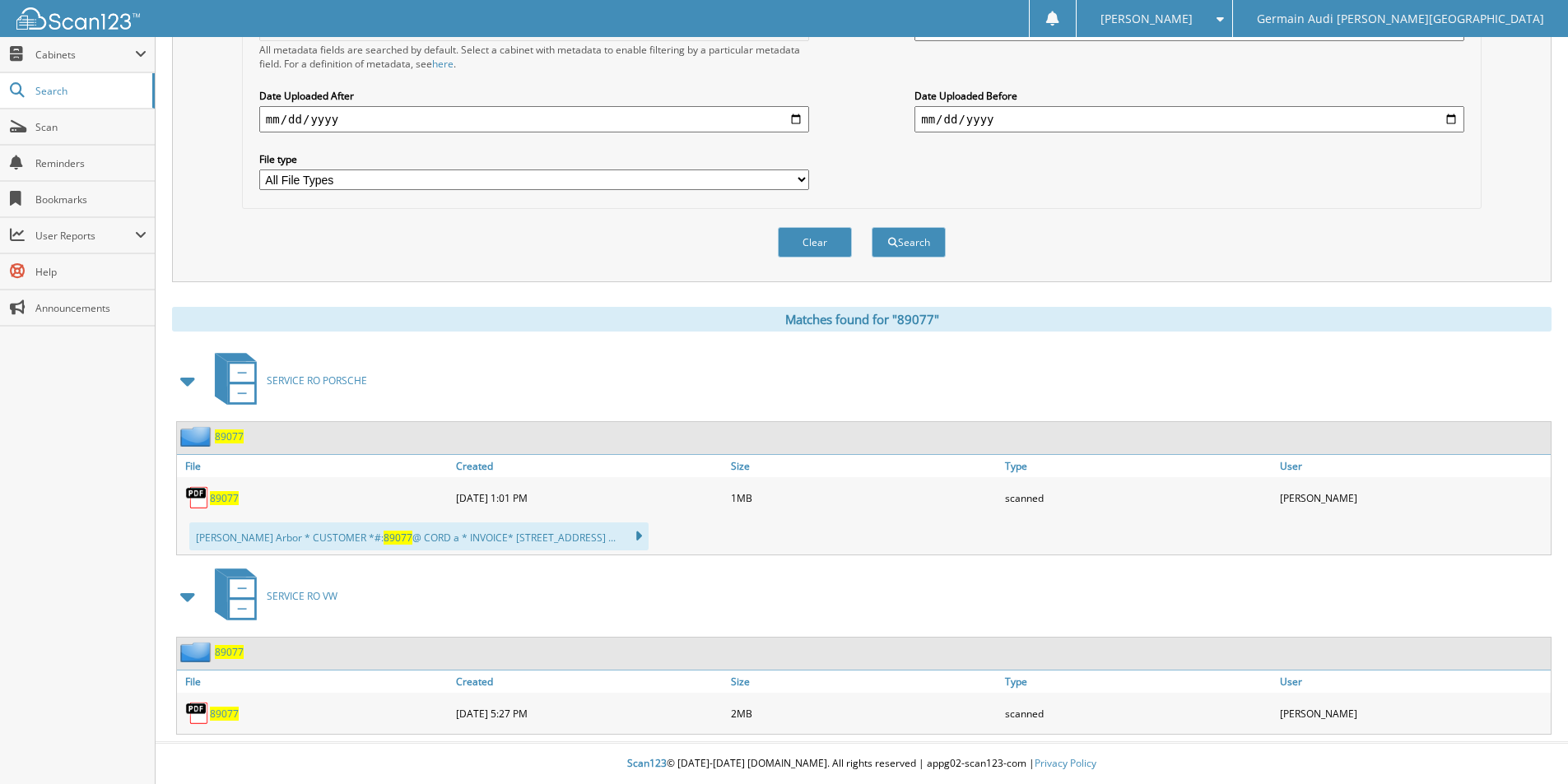
click at [216, 708] on span "89077" at bounding box center [224, 713] width 29 height 14
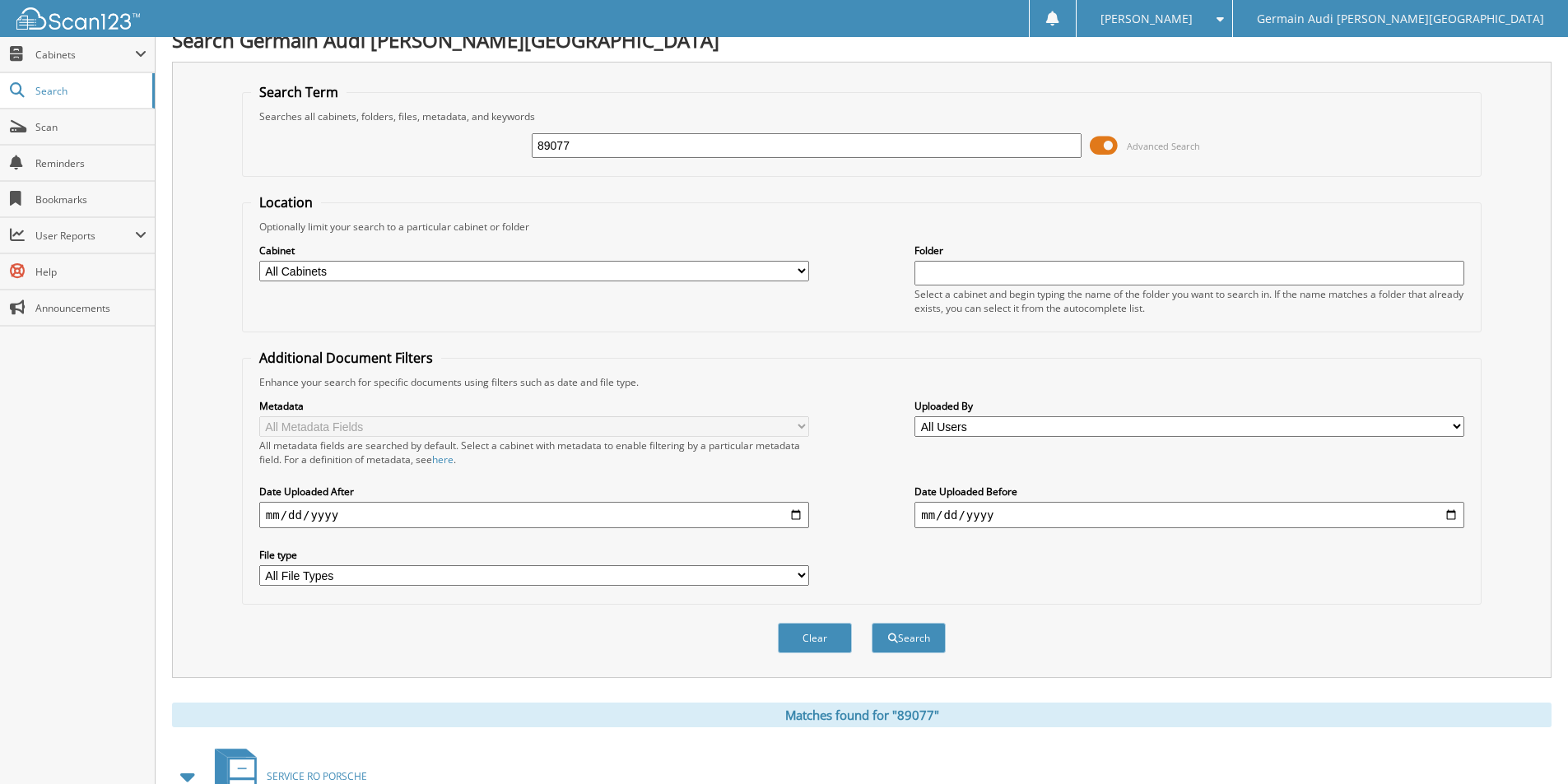
scroll to position [0, 0]
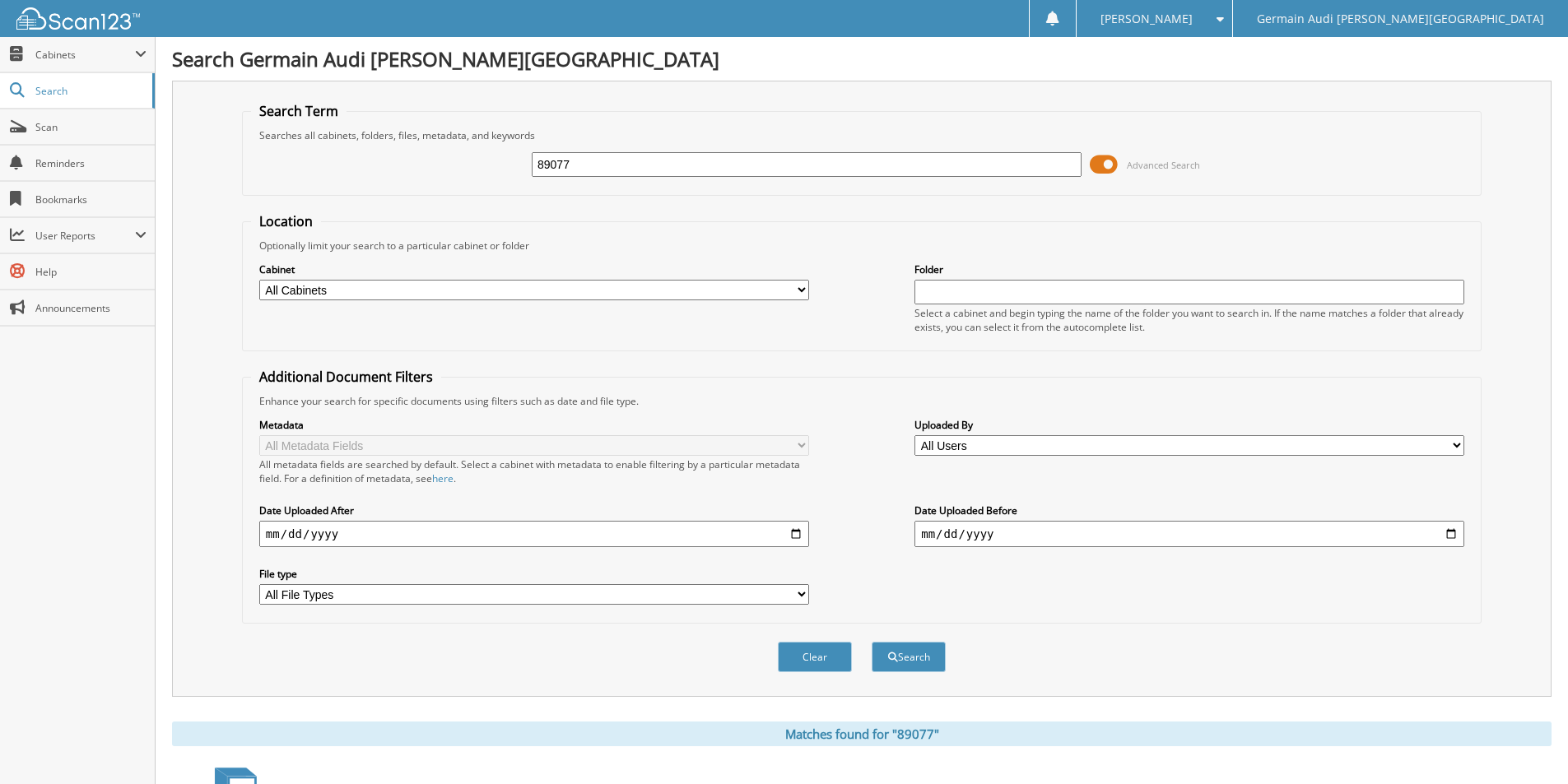
click at [588, 169] on input "89077" at bounding box center [807, 164] width 550 height 25
type input "89069"
click at [872, 642] on button "Search" at bounding box center [909, 657] width 74 height 30
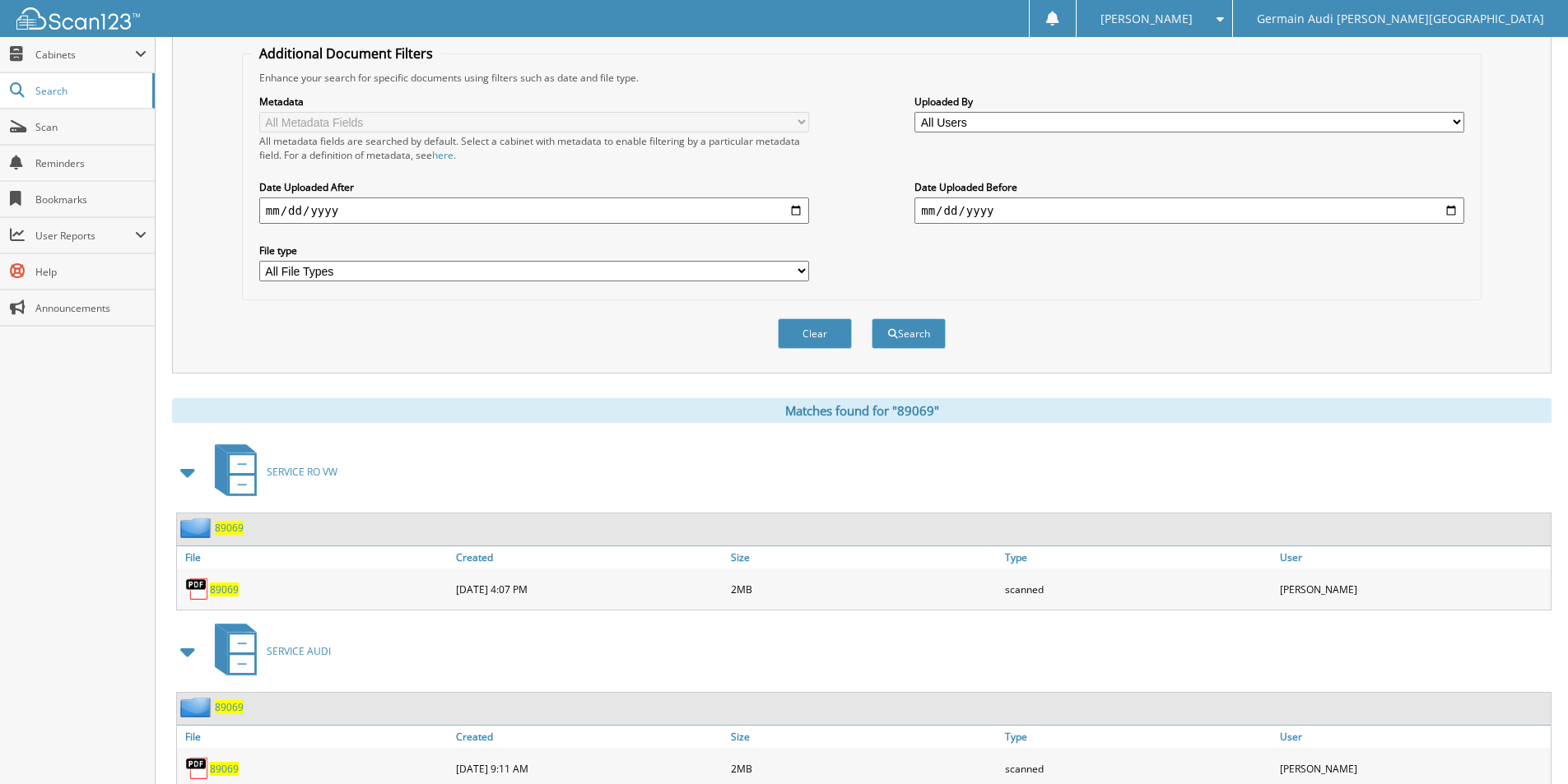
scroll to position [380, 0]
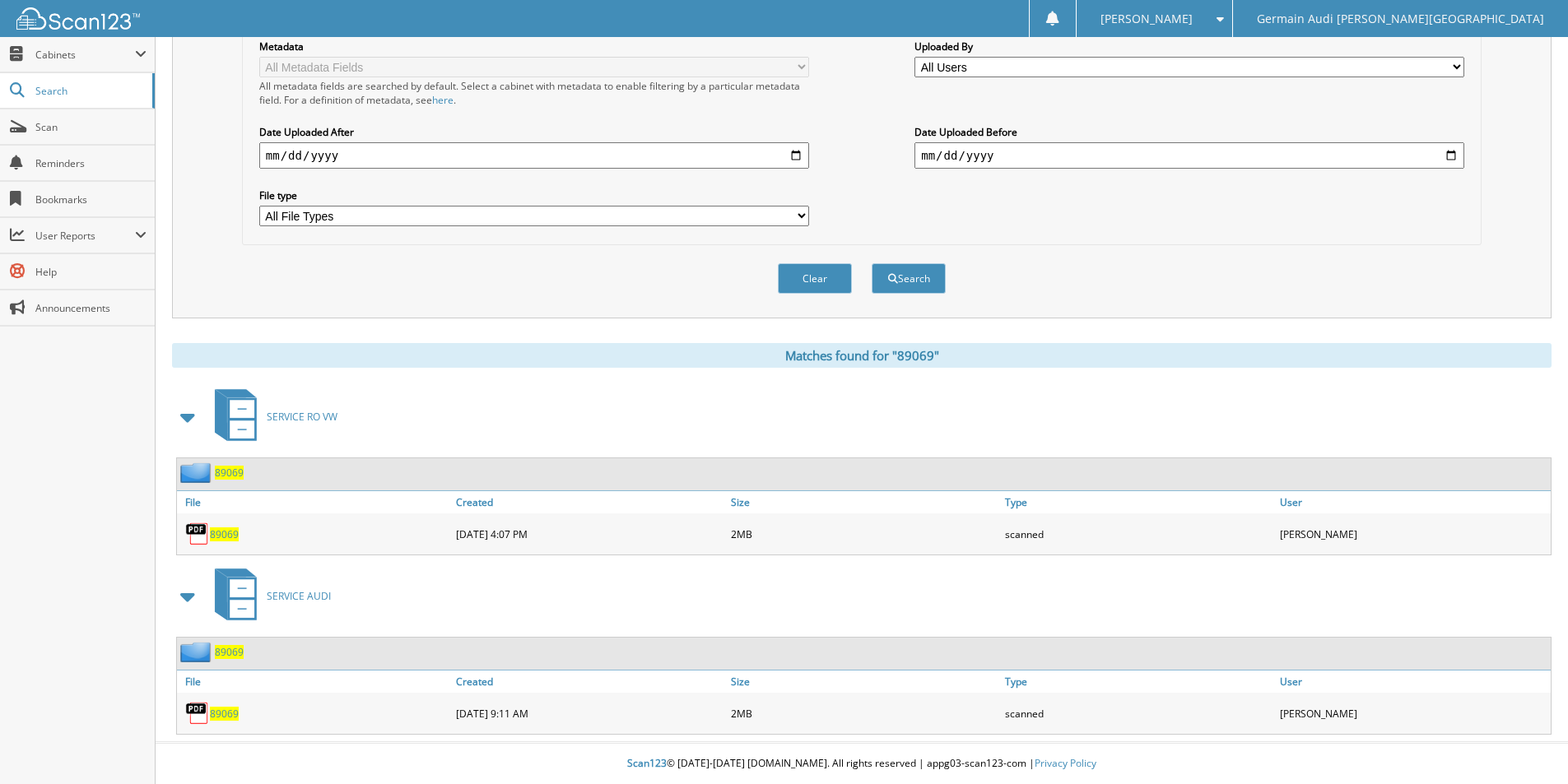
click at [228, 537] on span "89069" at bounding box center [224, 533] width 29 height 14
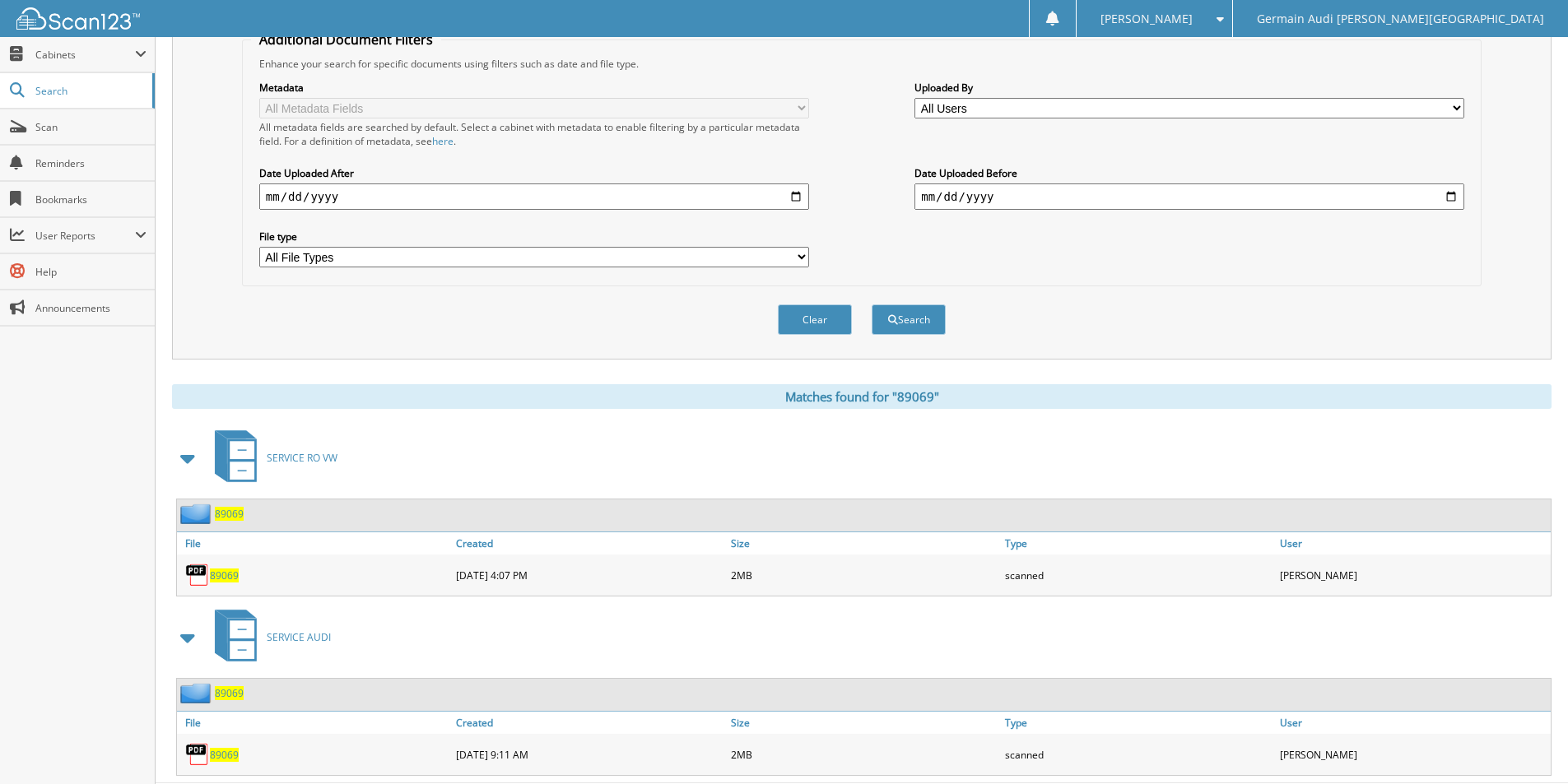
scroll to position [0, 0]
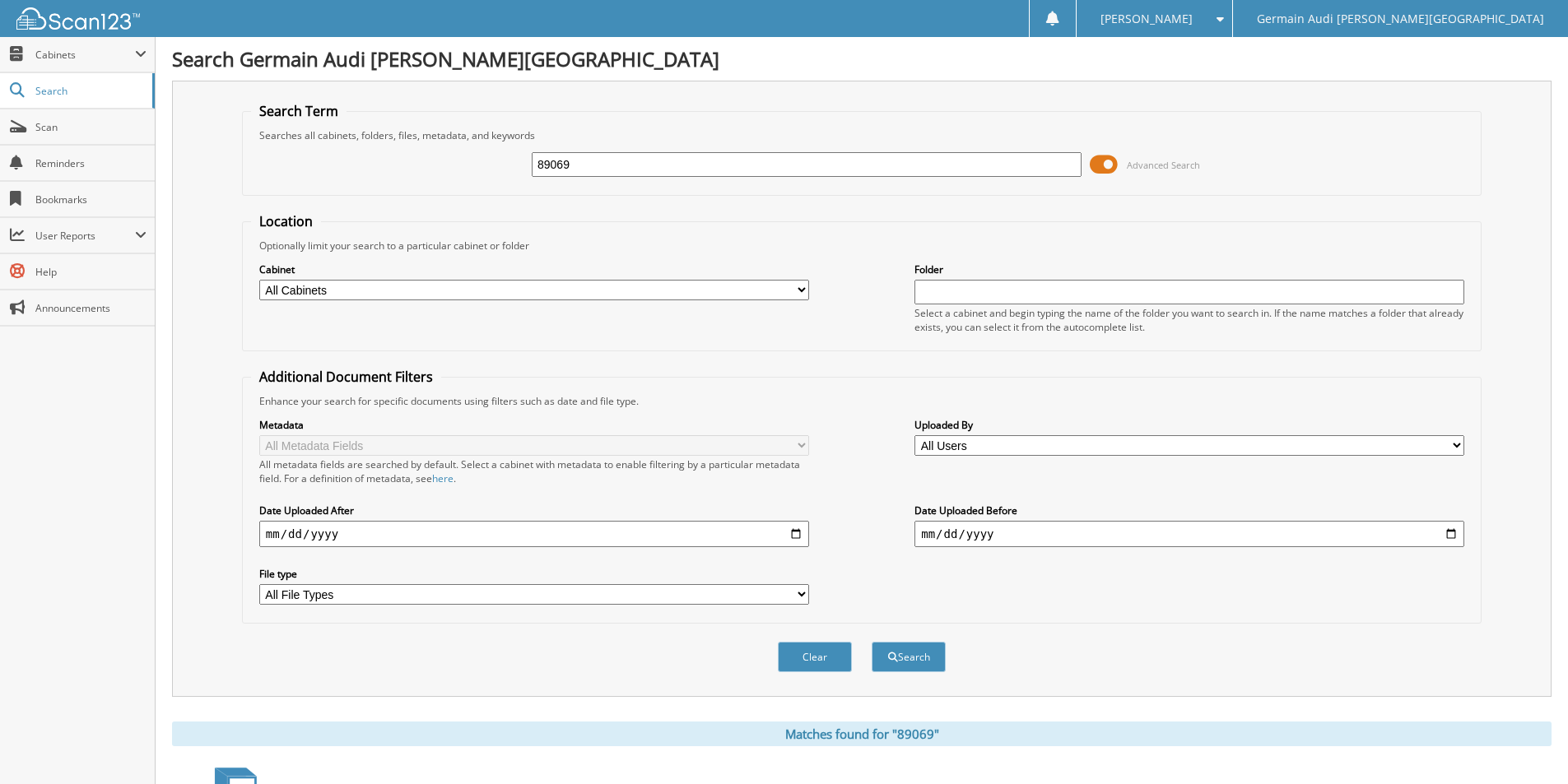
click at [581, 170] on input "89069" at bounding box center [807, 164] width 550 height 25
type input "89073"
click at [872, 642] on button "Search" at bounding box center [909, 657] width 74 height 30
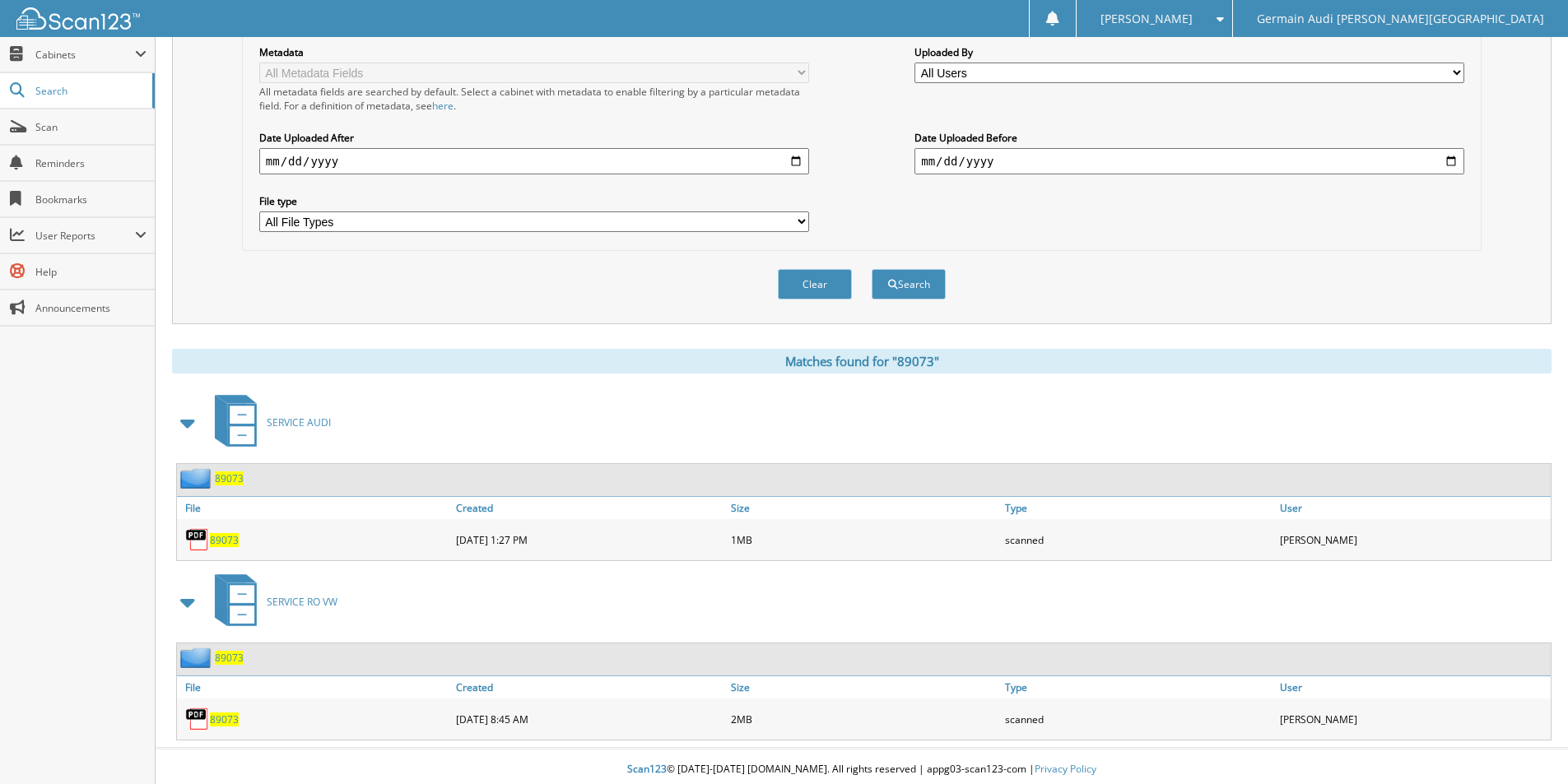
scroll to position [380, 0]
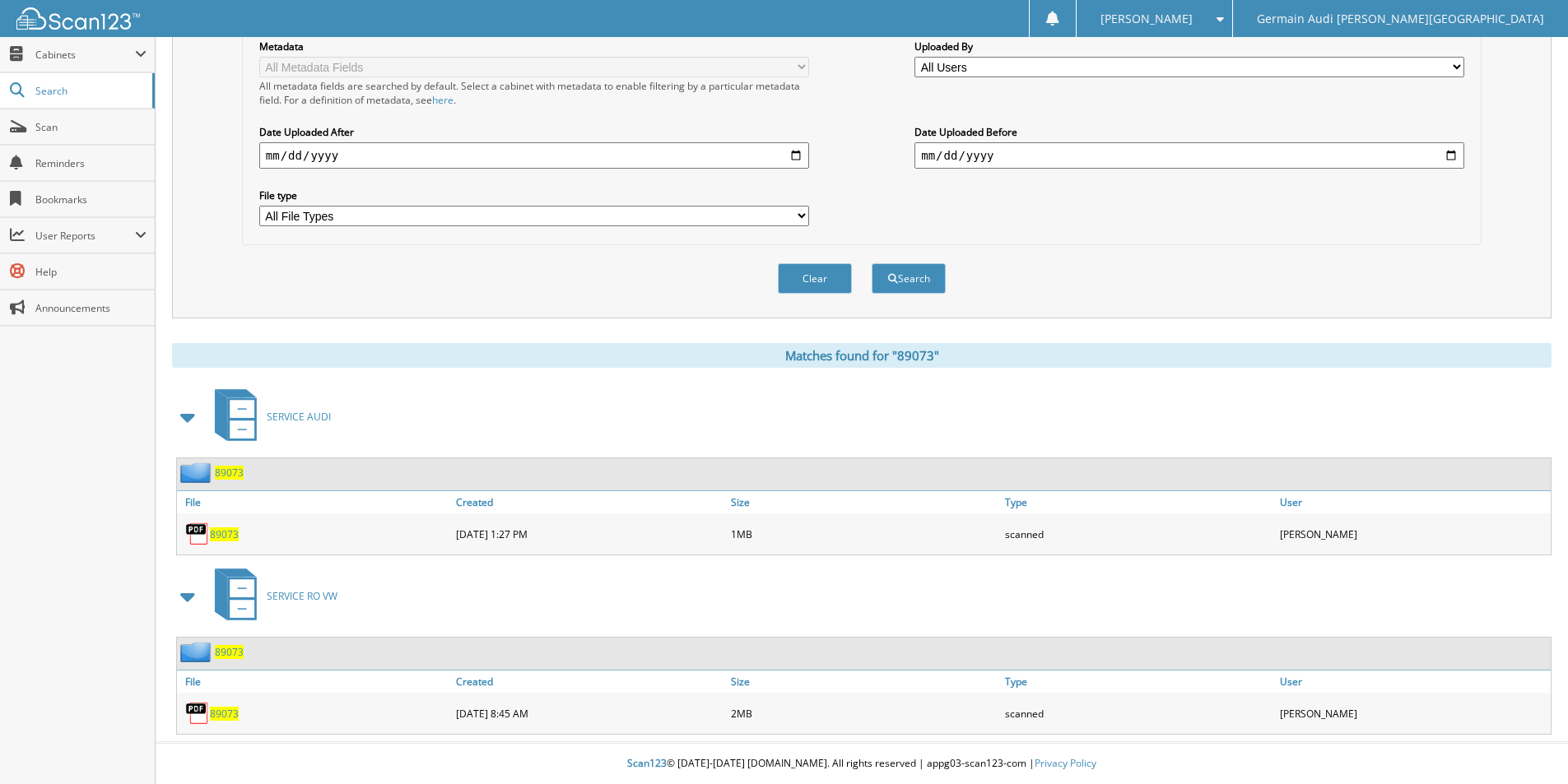
click at [232, 718] on span "89073" at bounding box center [224, 713] width 29 height 14
click at [232, 716] on span "89073" at bounding box center [224, 713] width 29 height 14
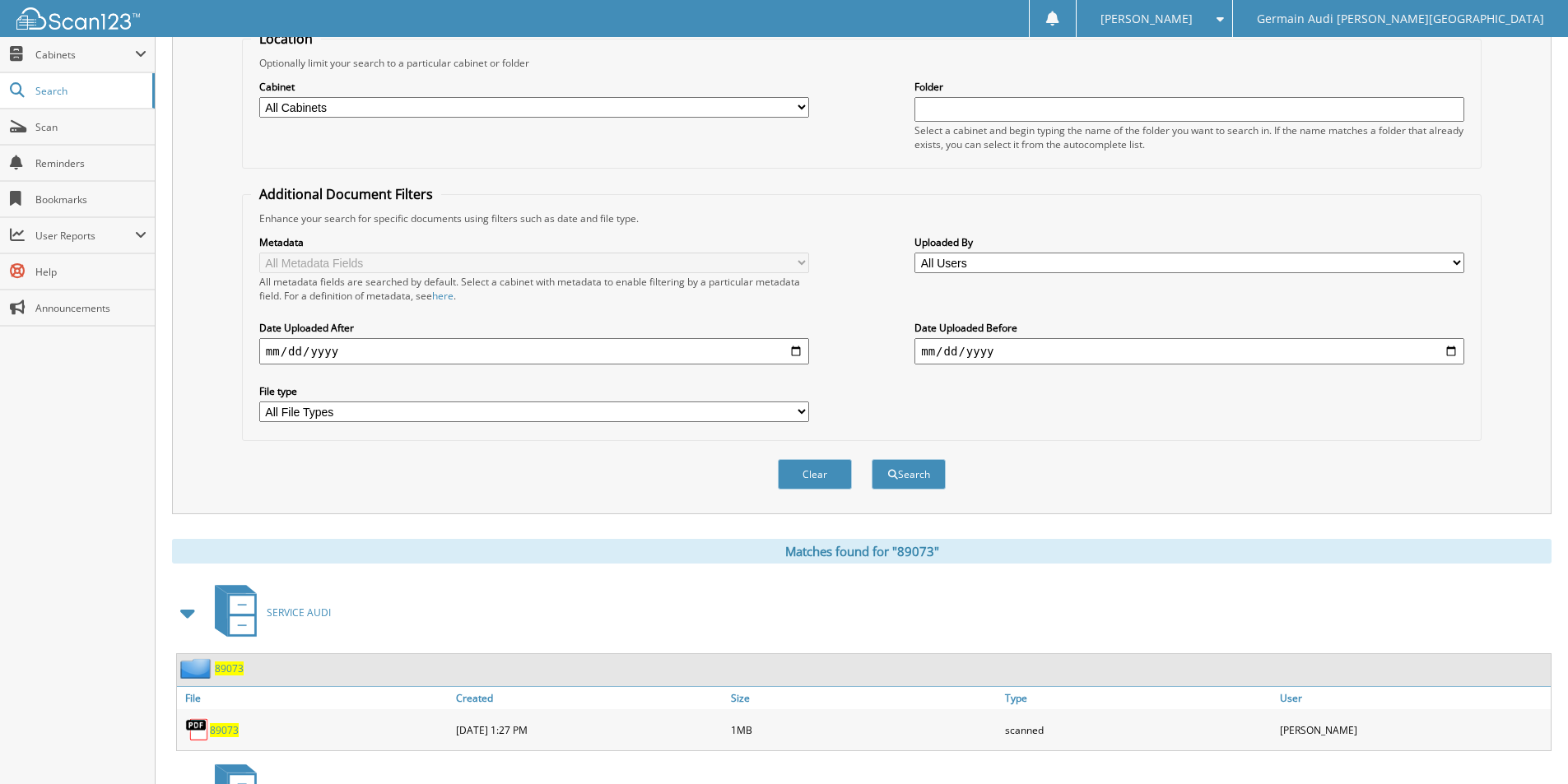
scroll to position [0, 0]
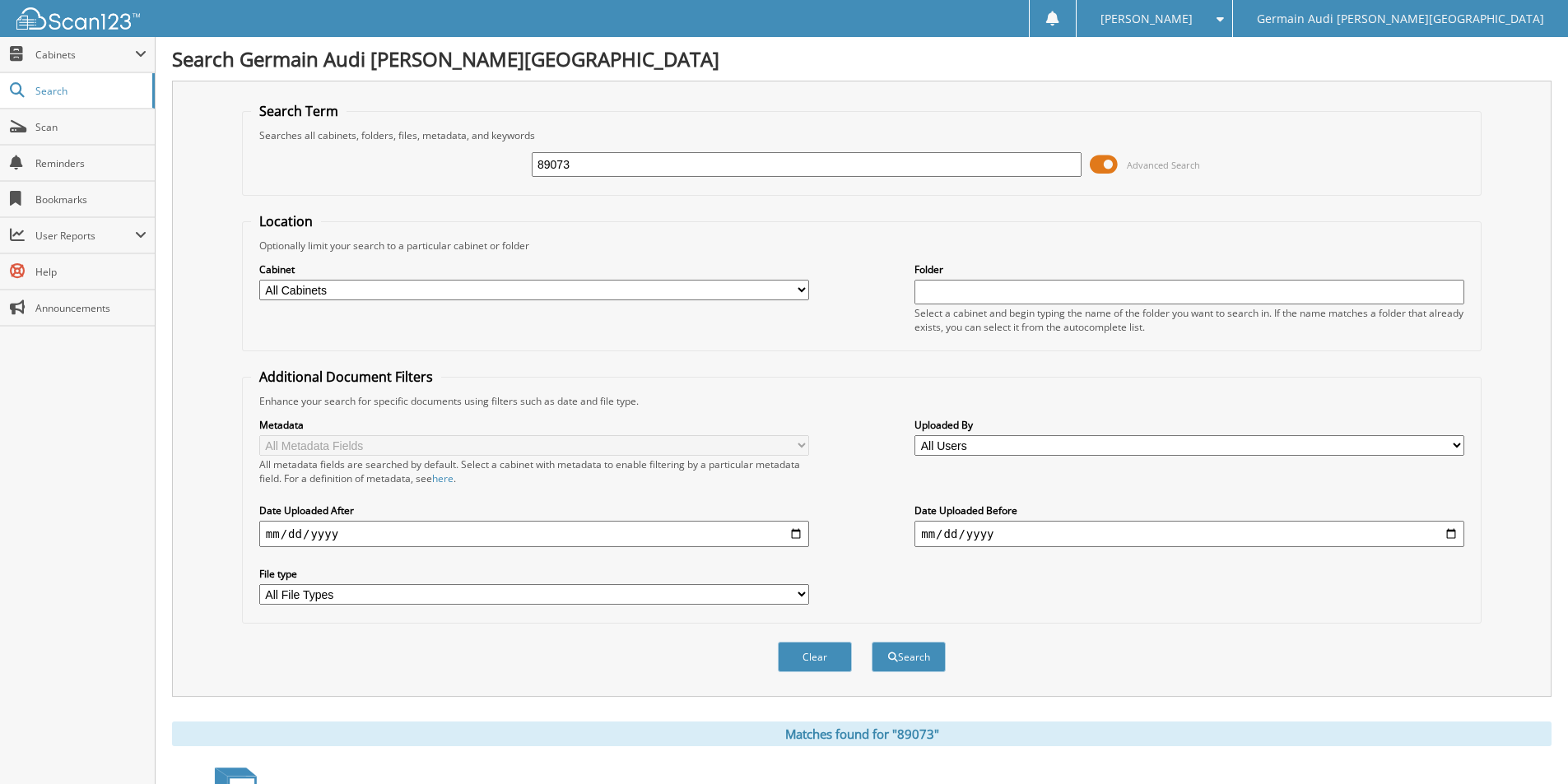
click at [582, 173] on input "89073" at bounding box center [807, 164] width 550 height 25
type input "89089"
click at [872, 642] on button "Search" at bounding box center [909, 657] width 74 height 30
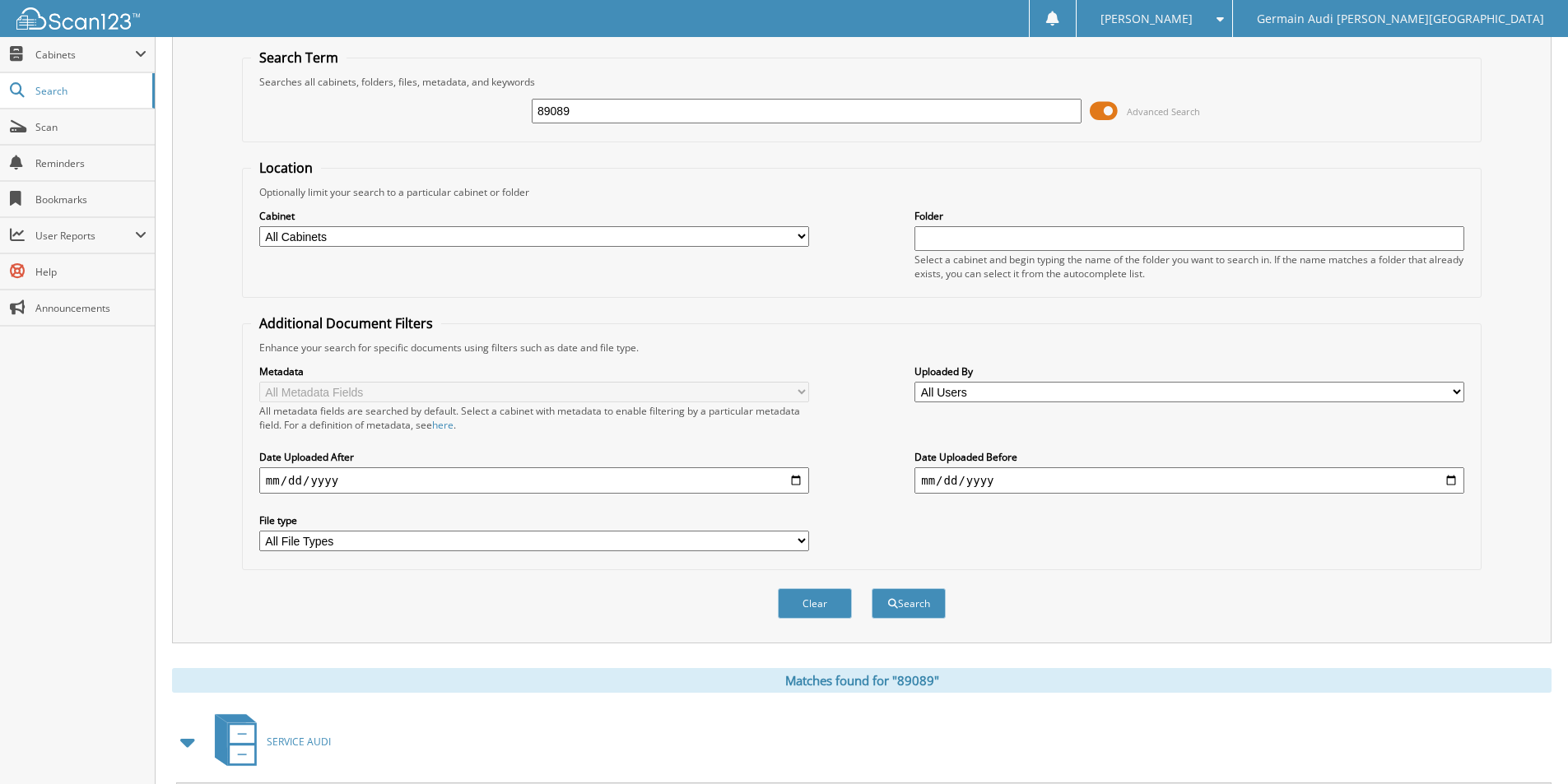
scroll to position [380, 0]
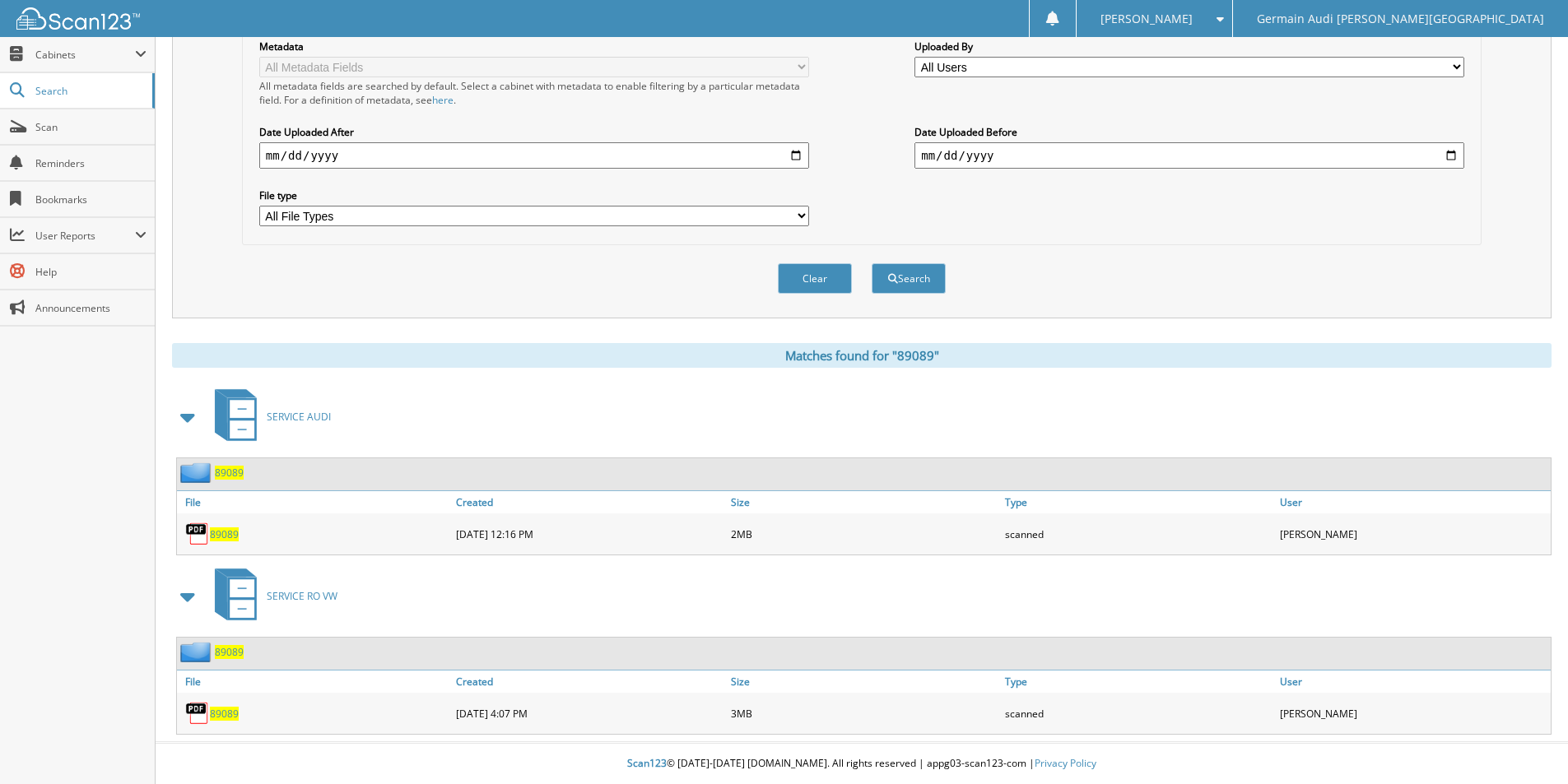
click at [231, 716] on span "89089" at bounding box center [224, 713] width 29 height 14
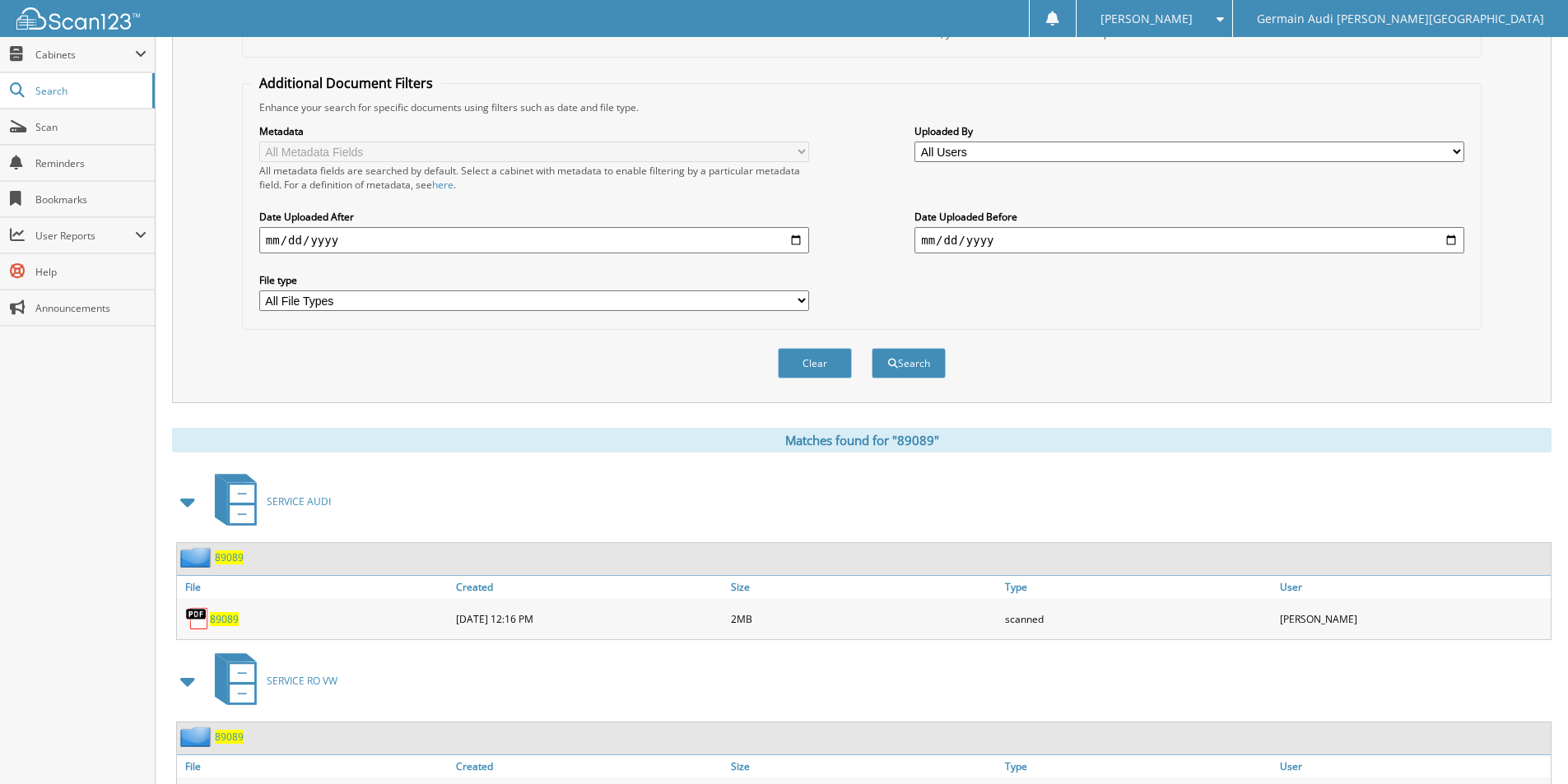
scroll to position [0, 0]
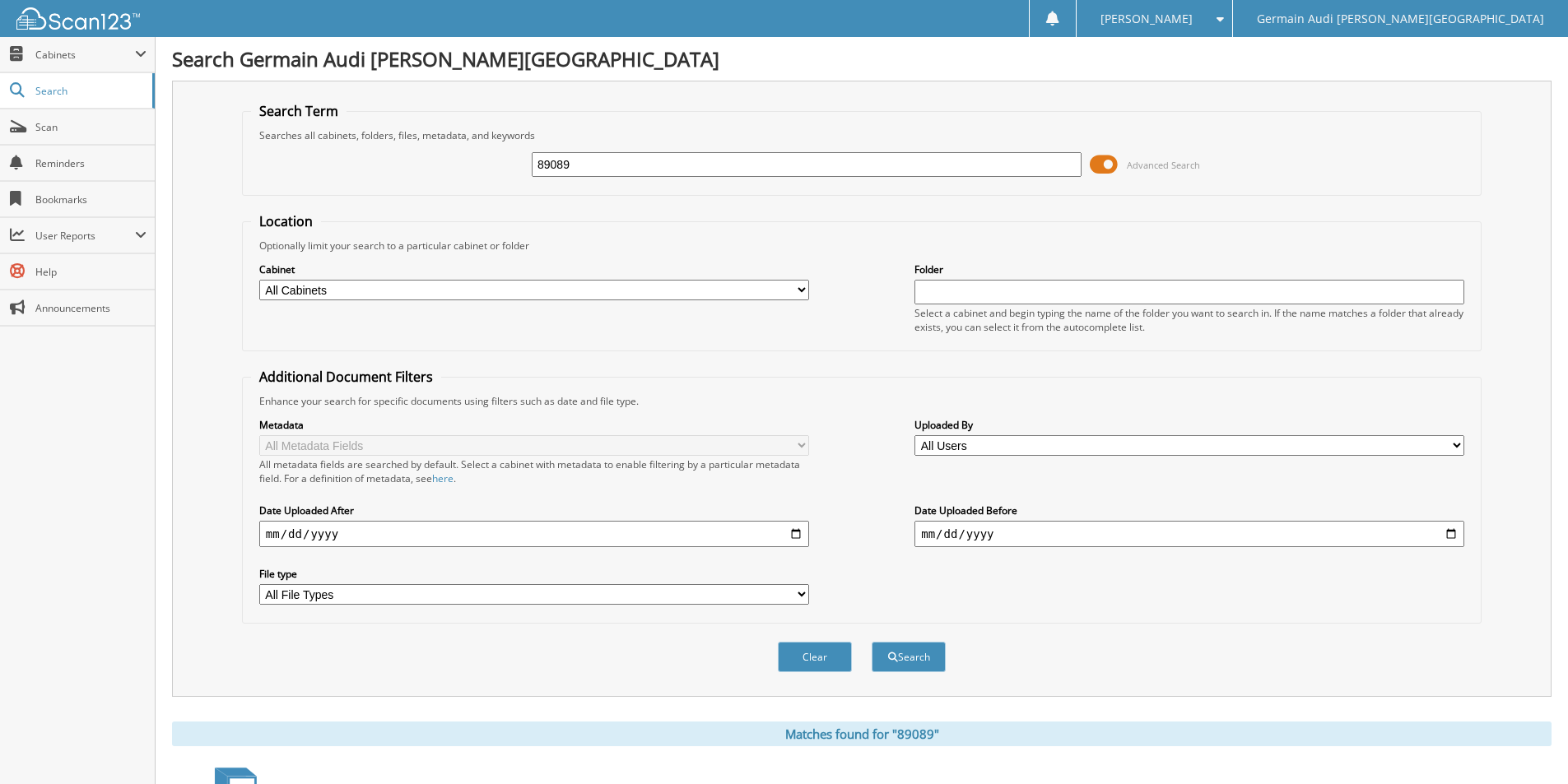
click at [581, 173] on input "89089" at bounding box center [807, 164] width 550 height 25
type input "89052"
click at [872, 642] on button "Search" at bounding box center [909, 657] width 74 height 30
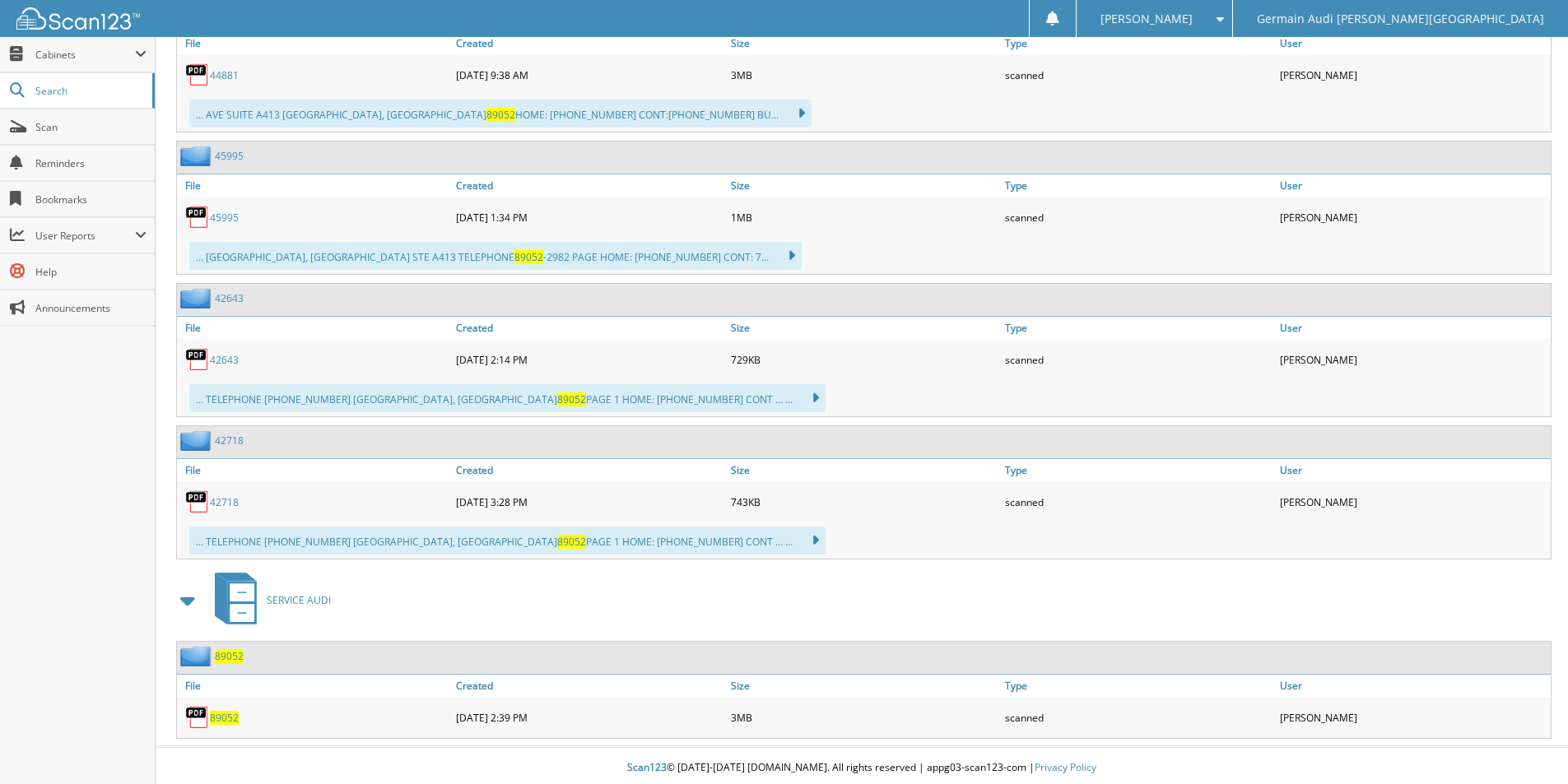
scroll to position [1118, 0]
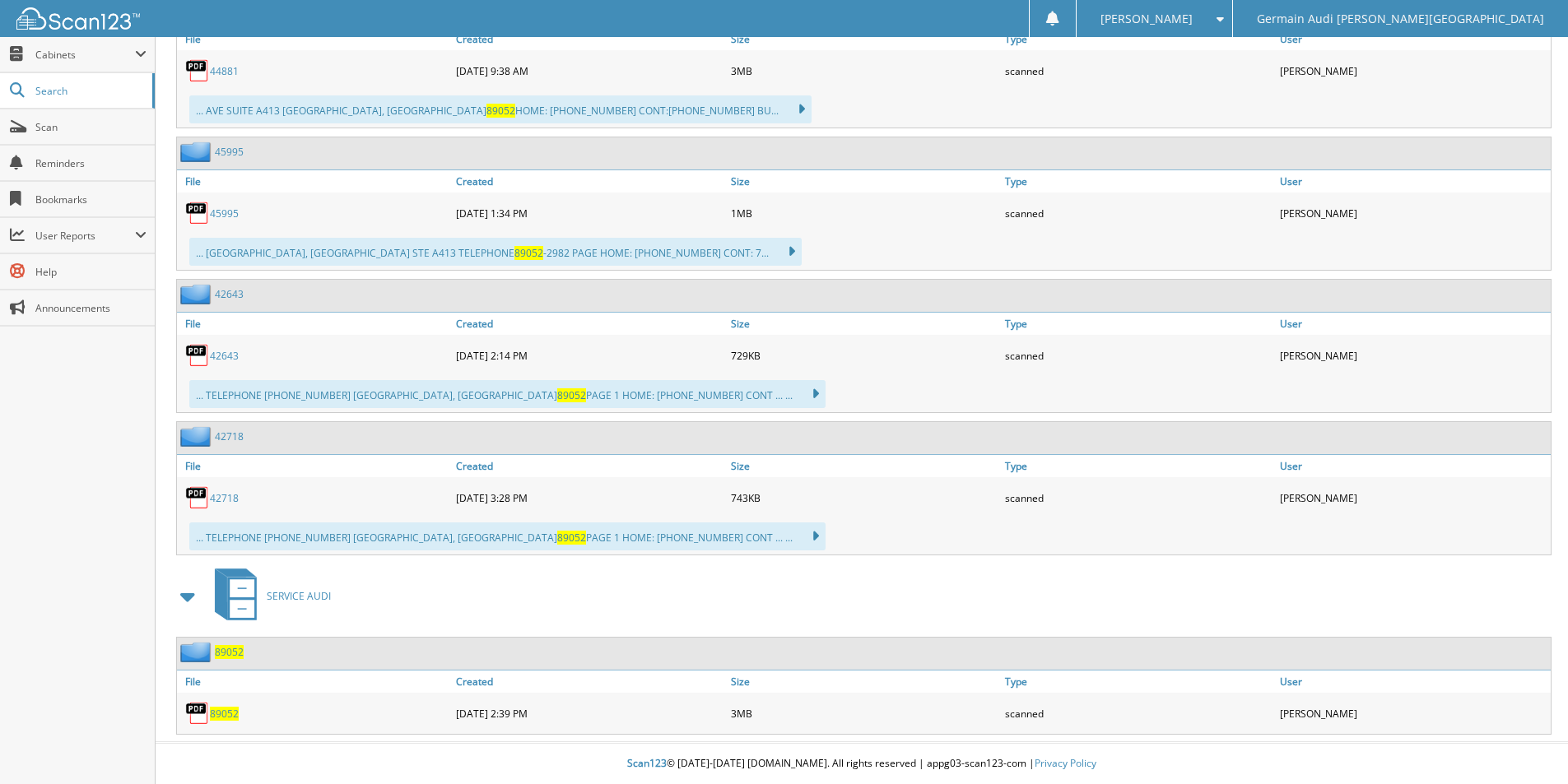
click at [232, 708] on span "89052" at bounding box center [224, 713] width 29 height 14
click at [231, 708] on span "89052" at bounding box center [224, 713] width 29 height 14
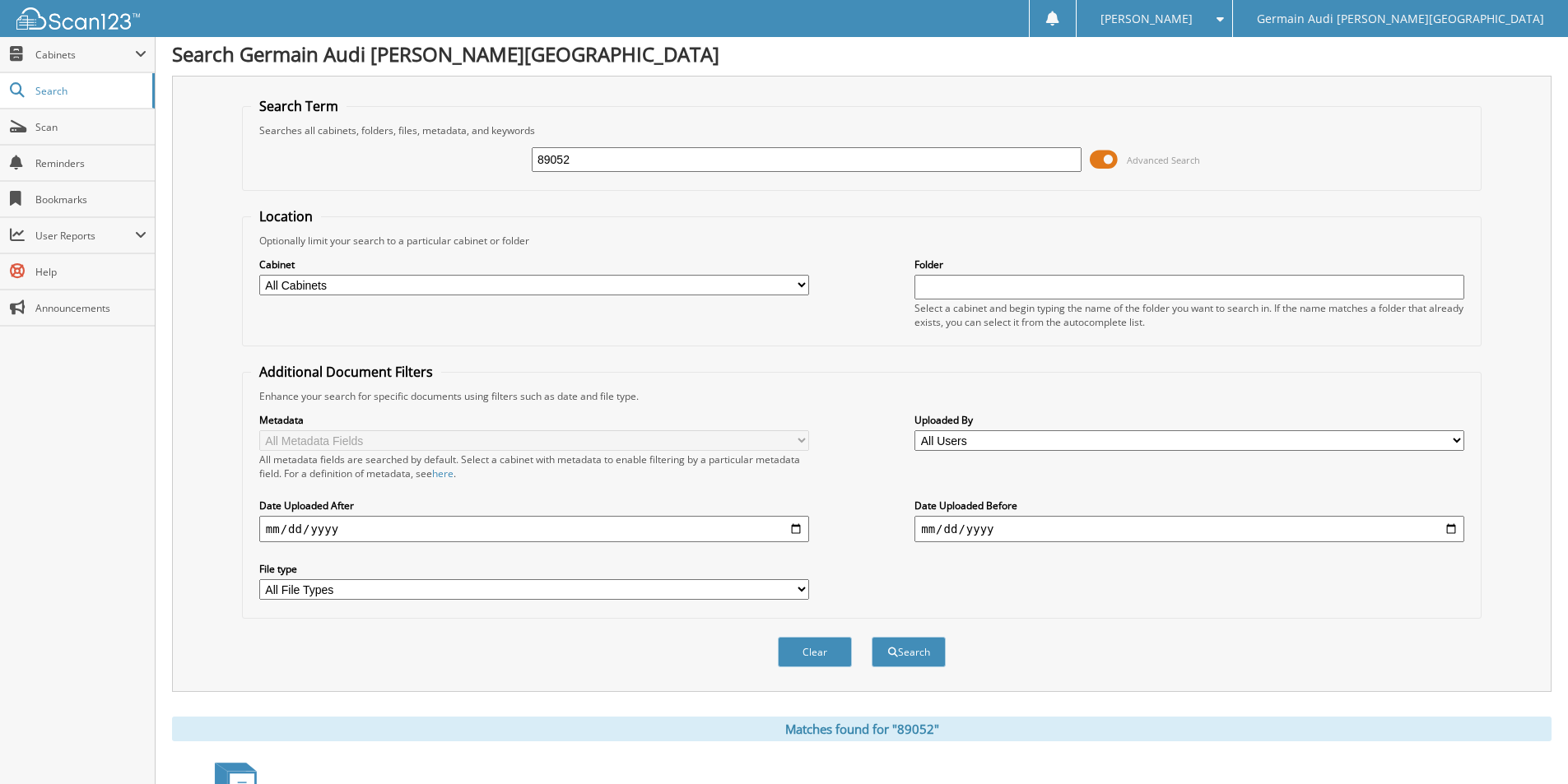
scroll to position [0, 0]
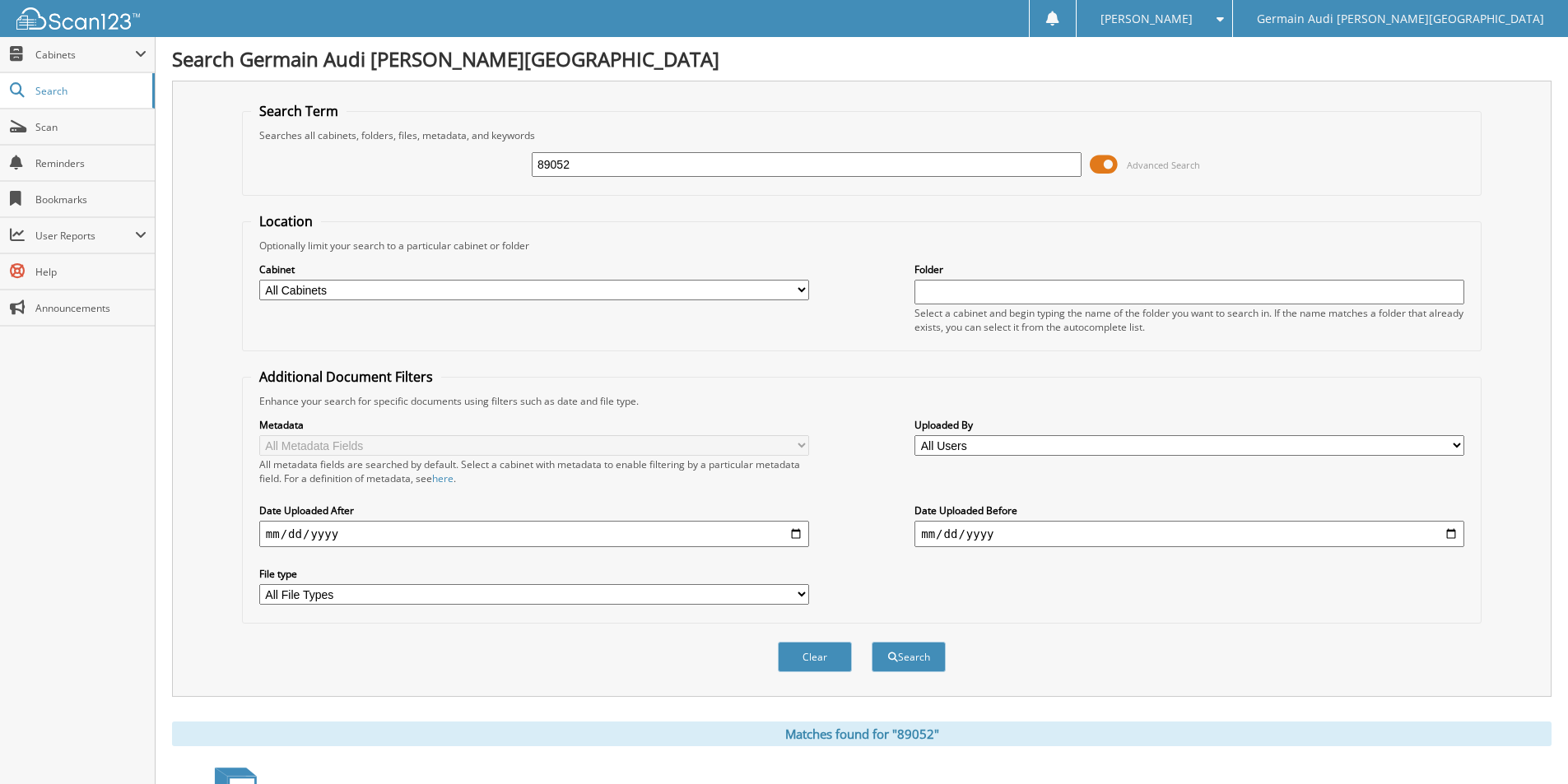
click at [569, 161] on input "89052" at bounding box center [807, 164] width 550 height 25
type input "89075"
click at [872, 642] on button "Search" at bounding box center [909, 657] width 74 height 30
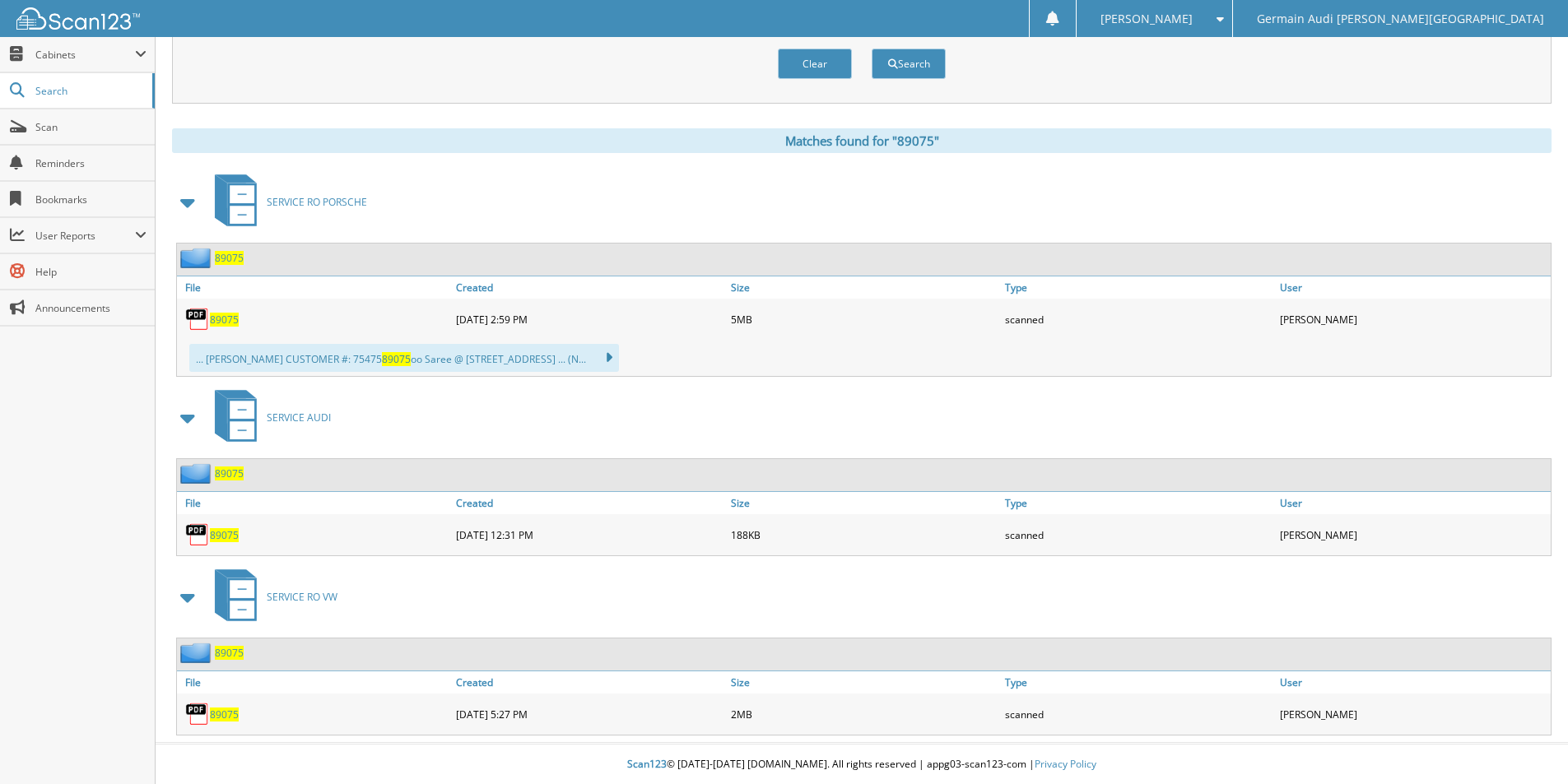
scroll to position [595, 0]
click at [221, 717] on span "89075" at bounding box center [224, 713] width 29 height 14
